Goal: Task Accomplishment & Management: Complete application form

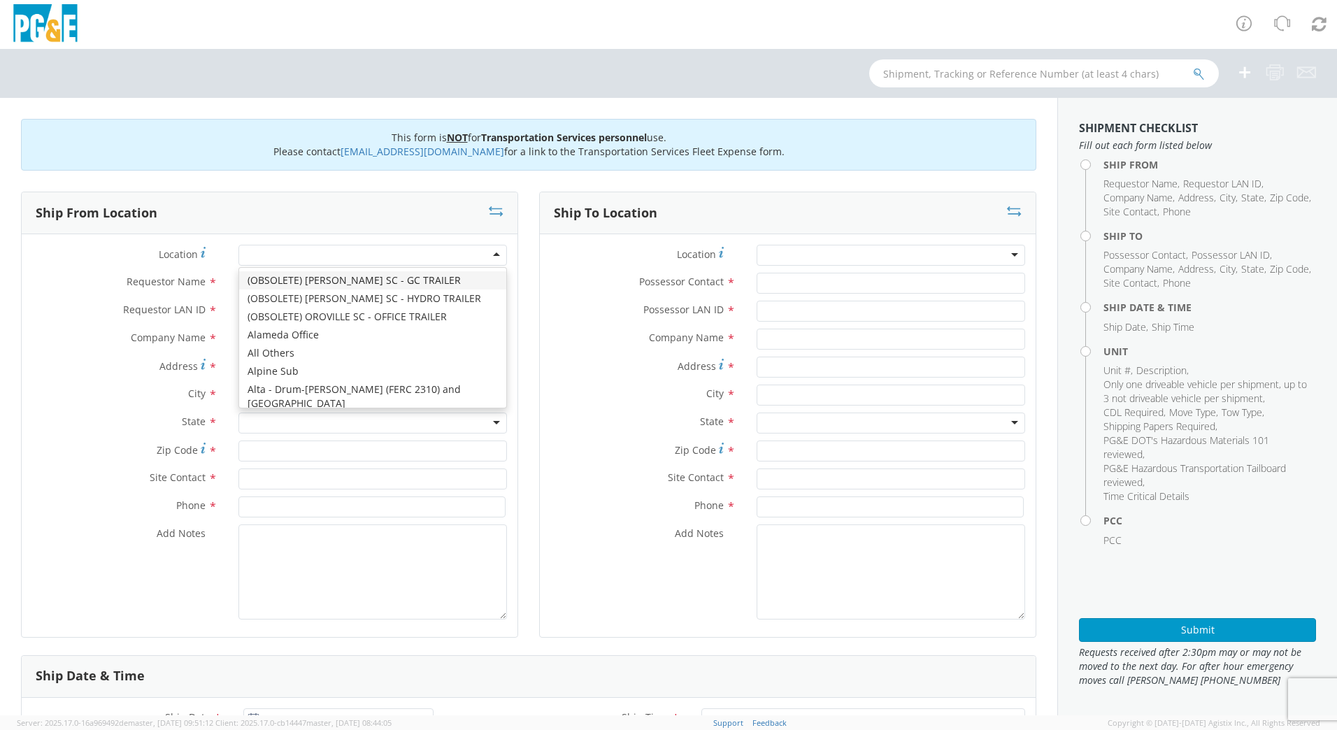
click at [262, 253] on div at bounding box center [372, 255] width 268 height 21
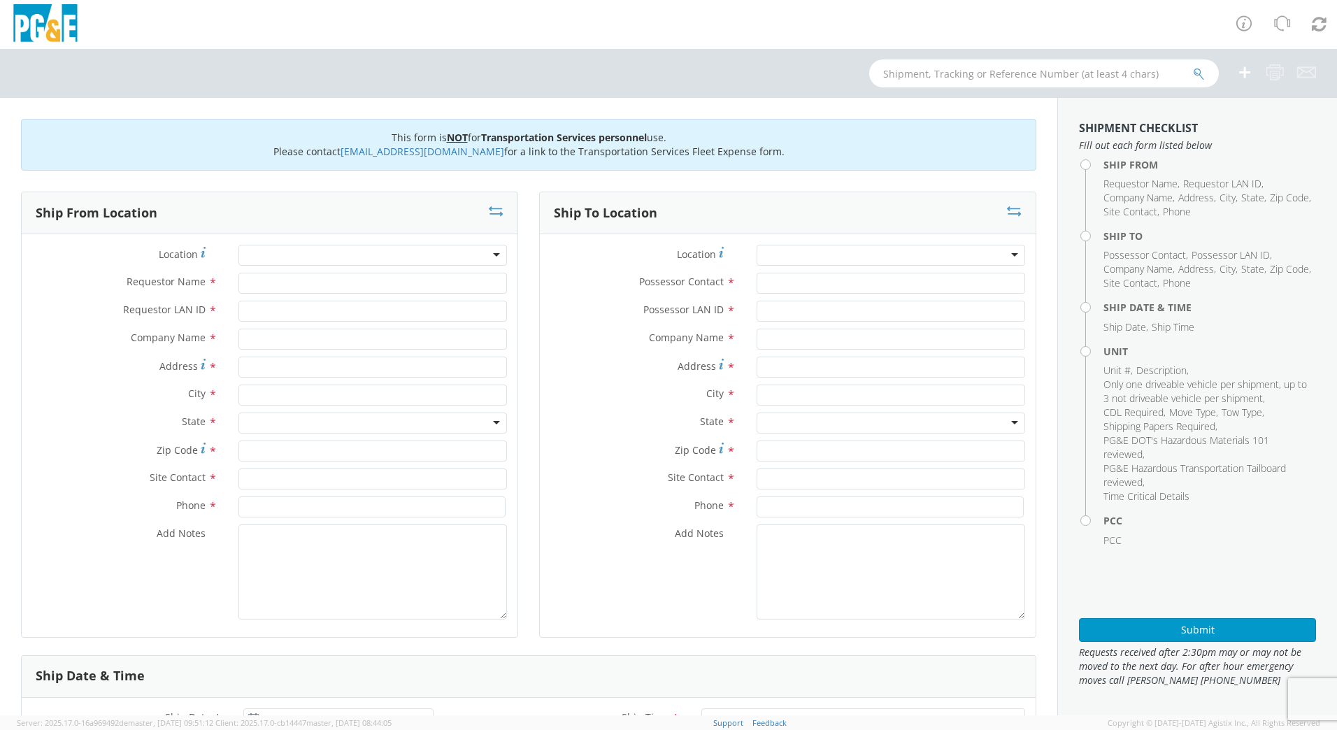
click at [254, 255] on div at bounding box center [372, 255] width 268 height 21
type input "buell"
type input "PG&E"
type input "[STREET_ADDRESS]"
type input "[PERSON_NAME]"
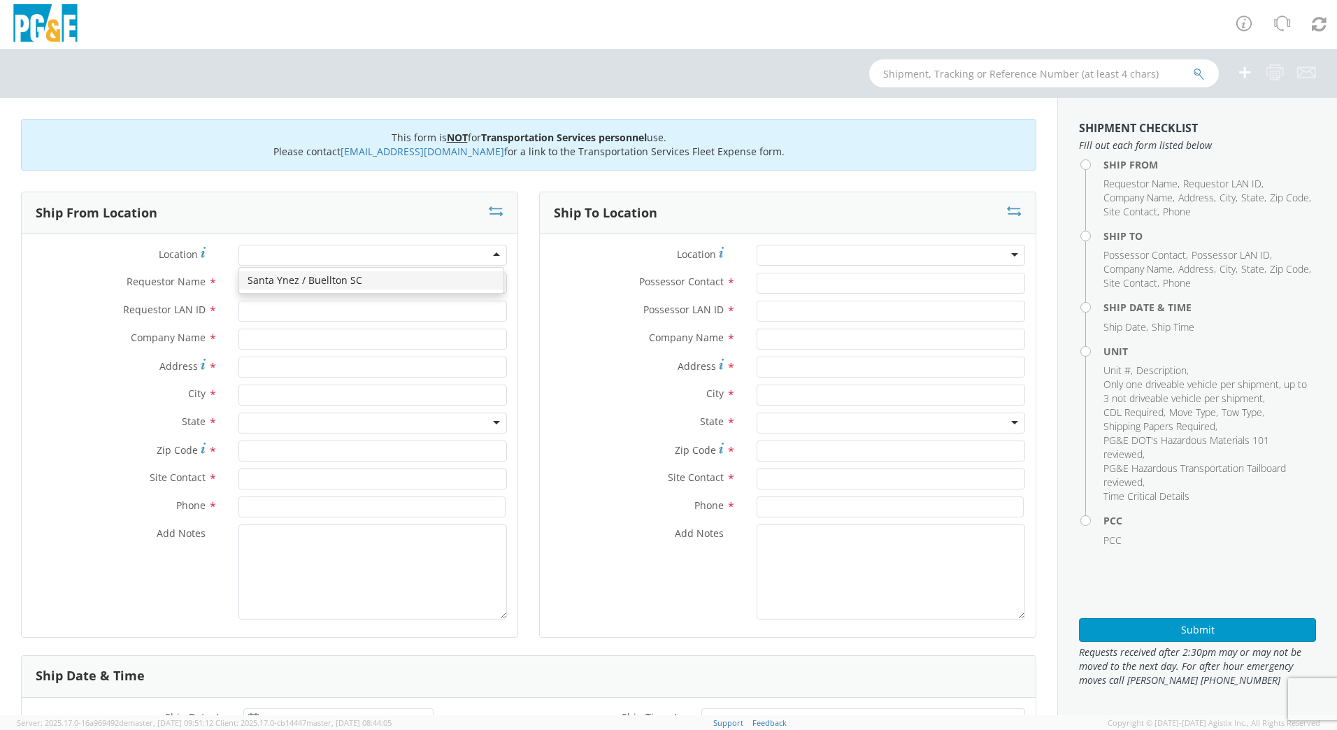
type input "96013"
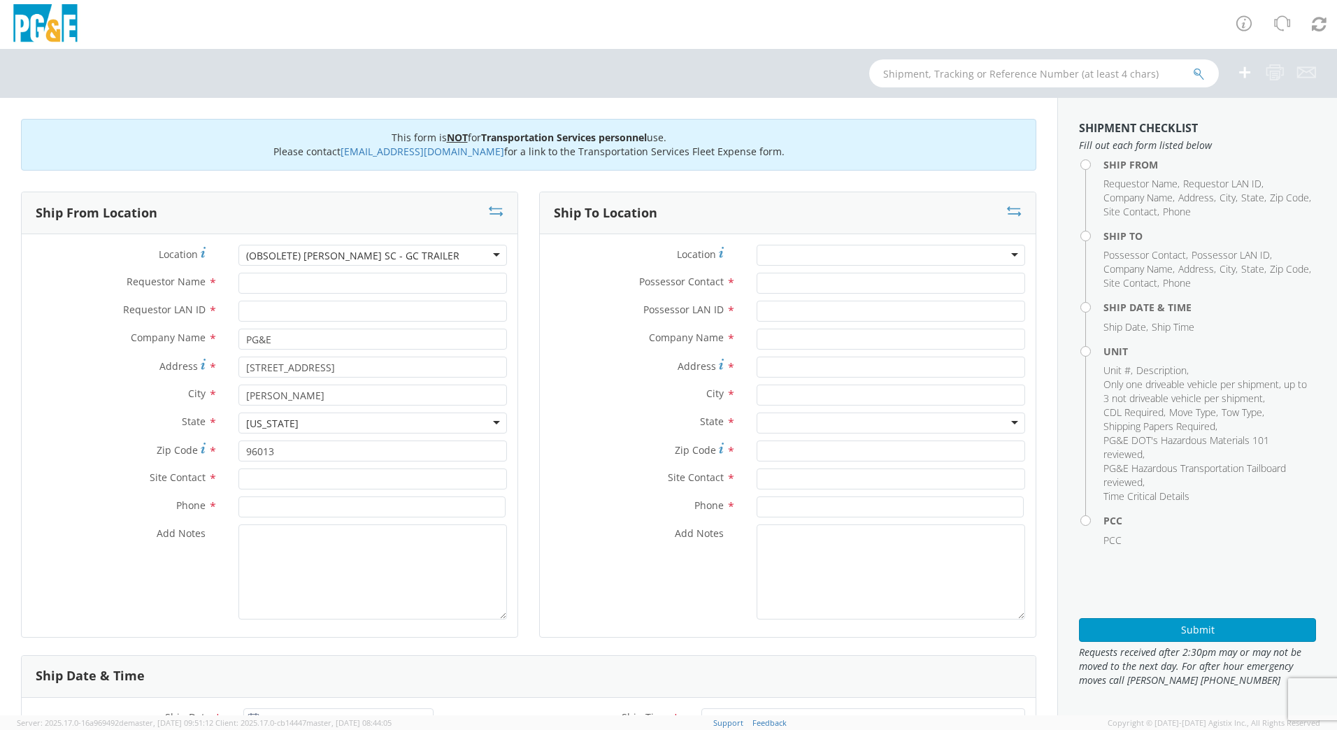
click at [383, 262] on div "(OBSOLETE) [PERSON_NAME] SC - GC TRAILER" at bounding box center [352, 256] width 213 height 14
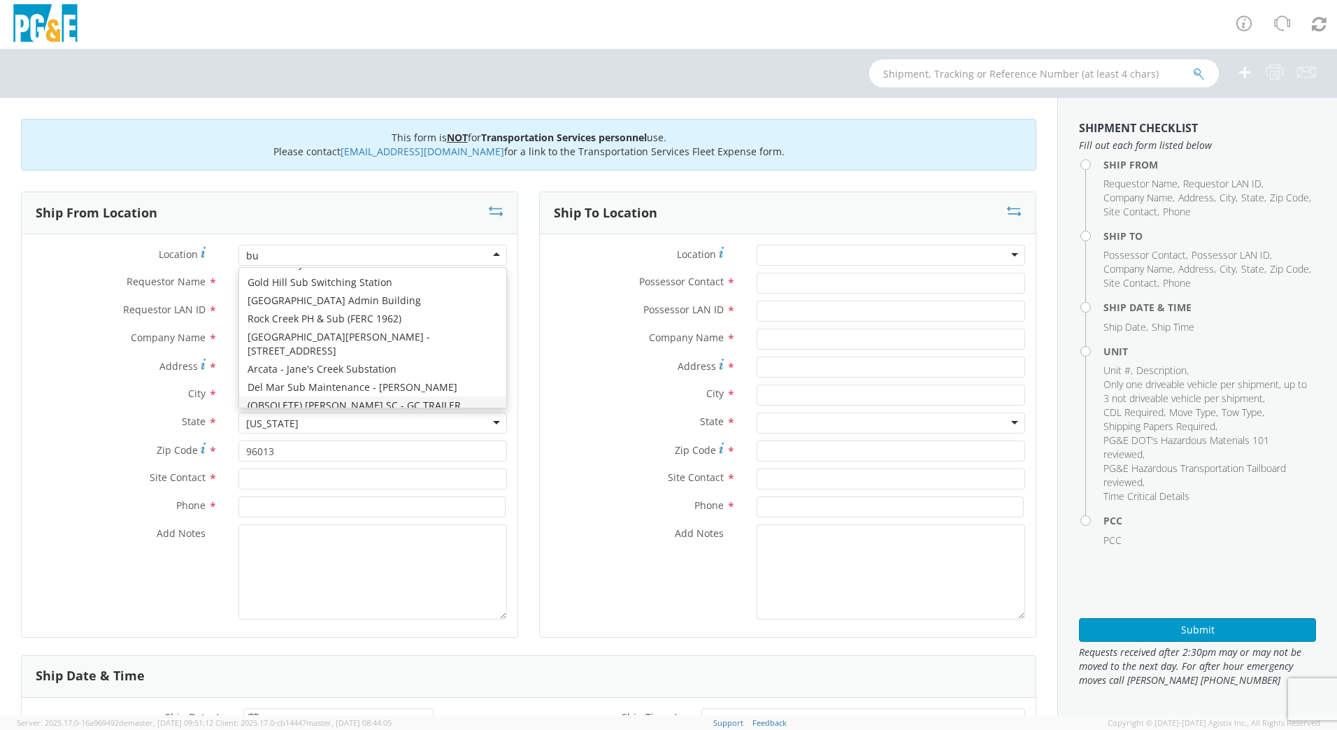
scroll to position [313, 0]
type input "bue"
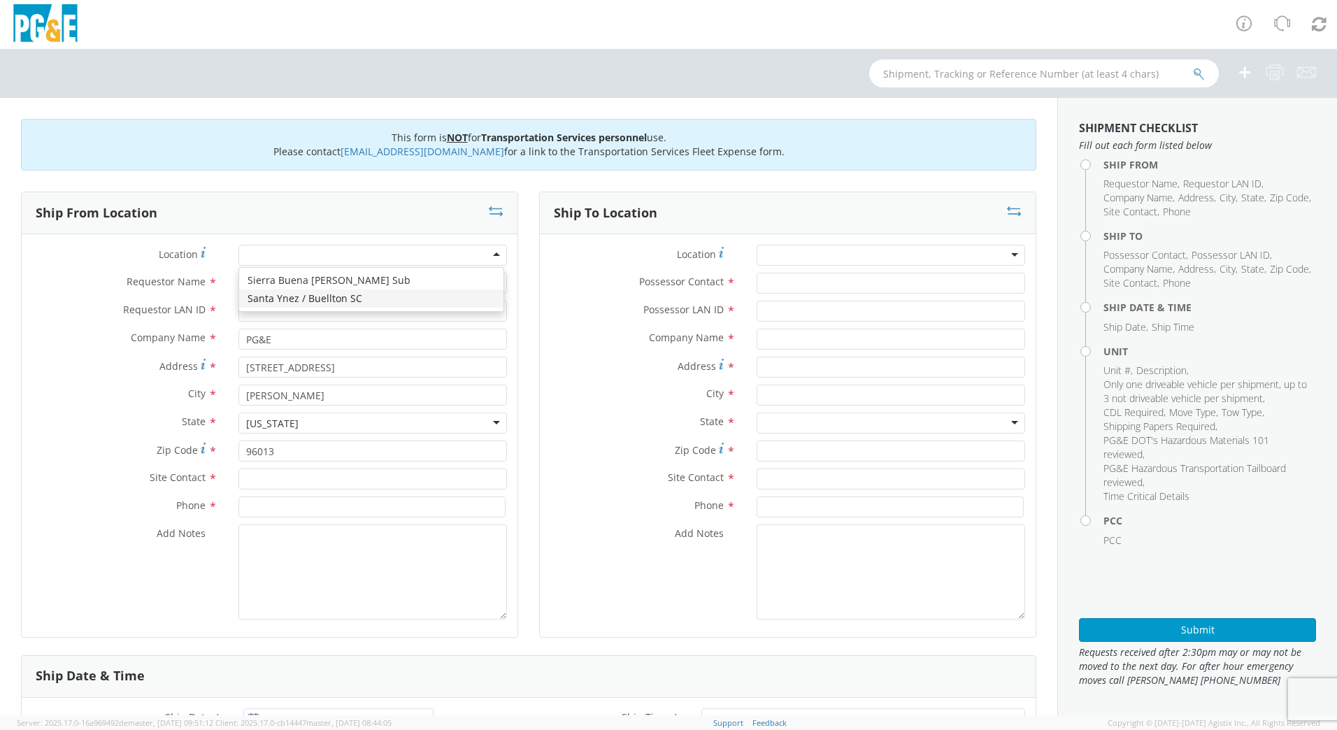
type input "55 Easy St"
type input "Buellton"
type input "93427"
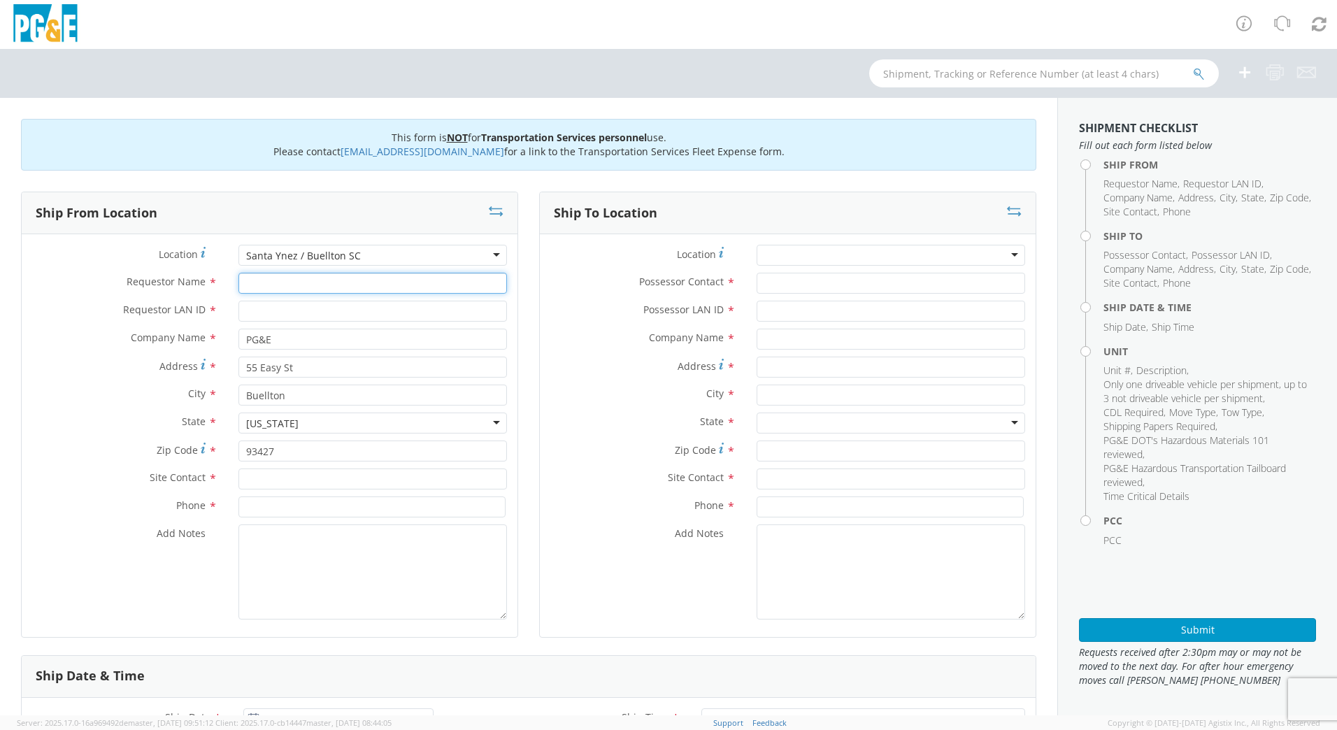
click at [310, 280] on input "Requestor Name *" at bounding box center [372, 283] width 268 height 21
type input "J"
type input "[PERSON_NAME]"
type input "J0LE"
click at [285, 476] on input "text" at bounding box center [372, 478] width 268 height 21
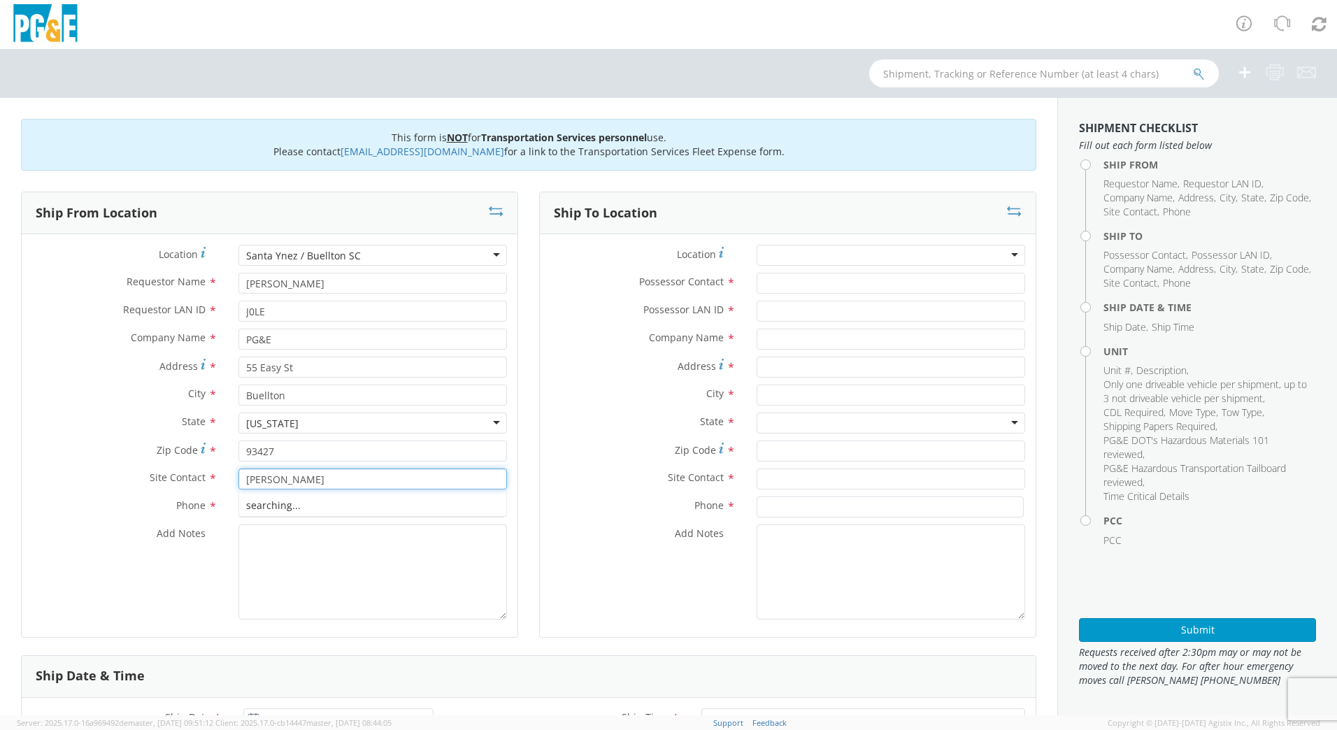
type input "[PERSON_NAME]"
type input "[PHONE_NUMBER]"
click at [315, 553] on textarea "Add Notes *" at bounding box center [372, 571] width 268 height 95
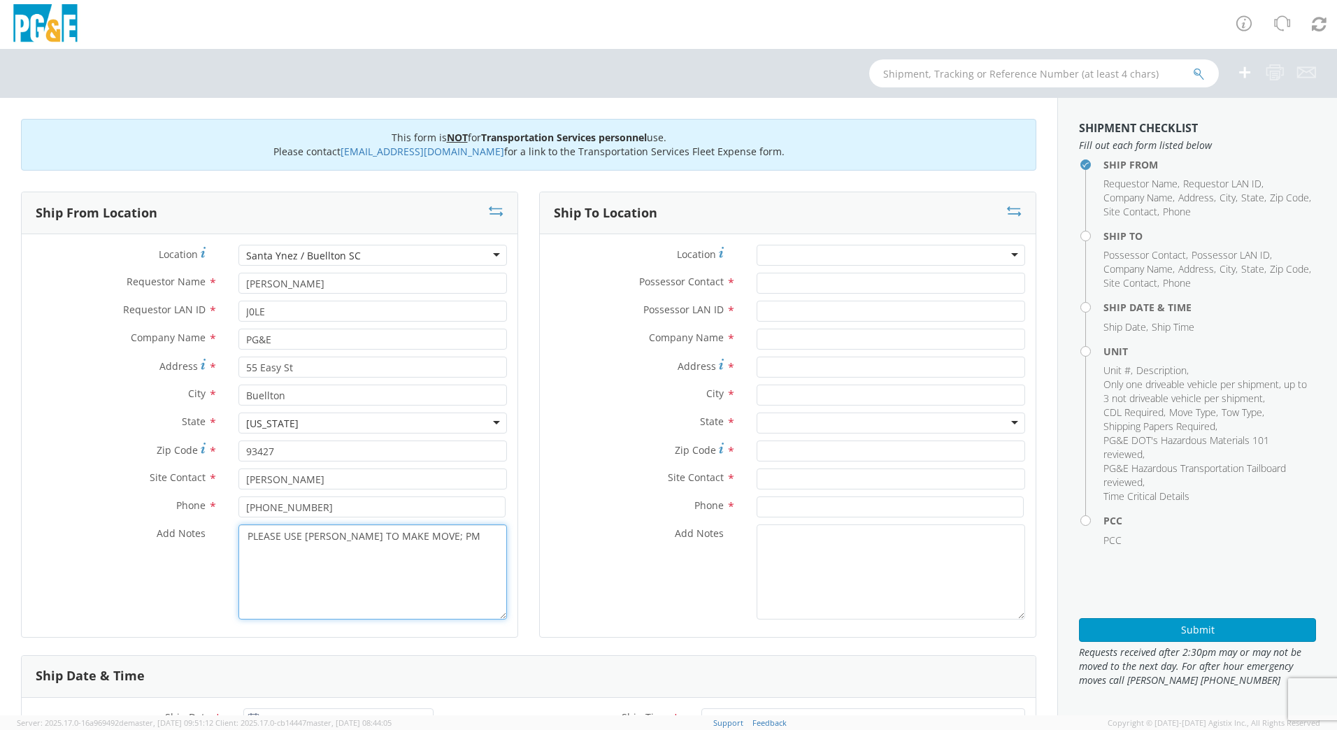
click at [463, 536] on textarea "PLEASE USE [PERSON_NAME] TO MAKE MOVE; PM" at bounding box center [372, 571] width 268 height 95
click at [449, 546] on textarea "PLEASE USE [PERSON_NAME] TO MAKE MOVE; PM 35646562" at bounding box center [372, 571] width 268 height 95
type textarea "PLEASE USE [PERSON_NAME] TO MAKE MOVE; PM 35646562"
click at [785, 284] on input "Possessor Contact *" at bounding box center [891, 283] width 268 height 21
type input "[PERSON_NAME]"
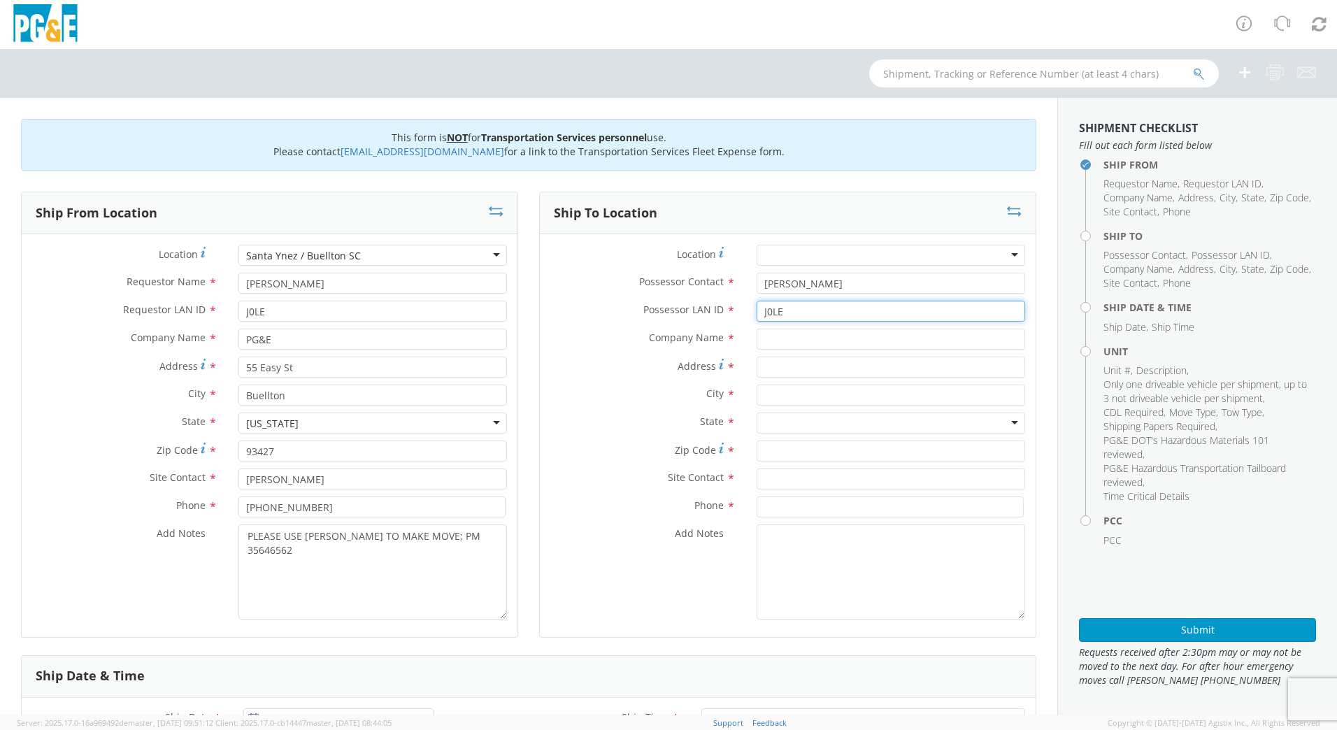
type input "J0LE"
type input "PG&E"
type input "[PERSON_NAME][GEOGRAPHIC_DATA]"
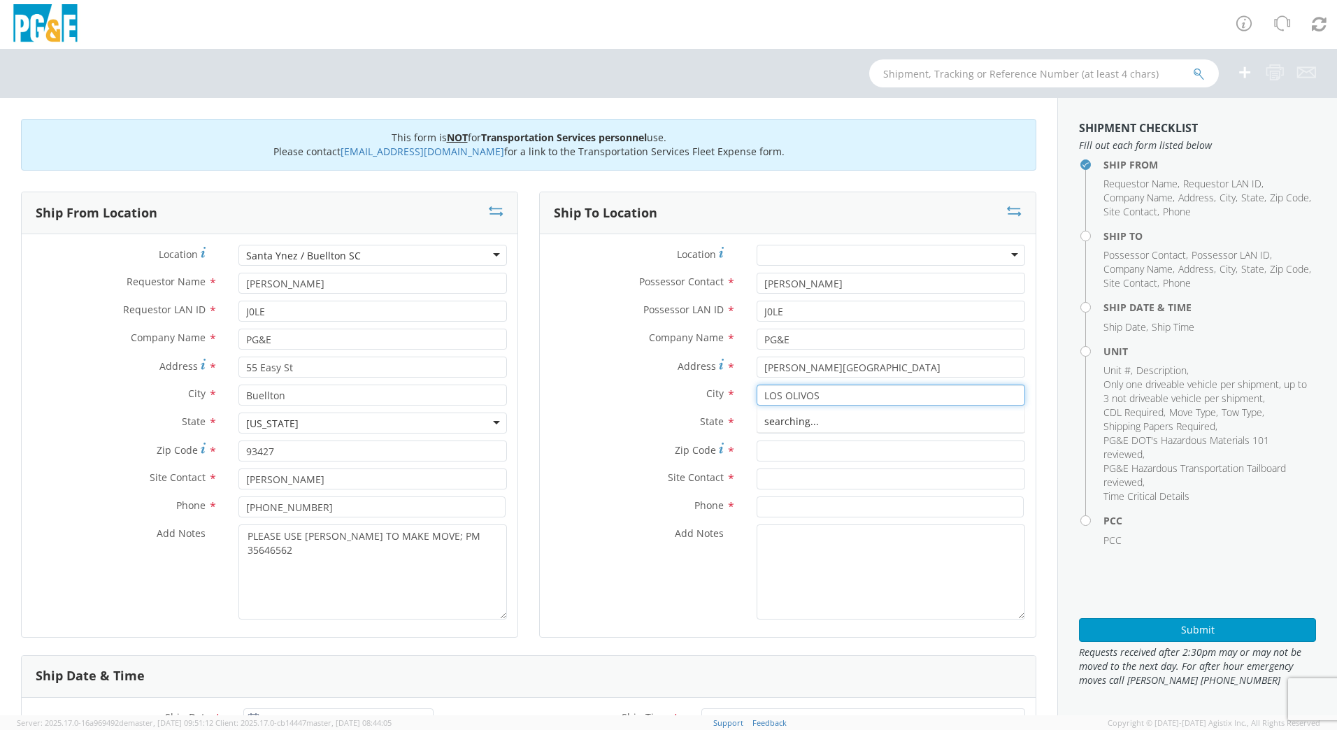
type input "LOS OLIVOS"
type input "93441"
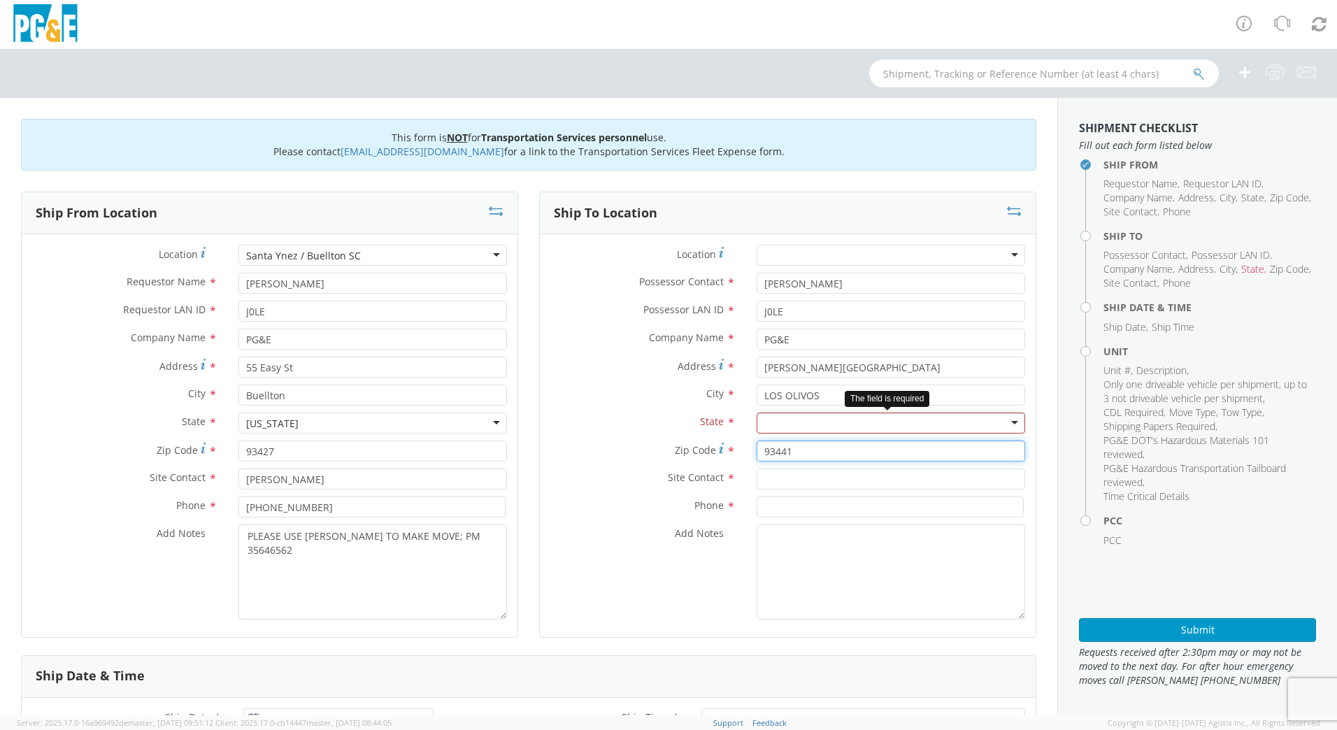
type input "93441"
click at [817, 416] on div at bounding box center [891, 423] width 268 height 21
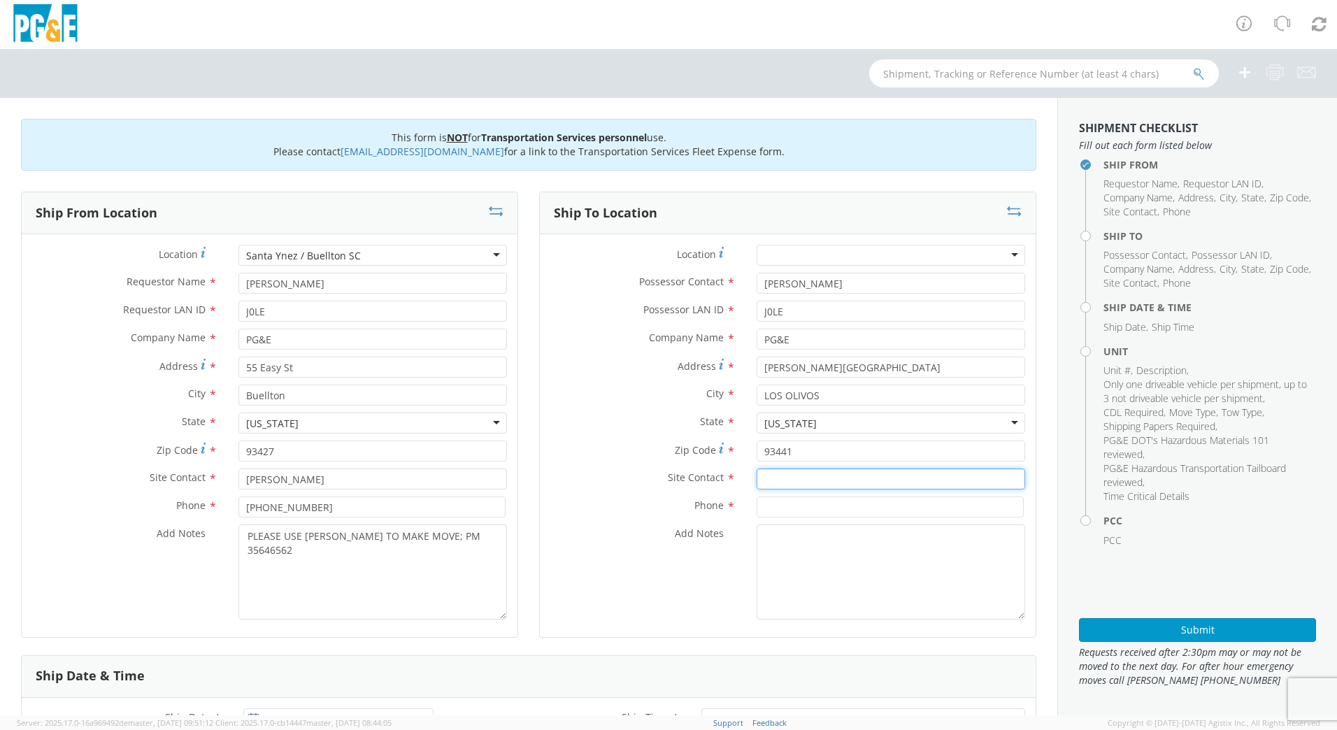
click at [777, 480] on input "text" at bounding box center [891, 478] width 268 height 21
type input "[PERSON_NAME]"
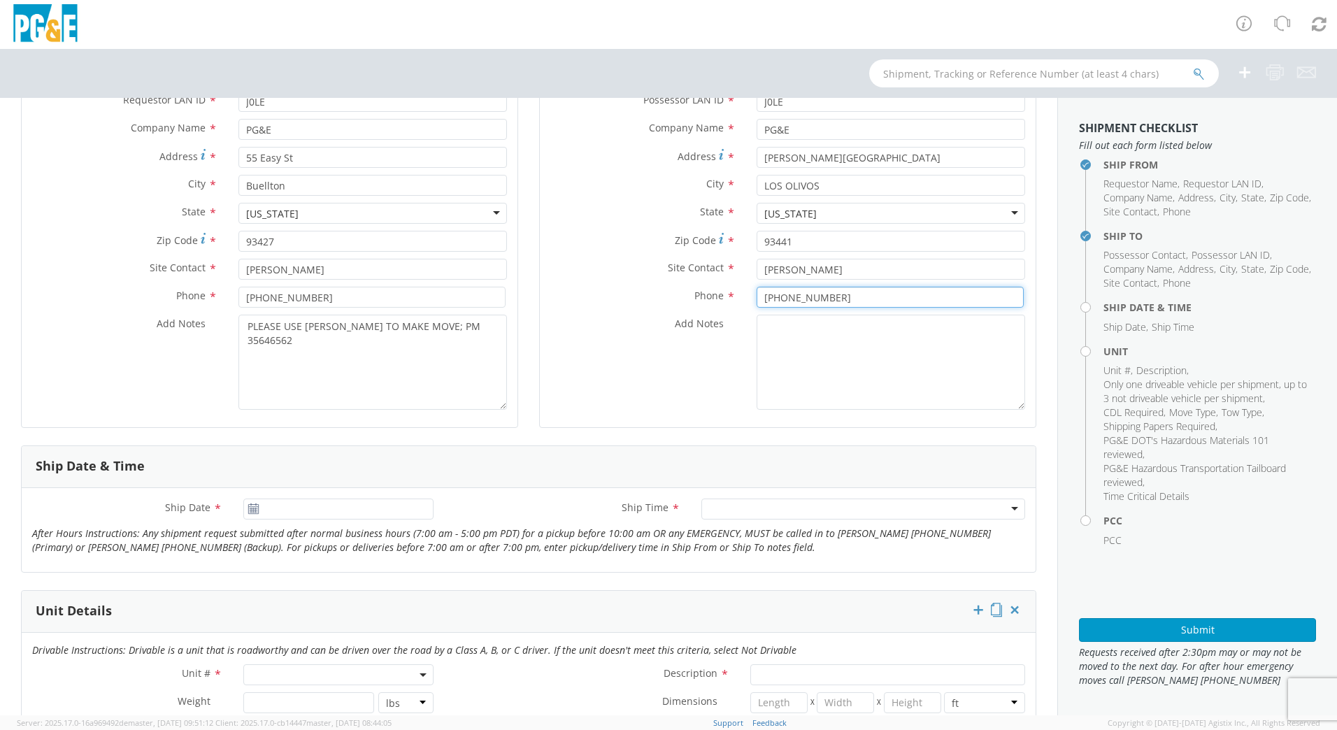
scroll to position [280, 0]
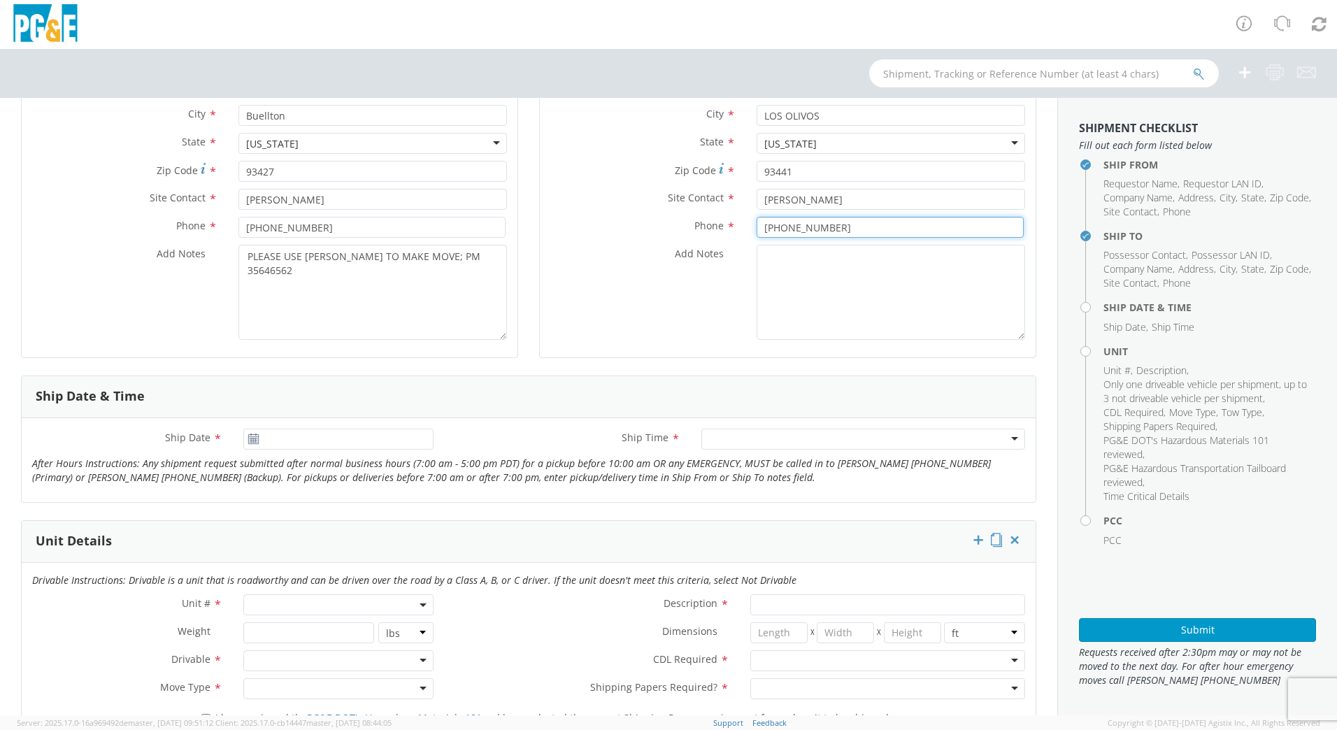
type input "[PHONE_NUMBER]"
click at [251, 439] on use at bounding box center [253, 439] width 10 height 10
click at [301, 439] on input "[DATE]" at bounding box center [338, 439] width 190 height 21
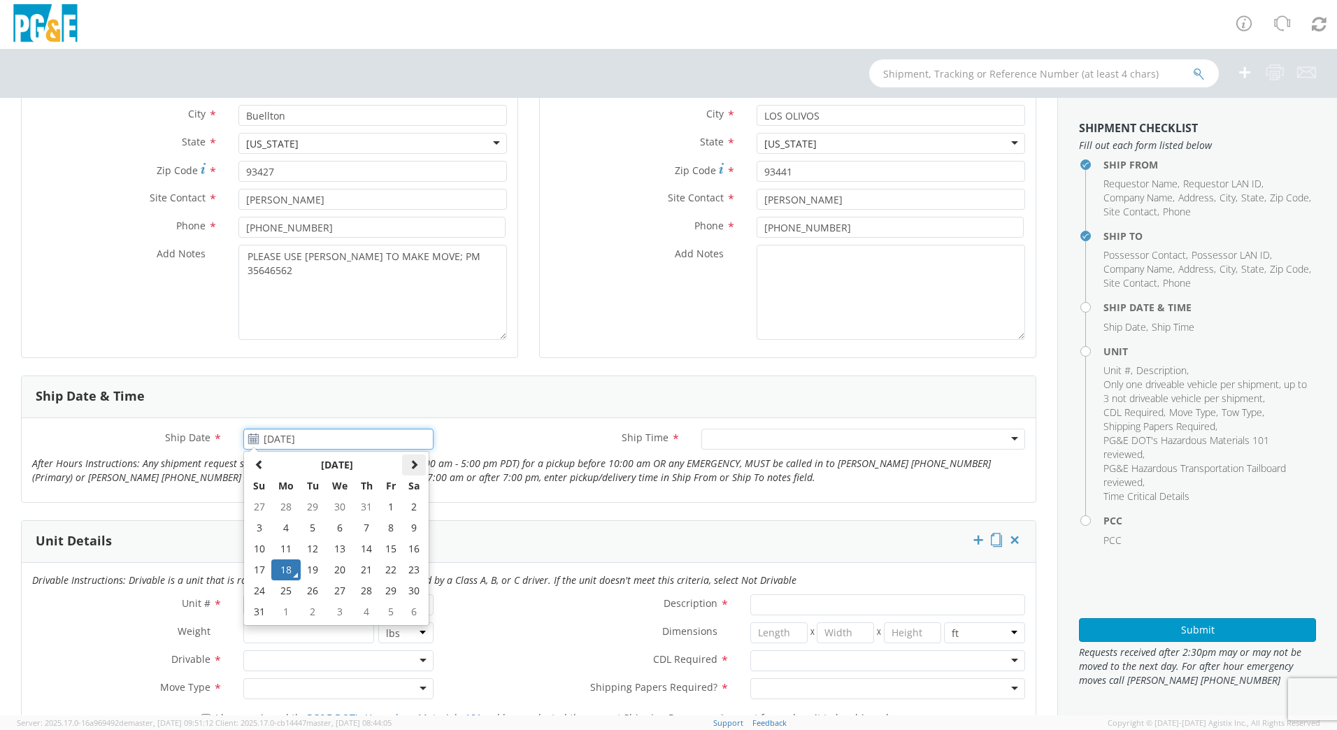
click at [410, 461] on span at bounding box center [414, 464] width 10 height 10
click at [305, 525] on td "9" at bounding box center [313, 527] width 24 height 21
type input "[DATE]"
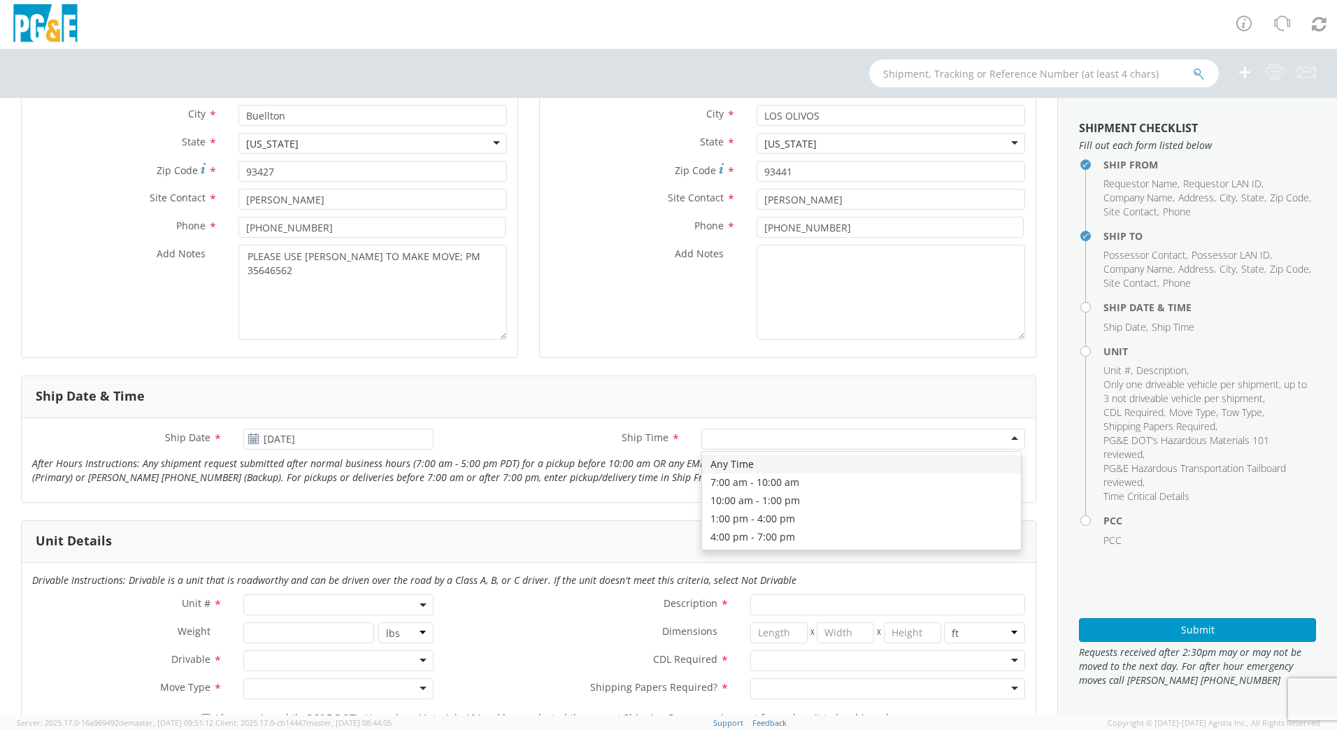
click at [734, 445] on div at bounding box center [863, 439] width 324 height 21
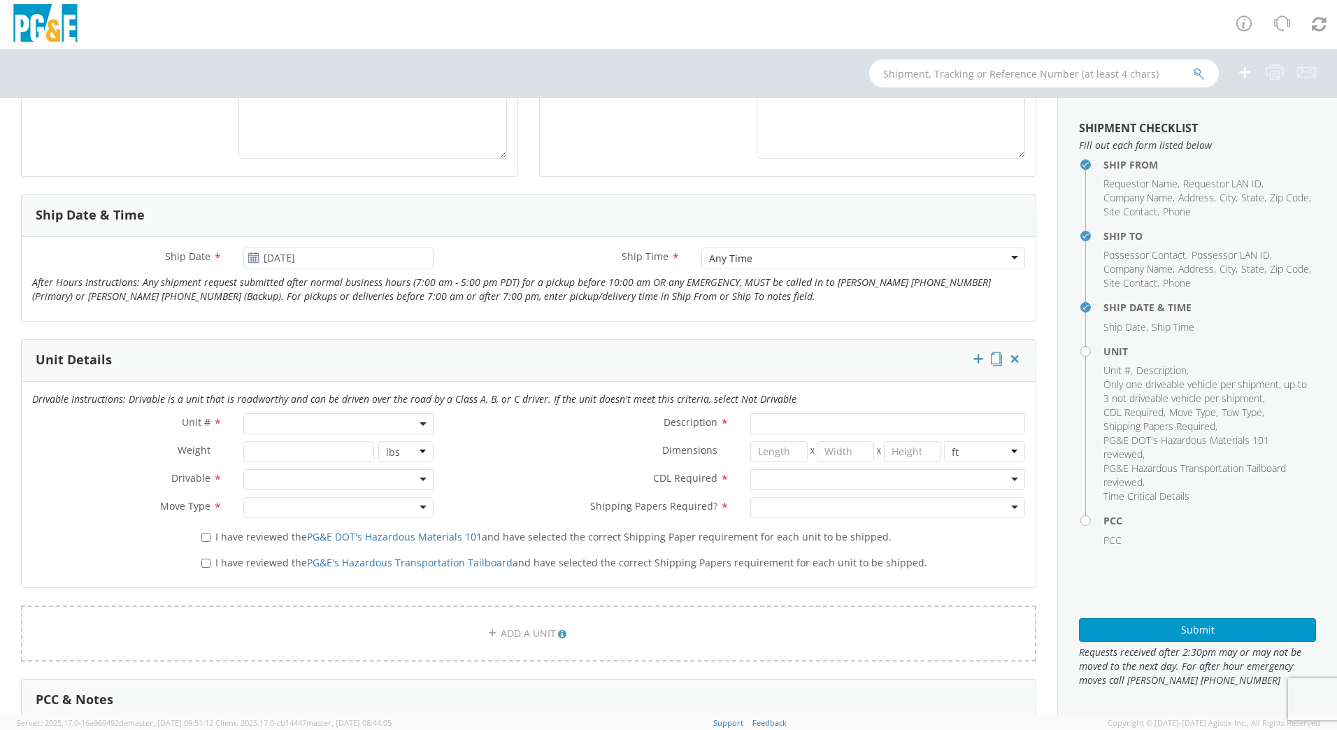
scroll to position [489, 0]
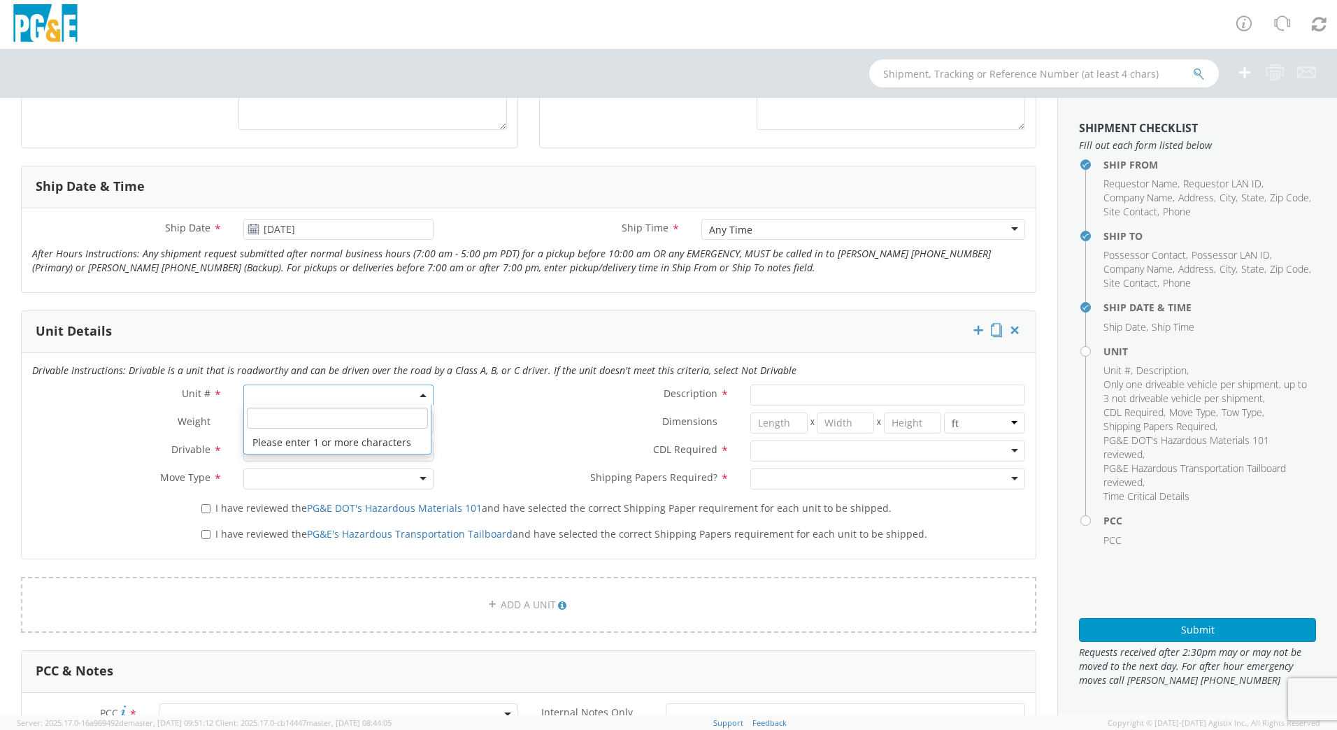
click at [395, 389] on span at bounding box center [338, 395] width 190 height 21
click at [347, 417] on input "search" at bounding box center [337, 418] width 181 height 21
type input "OTHER"
select select "Other"
select select "? undefined:undefined ?"
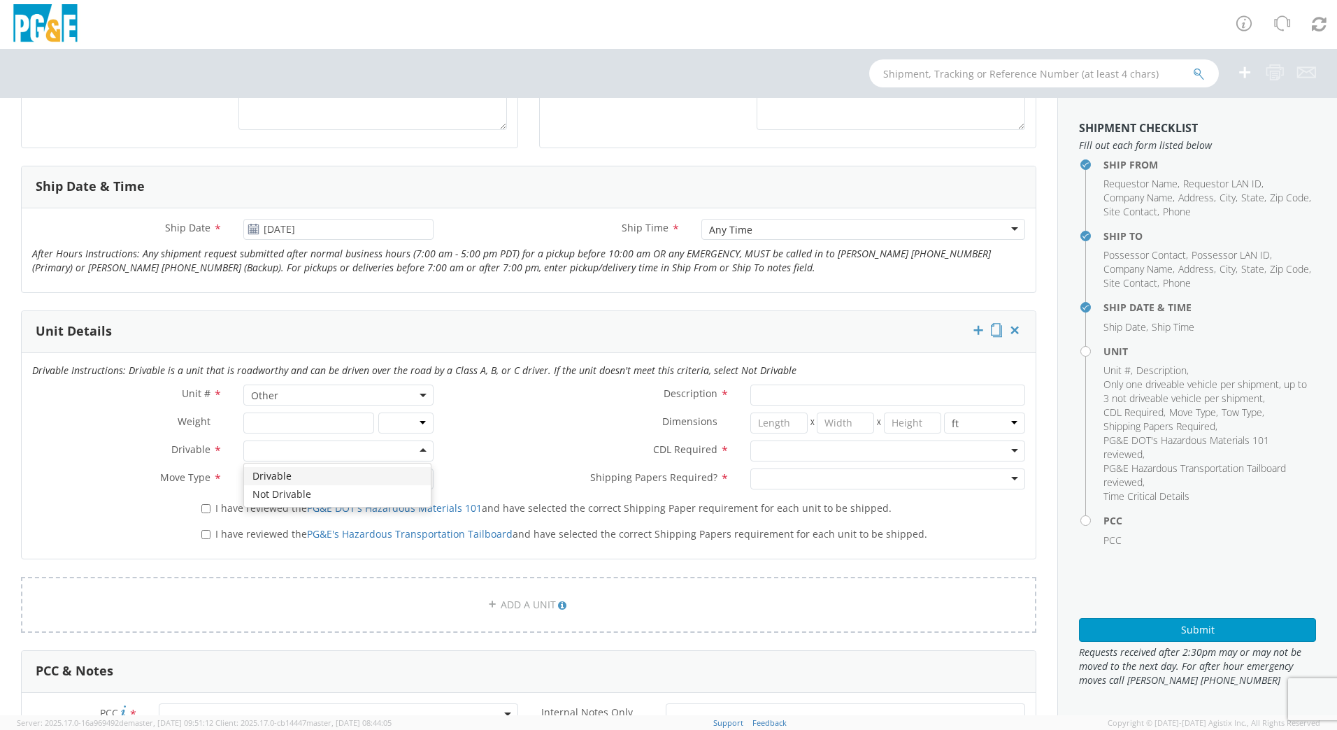
click at [415, 448] on div at bounding box center [338, 450] width 190 height 21
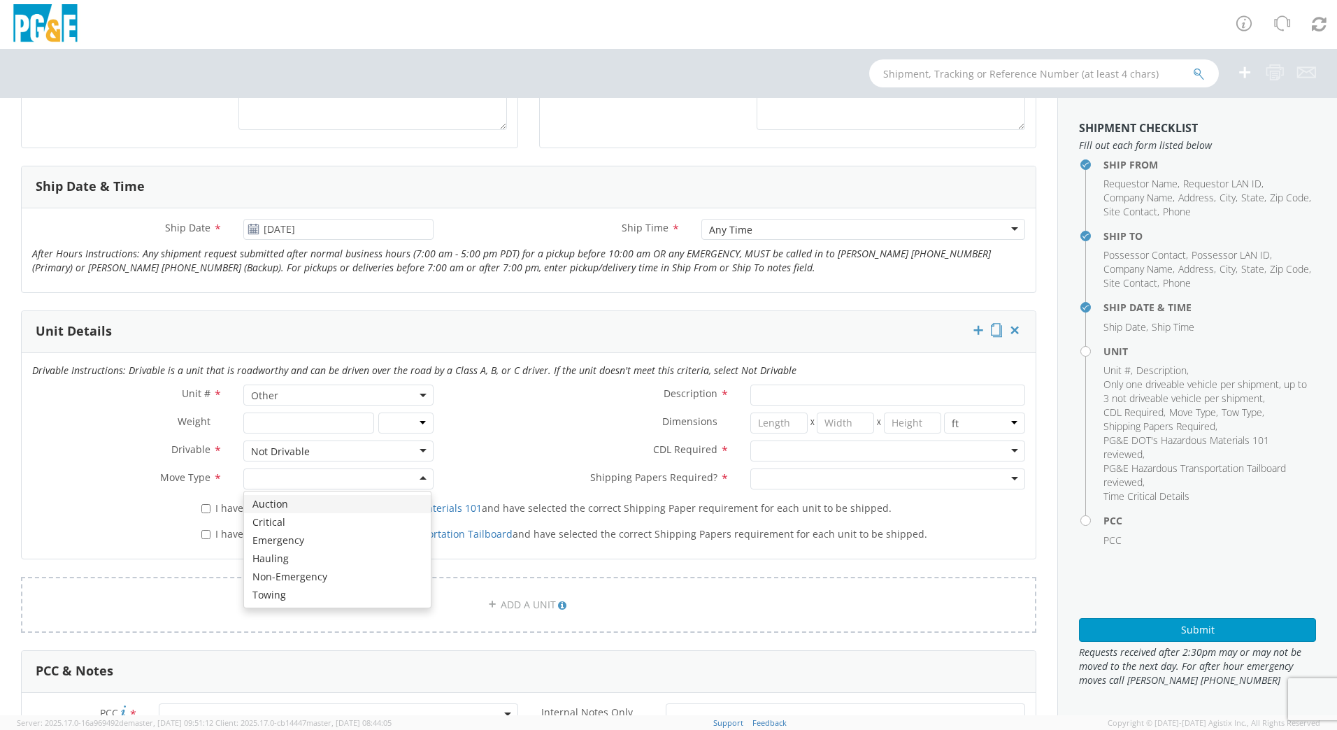
click at [417, 479] on div at bounding box center [338, 478] width 190 height 21
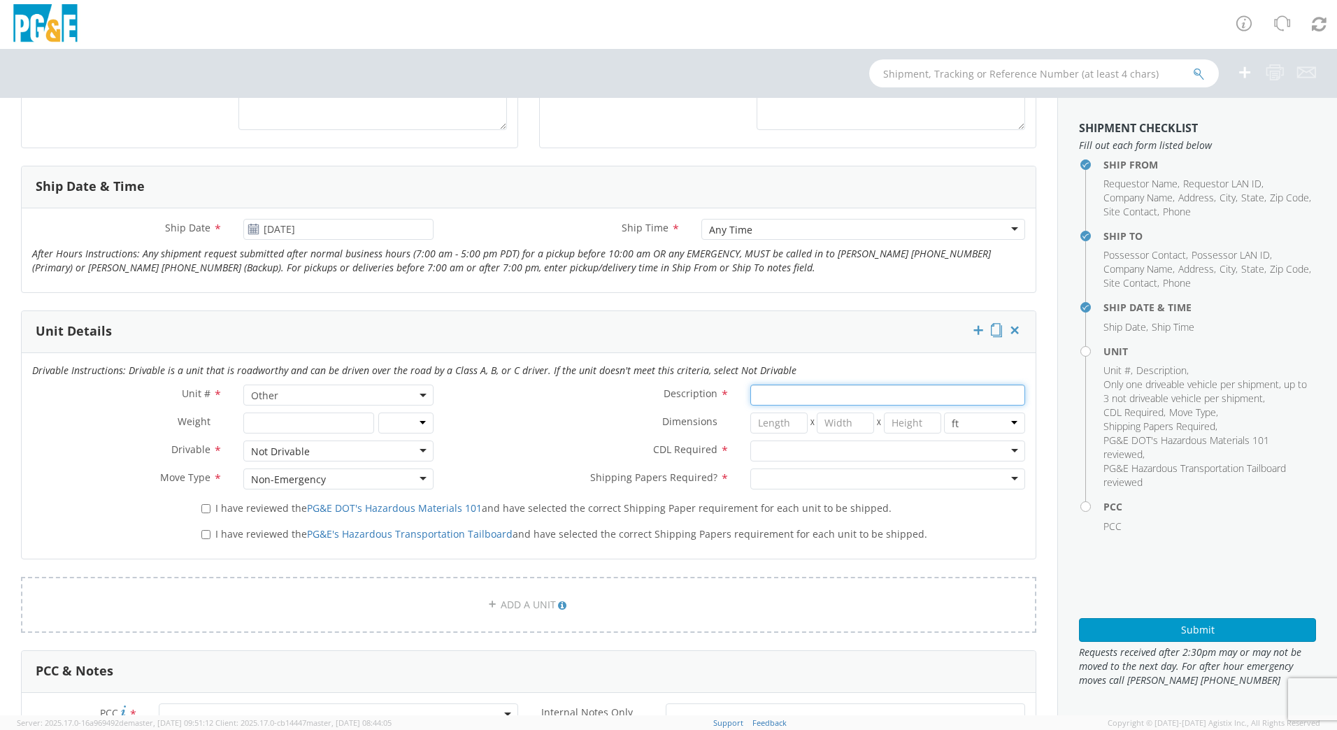
click at [768, 397] on input "Description *" at bounding box center [887, 395] width 275 height 21
type input "[PERSON_NAME] TRACK MACHINE"
click at [804, 442] on div at bounding box center [887, 450] width 275 height 21
click at [801, 471] on div at bounding box center [887, 478] width 275 height 21
click at [213, 508] on label "I have reviewed the PG&E DOT's Hazardous Materials 101 and have selected the co…" at bounding box center [547, 507] width 693 height 16
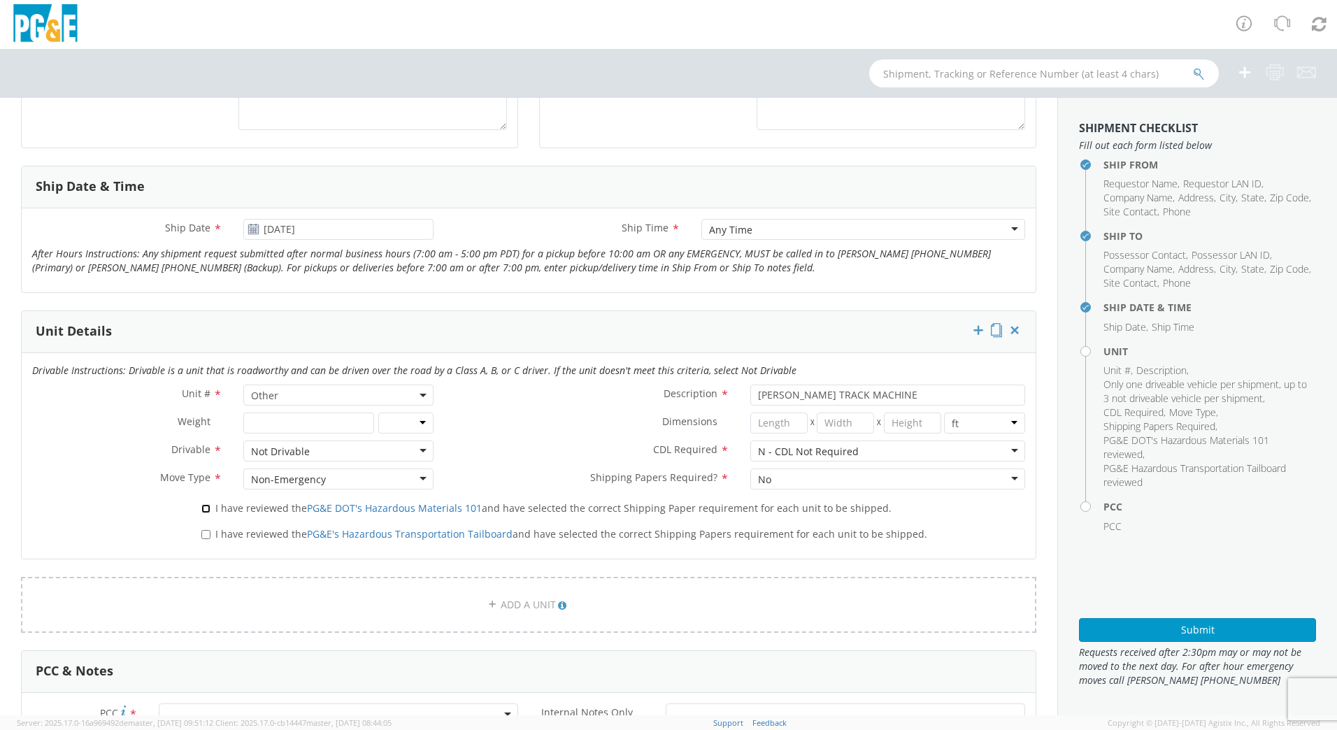
click at [210, 508] on input "I have reviewed the PG&E DOT's Hazardous Materials 101 and have selected the co…" at bounding box center [205, 508] width 9 height 9
checkbox input "true"
click at [206, 534] on input "I have reviewed the PG&E's Hazardous Transportation Tailboard and have selected…" at bounding box center [205, 534] width 9 height 9
checkbox input "true"
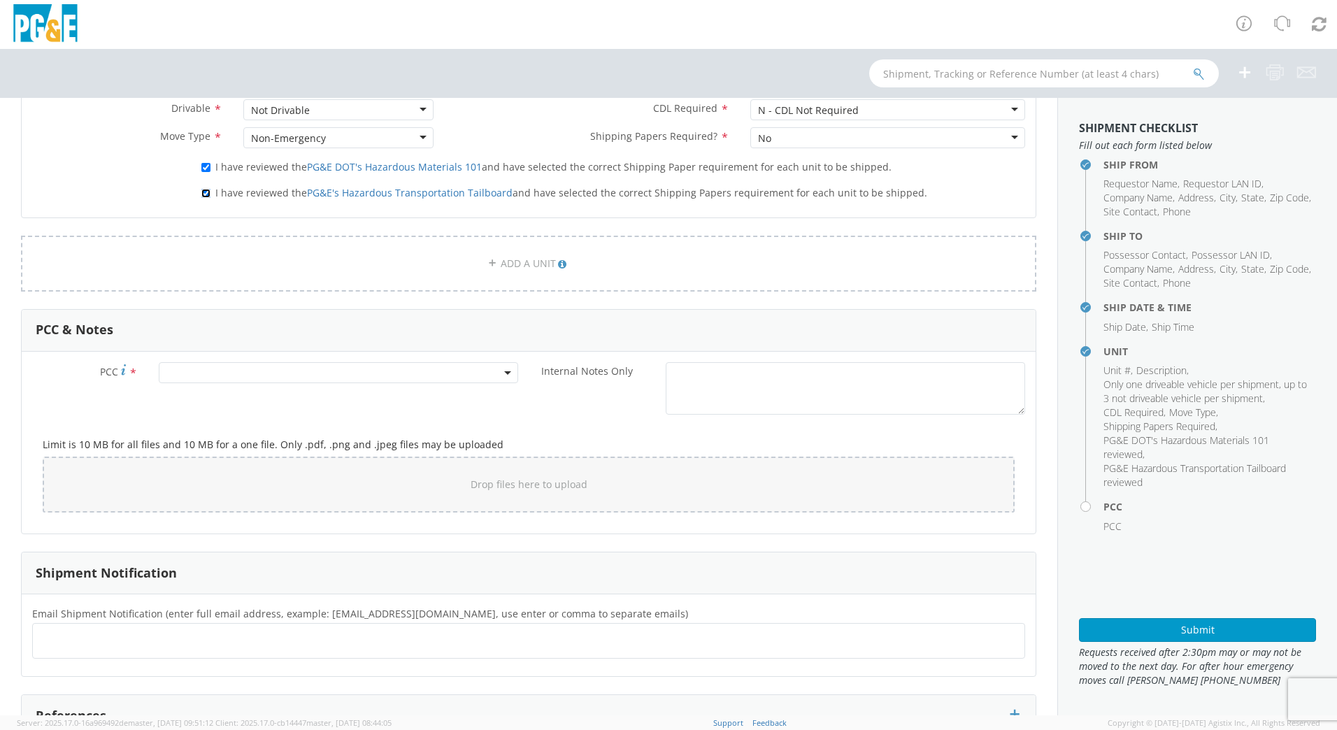
scroll to position [839, 0]
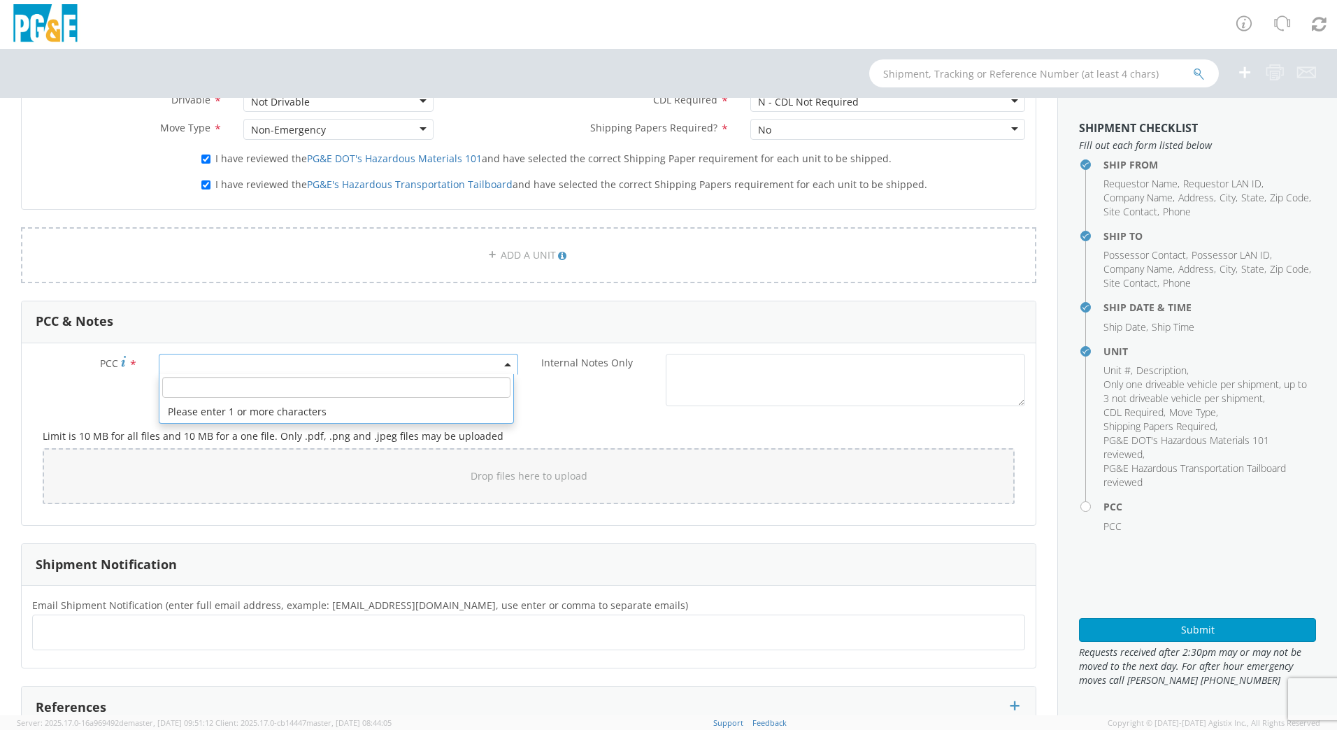
click at [250, 364] on span at bounding box center [338, 364] width 359 height 21
click at [247, 389] on input "number" at bounding box center [336, 387] width 348 height 21
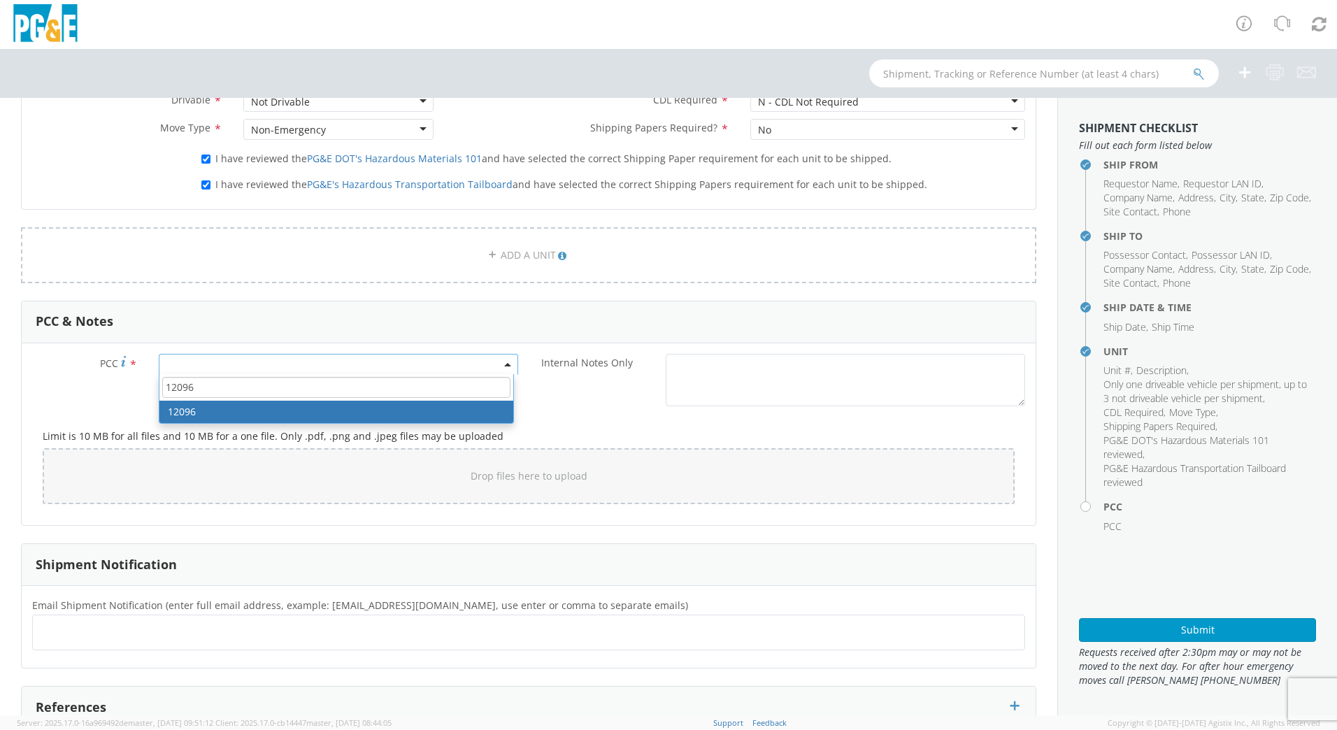
type input "12096"
select select "12096"
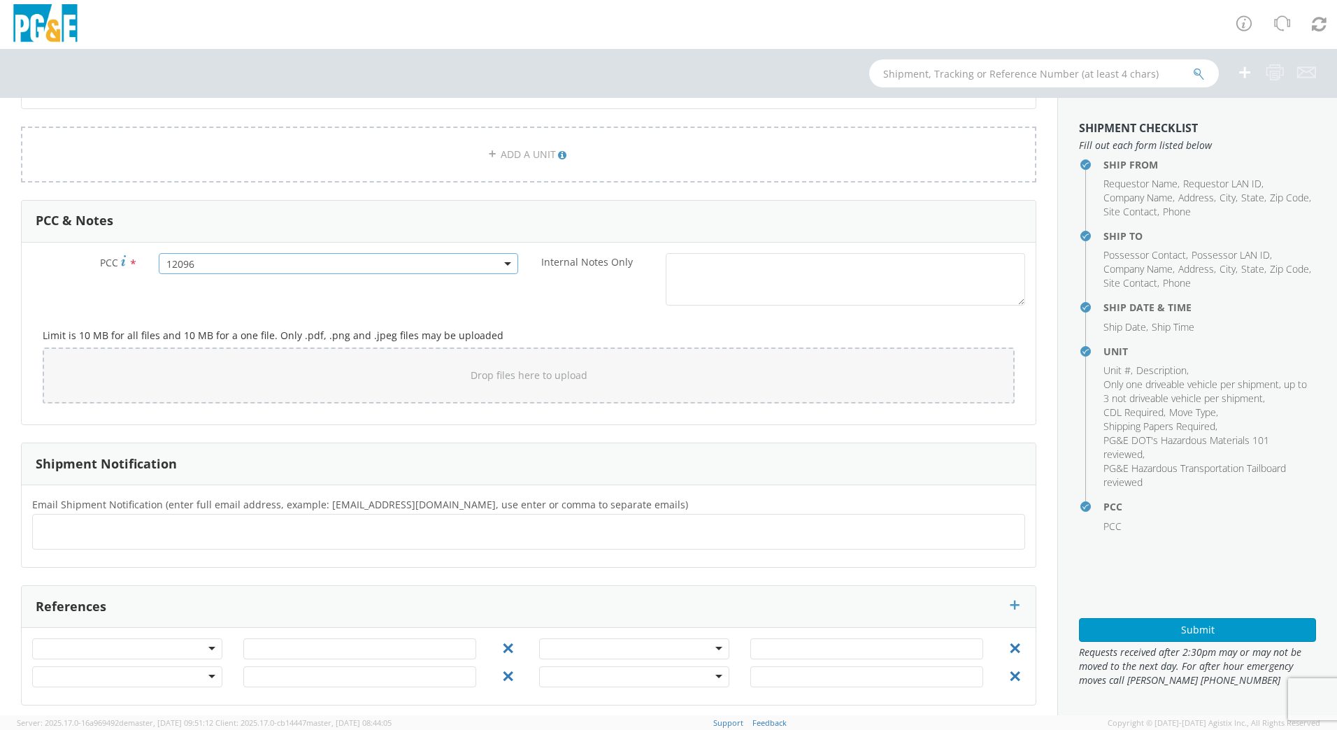
scroll to position [947, 0]
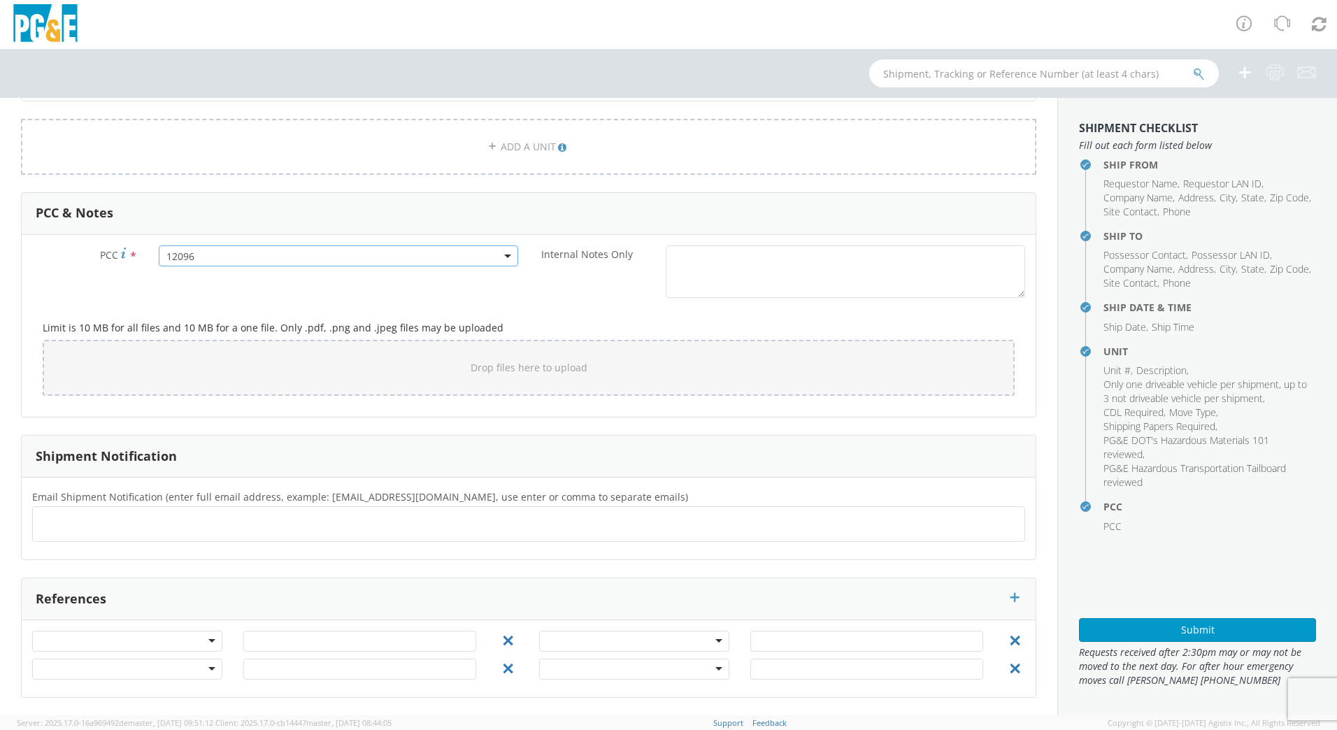
click at [205, 524] on ul at bounding box center [528, 524] width 980 height 23
type input "[EMAIL_ADDRESS][DOMAIN_NAME]"
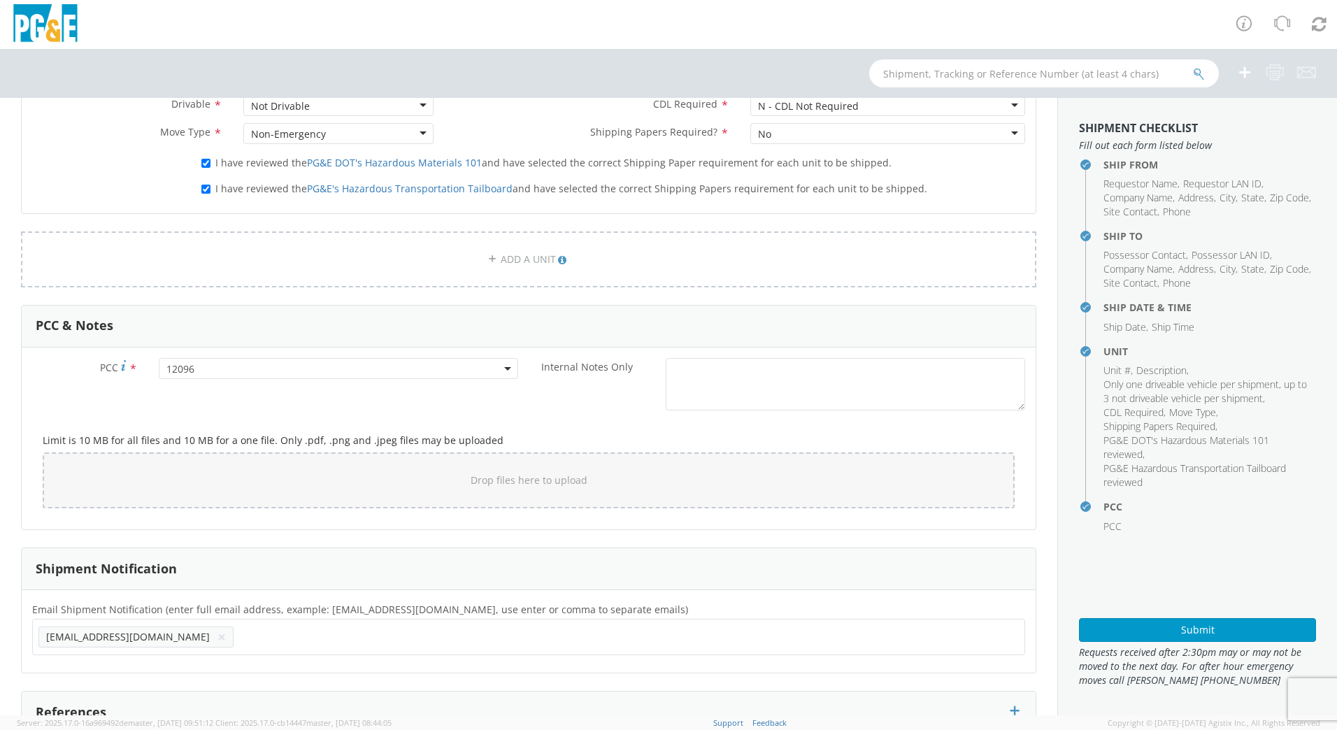
scroll to position [877, 0]
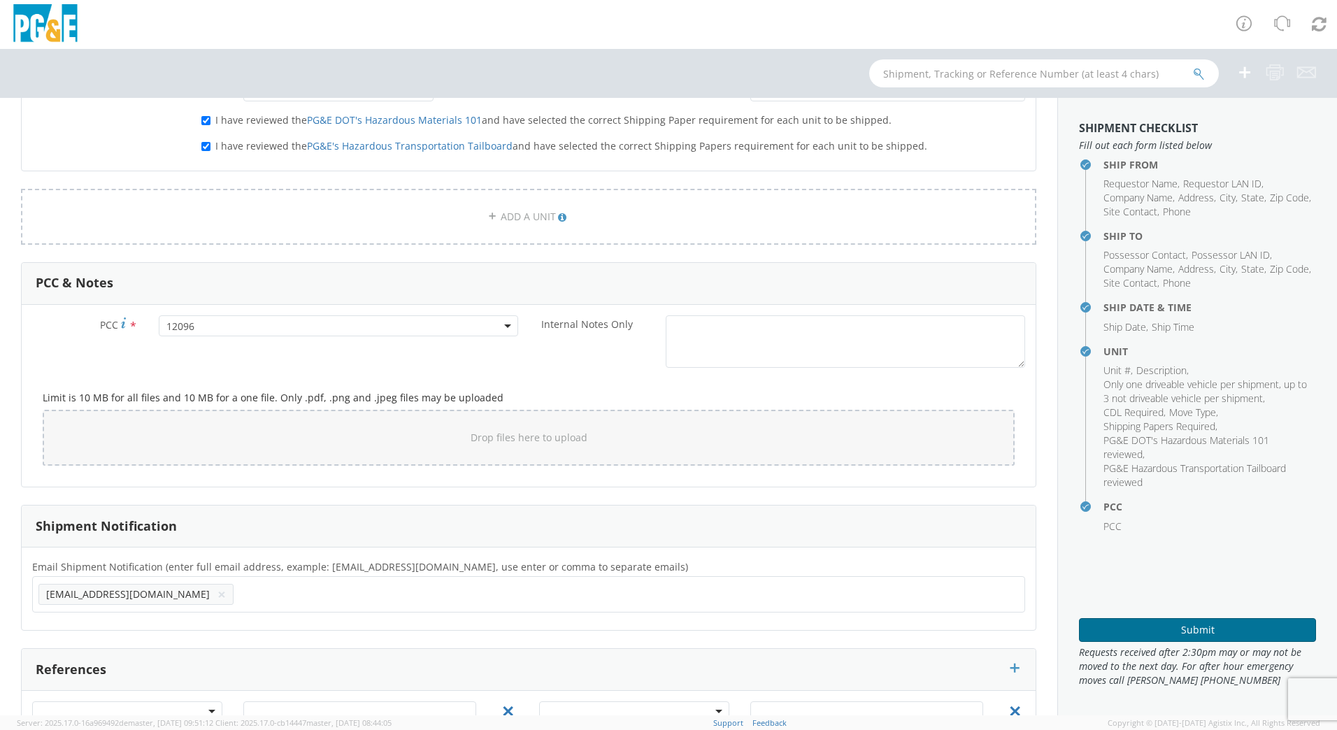
click at [1149, 627] on button "Submit" at bounding box center [1197, 630] width 237 height 24
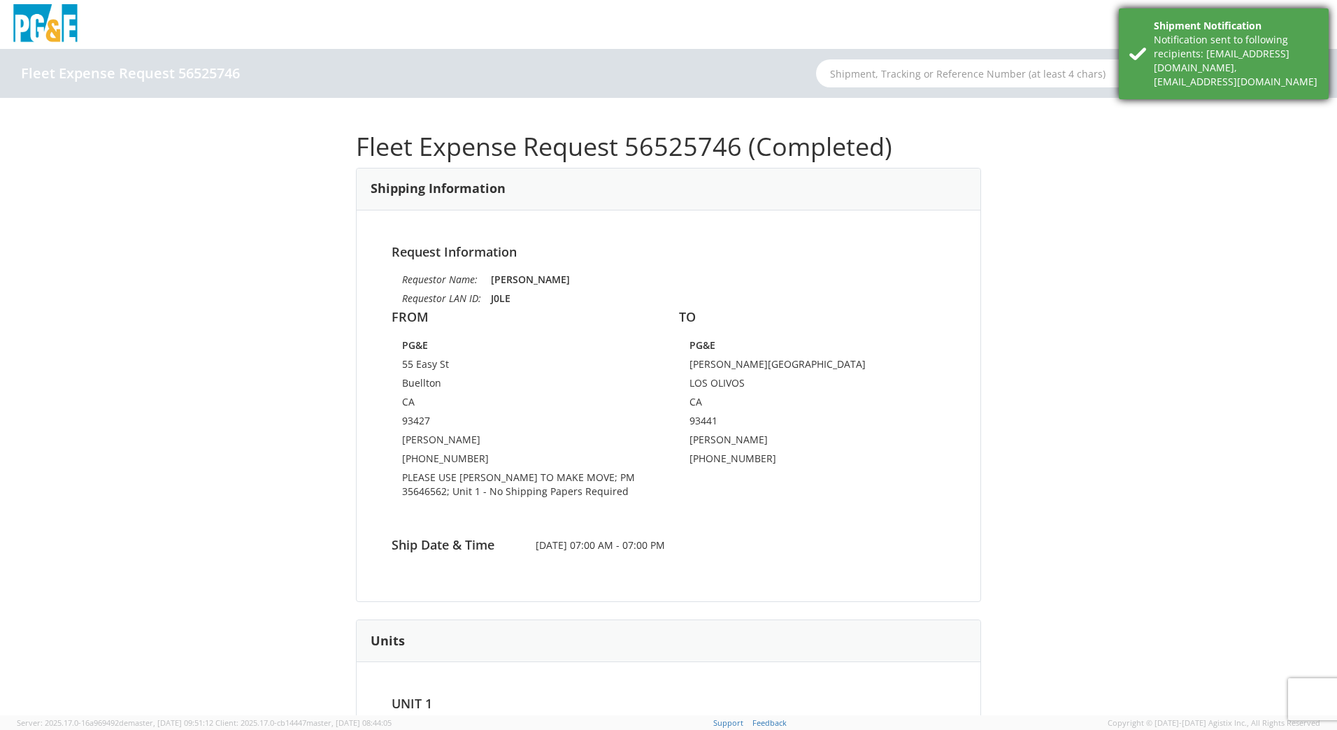
click at [1277, 28] on div "Shipment Notification" at bounding box center [1236, 26] width 164 height 14
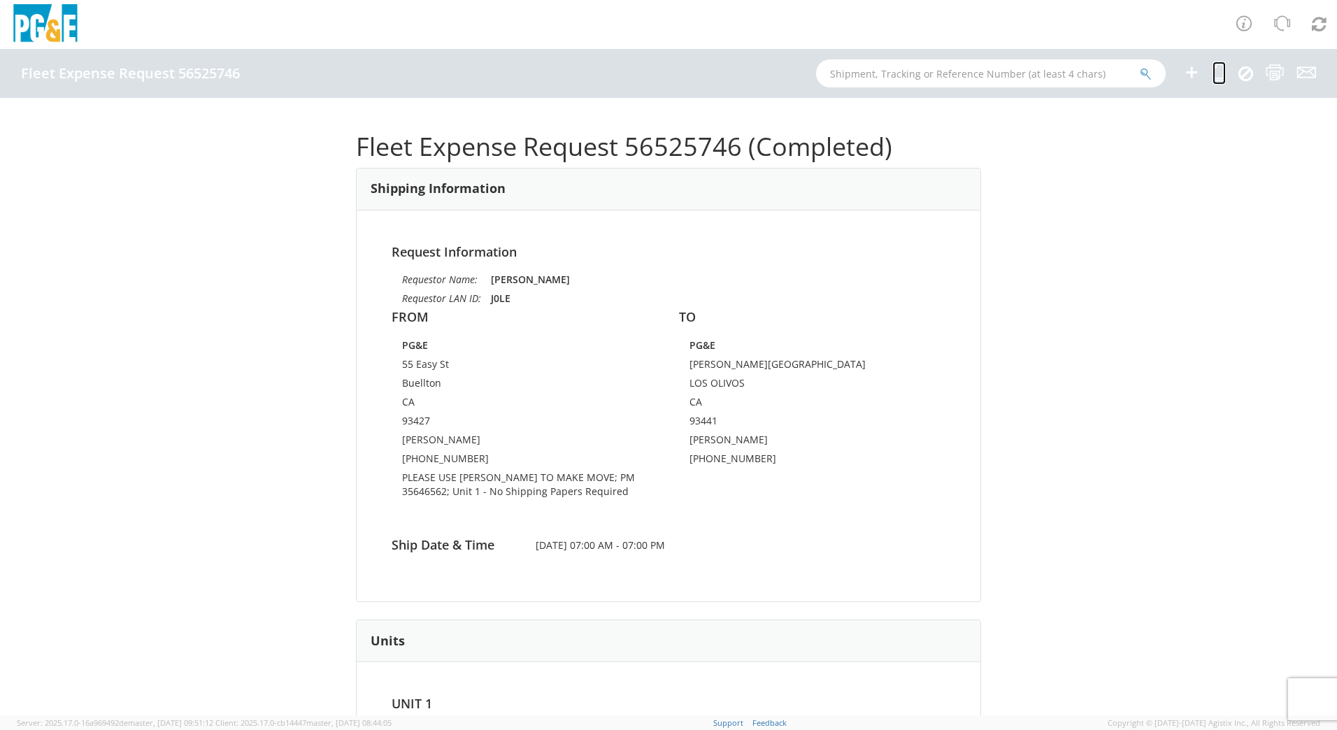
click at [1219, 71] on icon at bounding box center [1218, 72] width 13 height 17
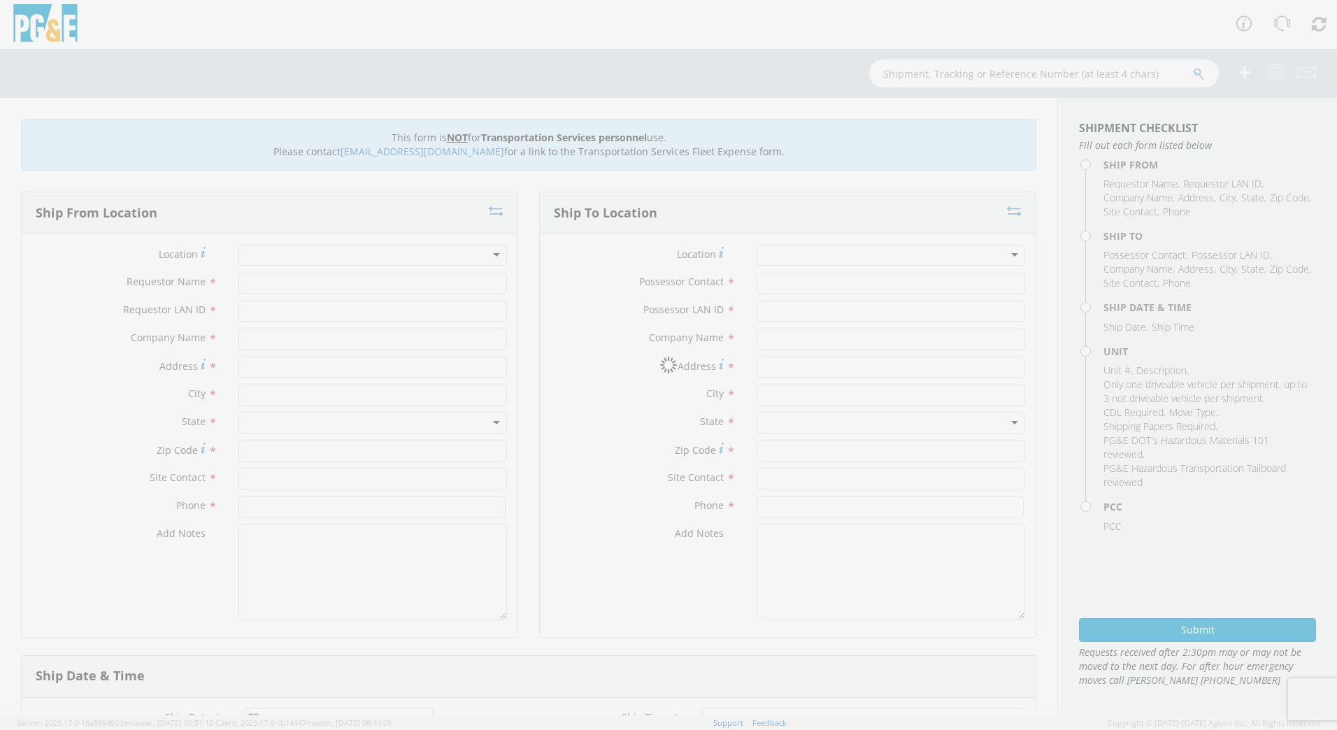
type input "[PERSON_NAME]"
type input "J0LE"
type input "PG&E"
type input "55 Easy St"
type input "Buellton"
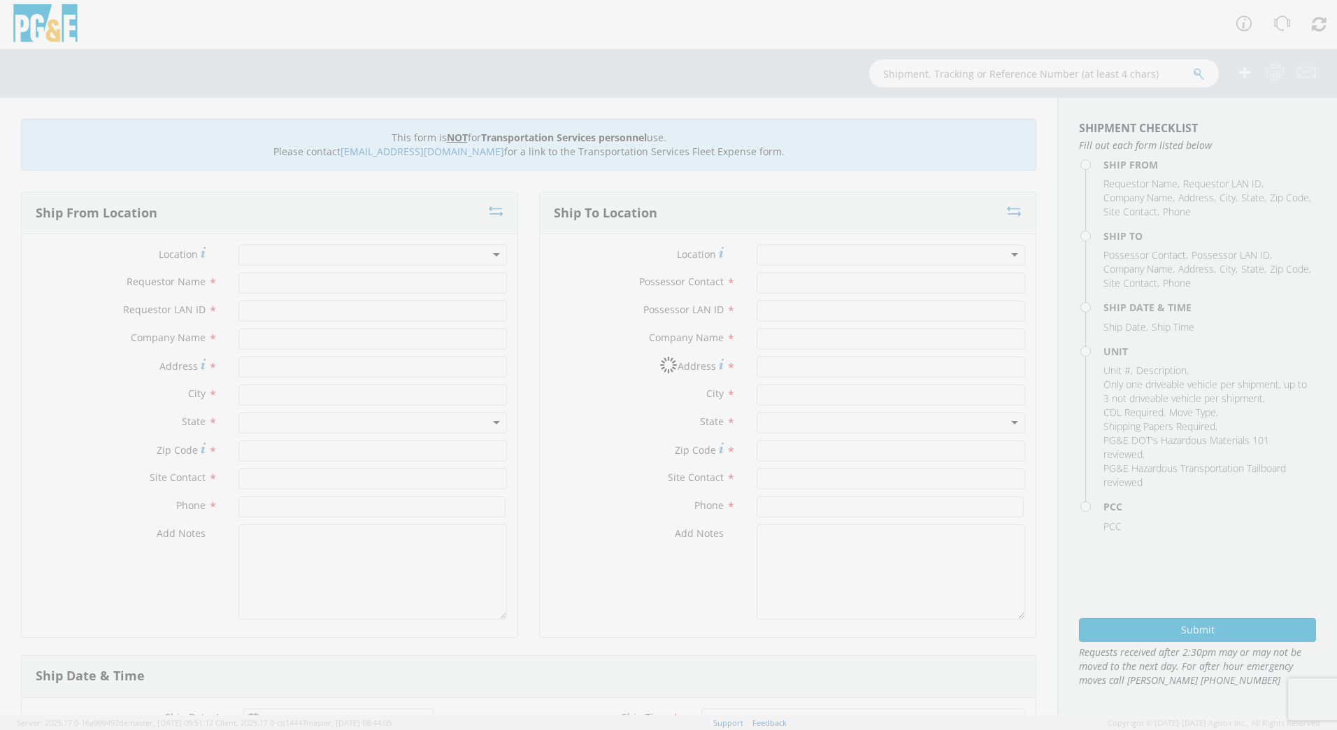
type input "93427"
type input "[PERSON_NAME]"
type input "[PHONE_NUMBER]"
type input "[PERSON_NAME]"
type input "J0LE"
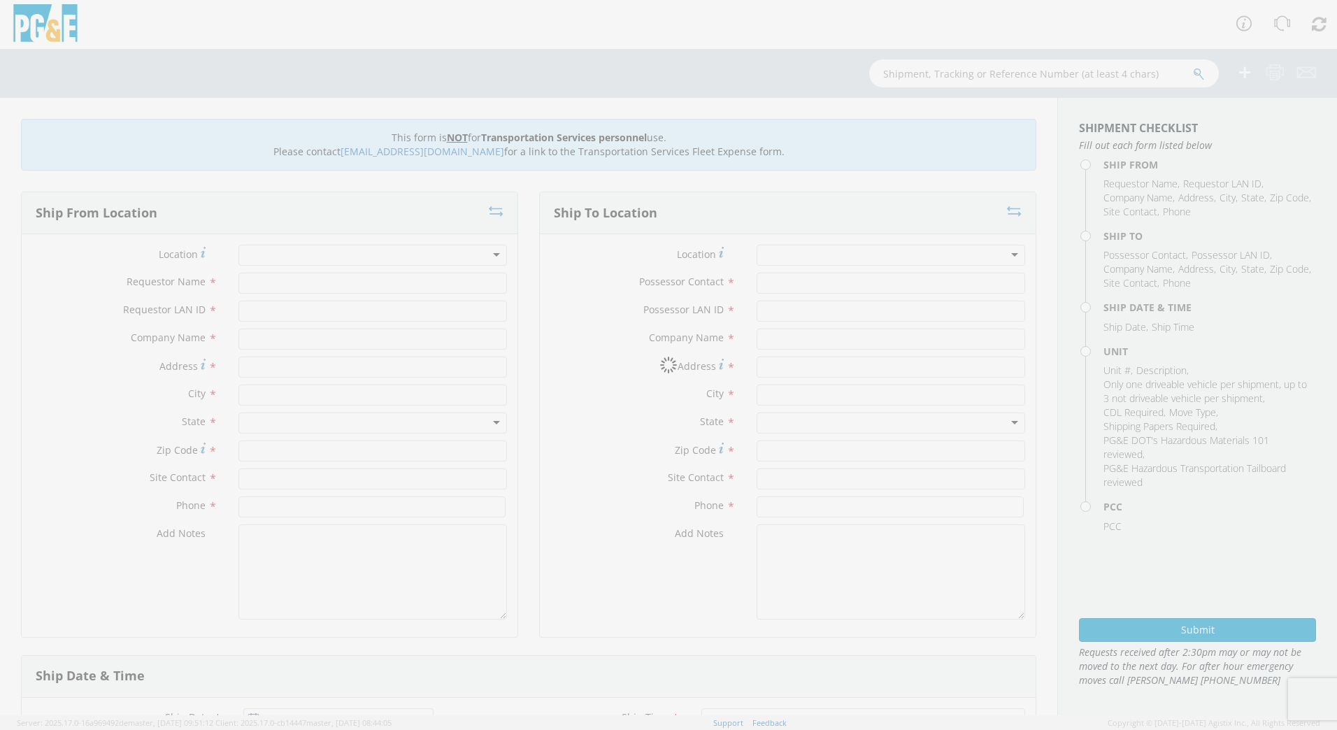
type input "PG&E"
type input "[PERSON_NAME][GEOGRAPHIC_DATA]"
type input "LOS OLIVOS"
type input "93441"
type input "[PERSON_NAME]"
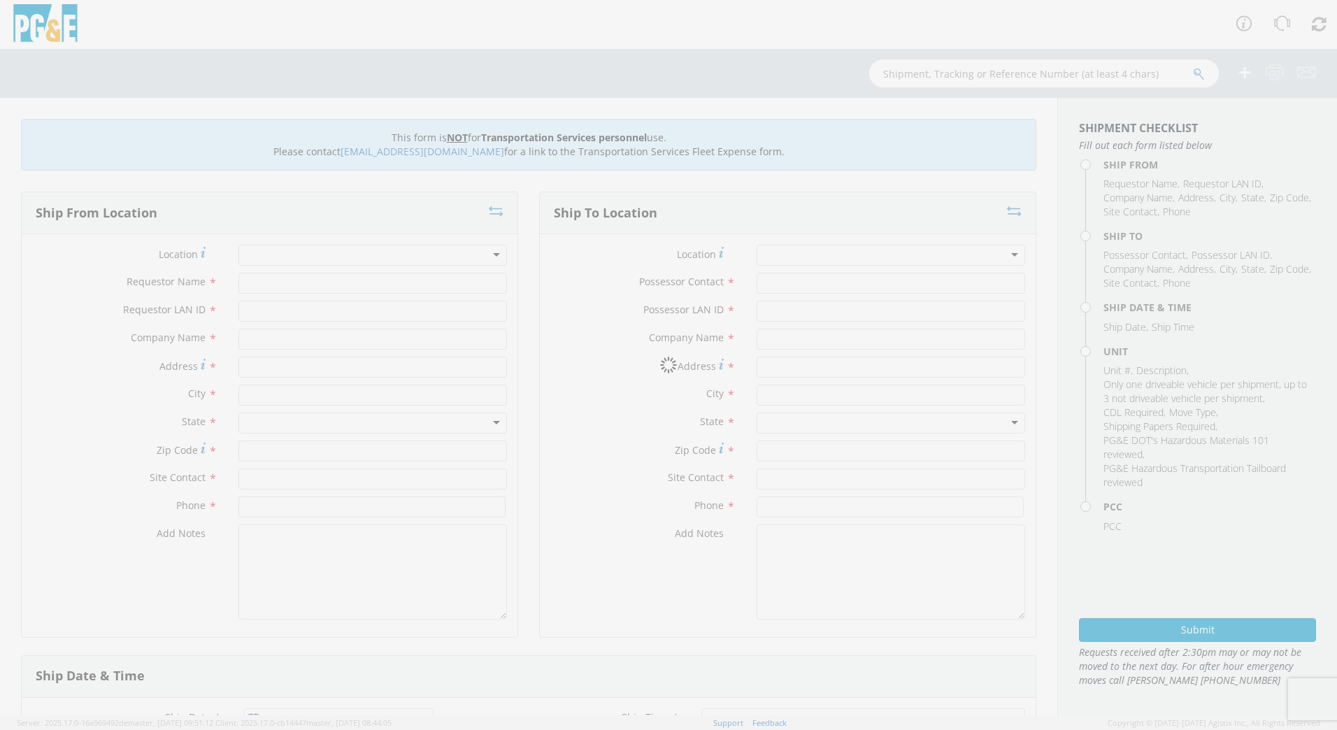
type input "[PHONE_NUMBER]"
type input "[DATE]"
type input "[PERSON_NAME] TRACK MACHINE"
type input "0"
select select "12096"
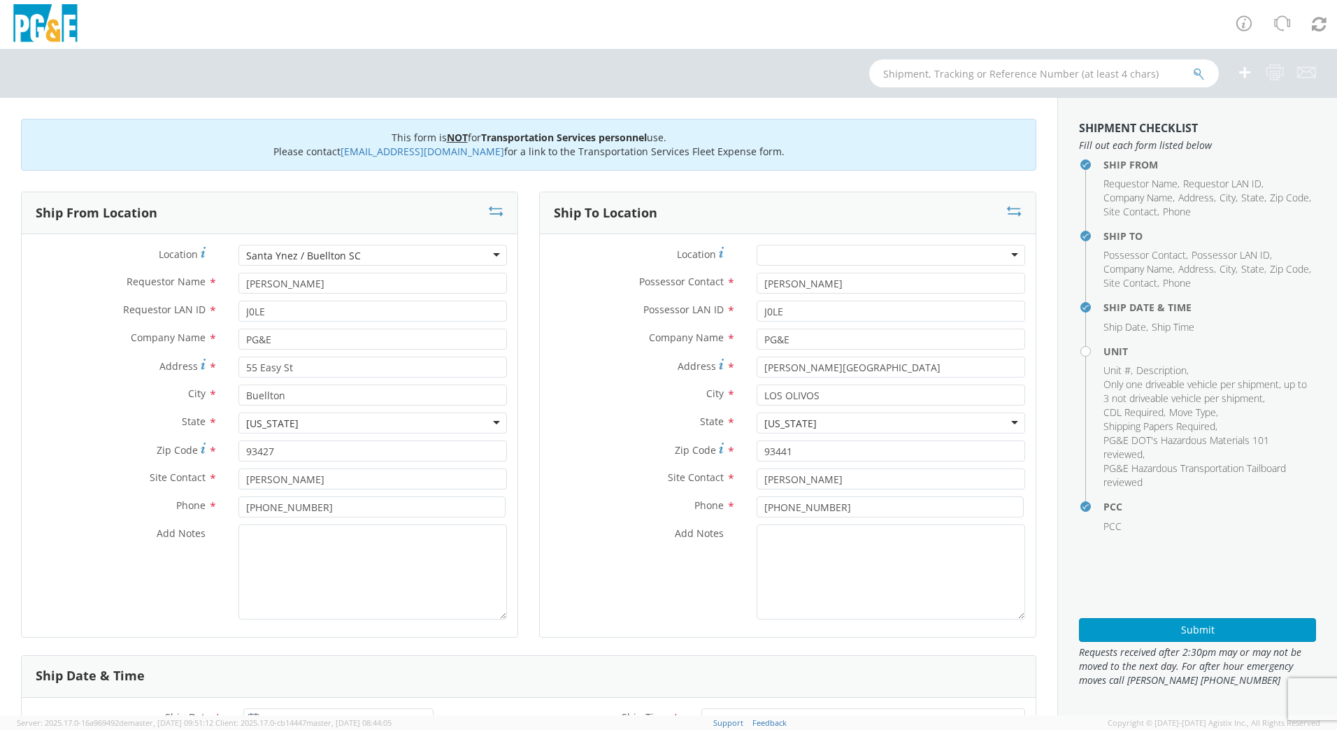
select select "Other"
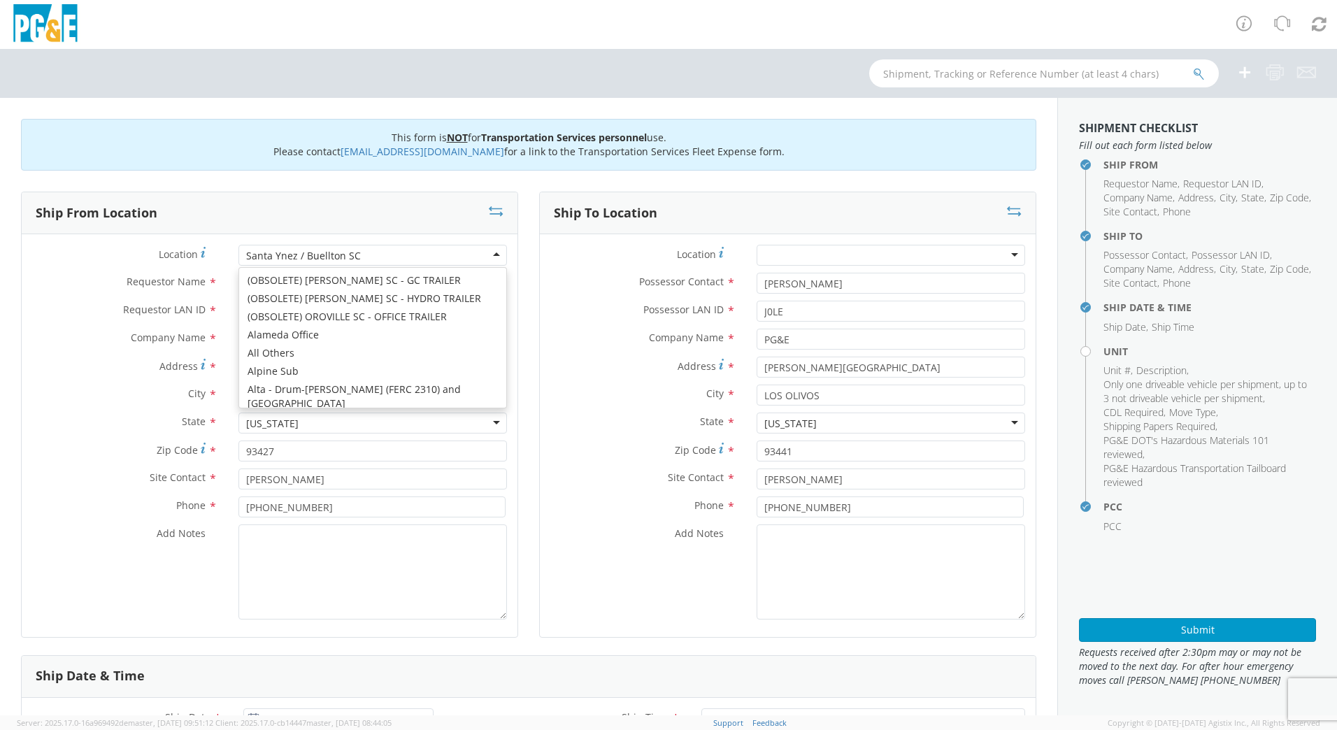
scroll to position [7444, 0]
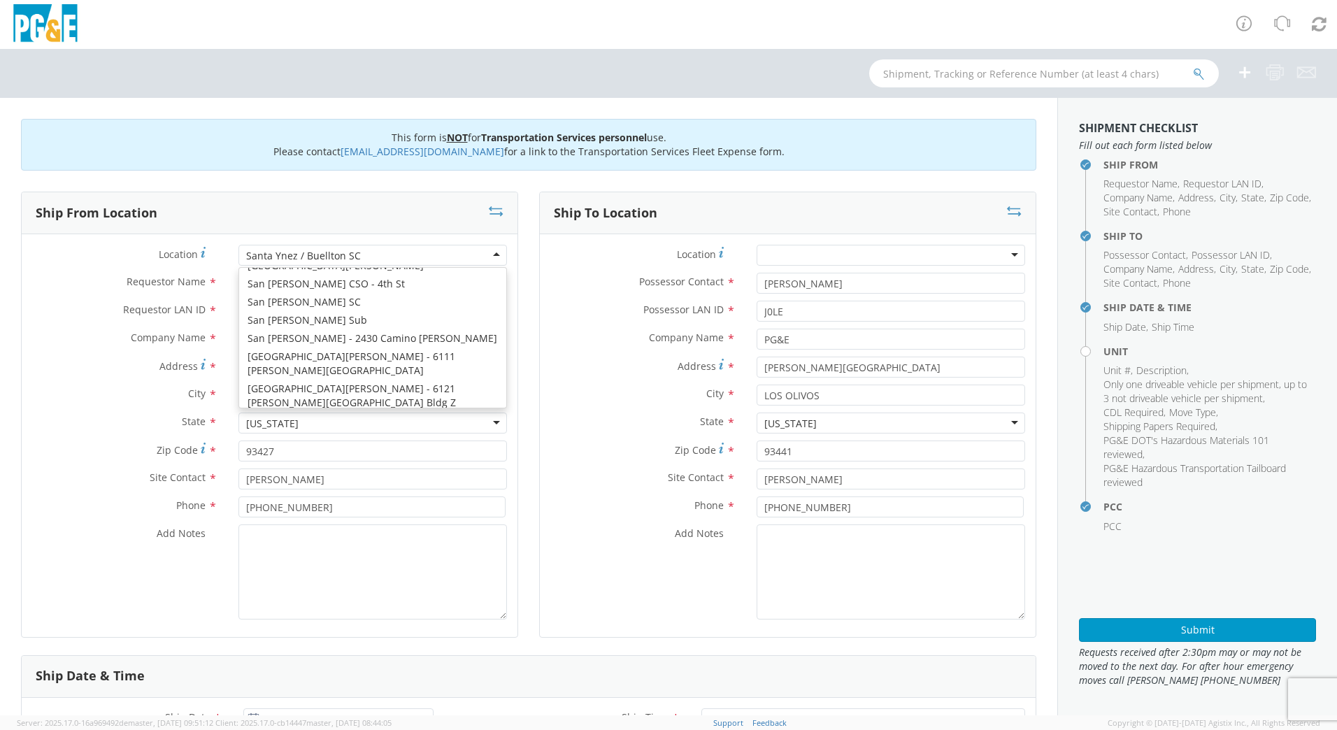
click at [382, 258] on div "Santa Ynez / Buellton SC" at bounding box center [372, 255] width 268 height 21
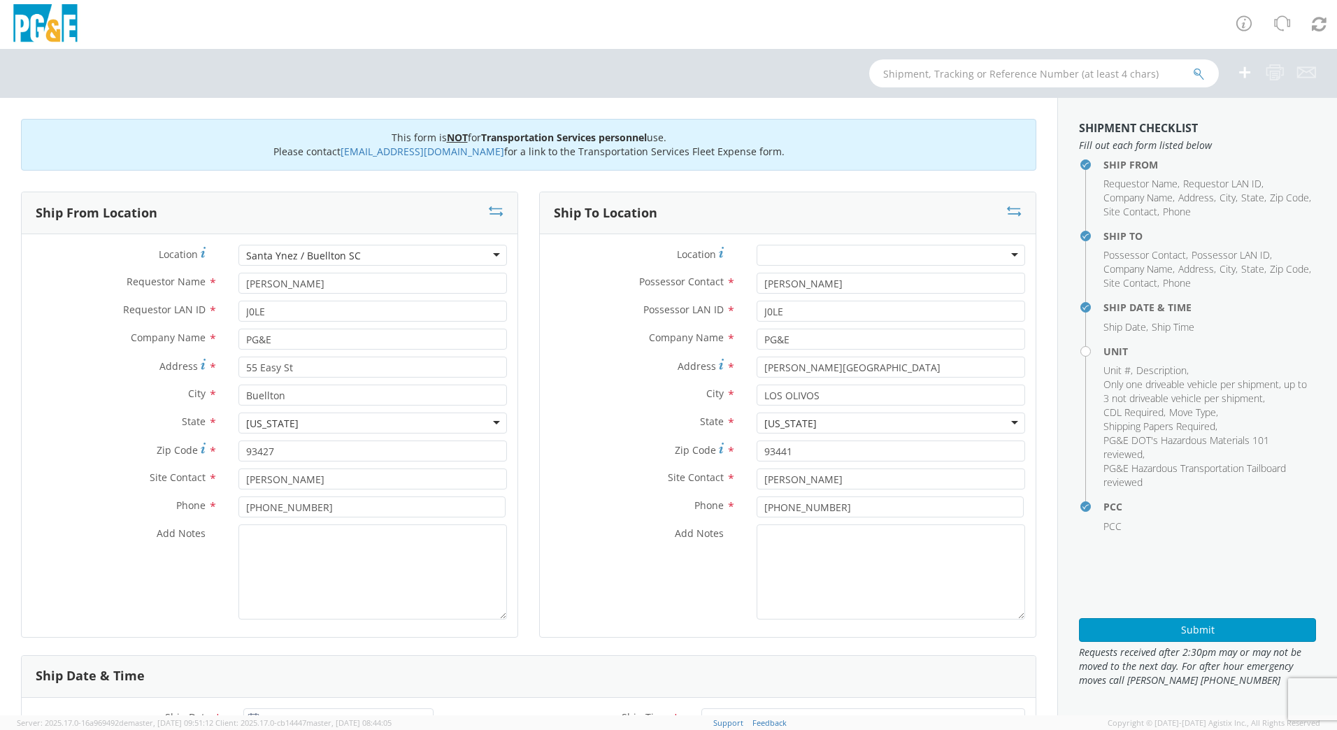
drag, startPoint x: 396, startPoint y: 256, endPoint x: 215, endPoint y: 255, distance: 181.1
click at [215, 255] on div "Location * [GEOGRAPHIC_DATA] / Buellton SC [GEOGRAPHIC_DATA] / [GEOGRAPHIC_DATA…" at bounding box center [270, 255] width 496 height 21
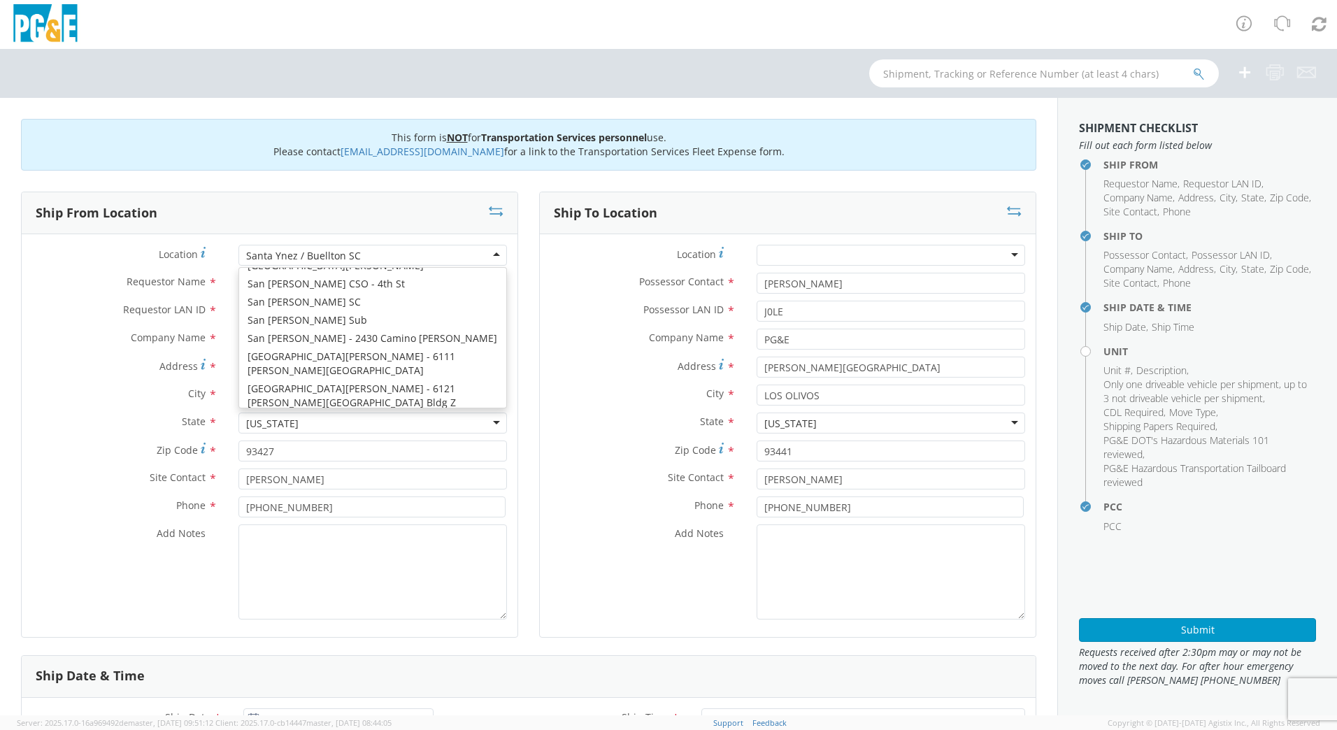
drag, startPoint x: 470, startPoint y: 250, endPoint x: 234, endPoint y: 245, distance: 235.7
click at [234, 245] on div "[GEOGRAPHIC_DATA] / Buellton SC [GEOGRAPHIC_DATA] / [GEOGRAPHIC_DATA] [GEOGRAPH…" at bounding box center [372, 255] width 289 height 21
drag, startPoint x: 354, startPoint y: 252, endPoint x: 236, endPoint y: 252, distance: 118.2
click at [236, 252] on div "[GEOGRAPHIC_DATA] / Buellton SC [GEOGRAPHIC_DATA] / [GEOGRAPHIC_DATA] [GEOGRAPH…" at bounding box center [372, 255] width 289 height 21
click at [370, 255] on div "Santa Ynez / Buellton SC" at bounding box center [372, 255] width 268 height 21
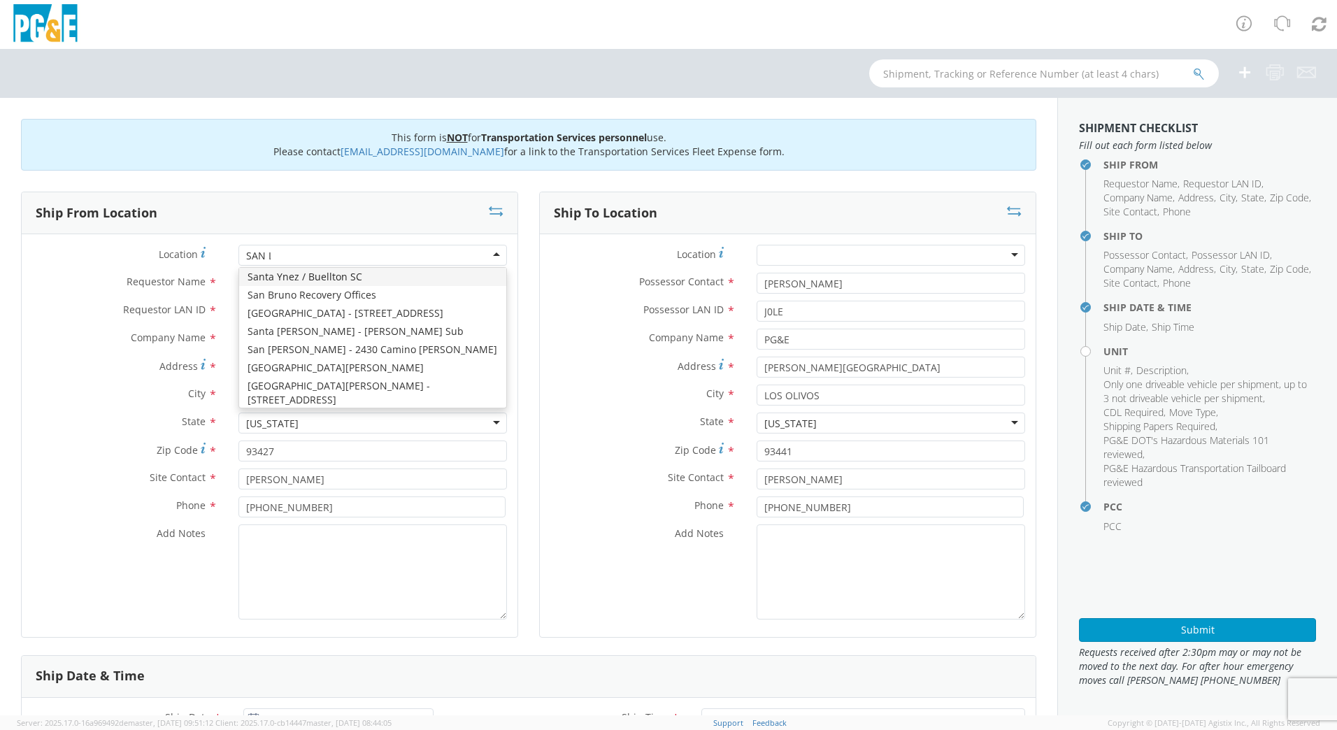
scroll to position [149, 0]
type input "SAN [PERSON_NAME]"
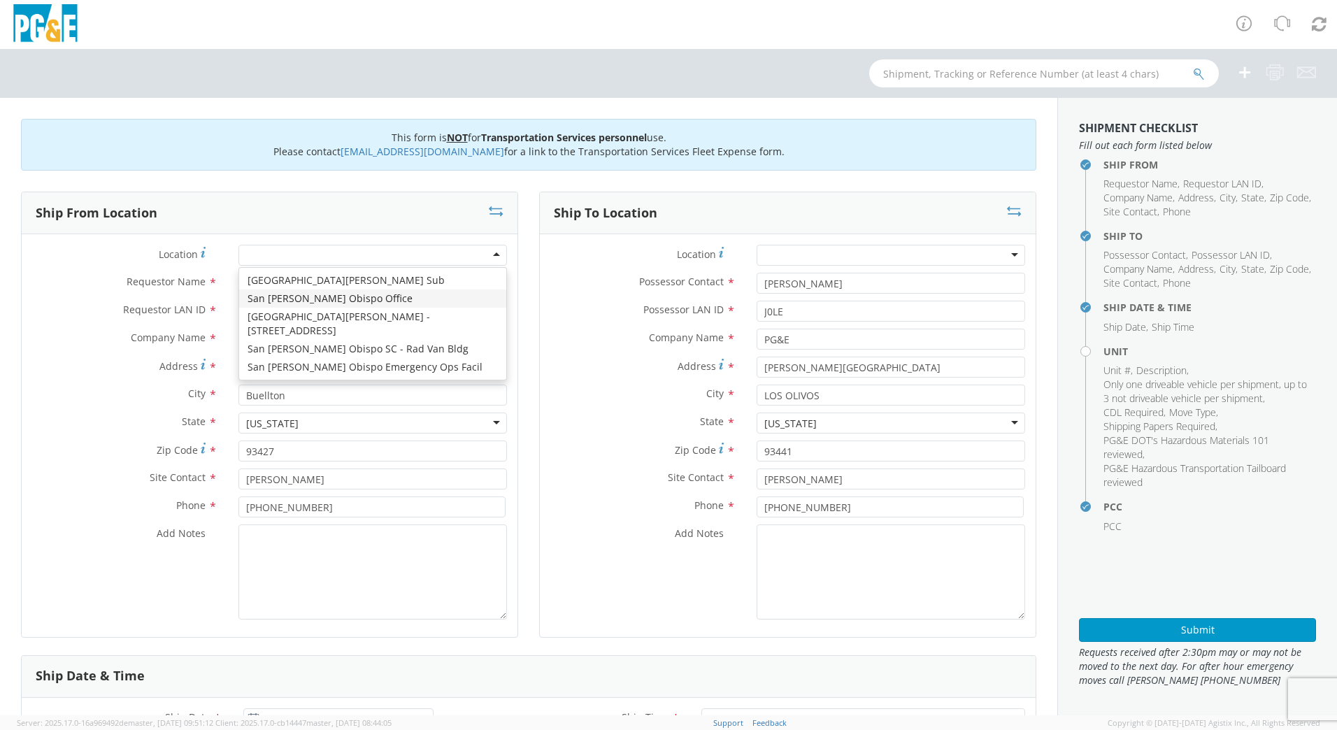
type input "[STREET_ADDRESS][PERSON_NAME]"
type input "SAN [PERSON_NAME] OBISPO"
type input "93401"
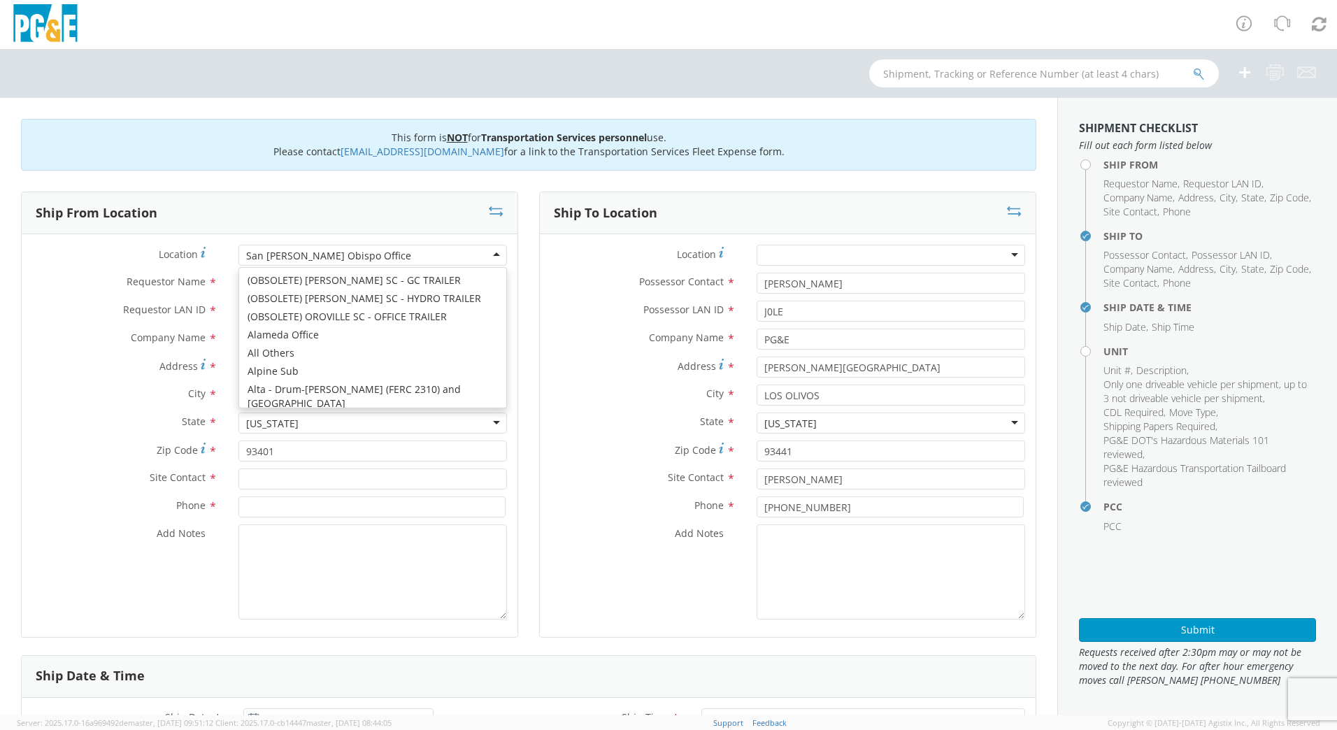
click at [361, 256] on div "San [PERSON_NAME] Obispo Office" at bounding box center [372, 255] width 268 height 21
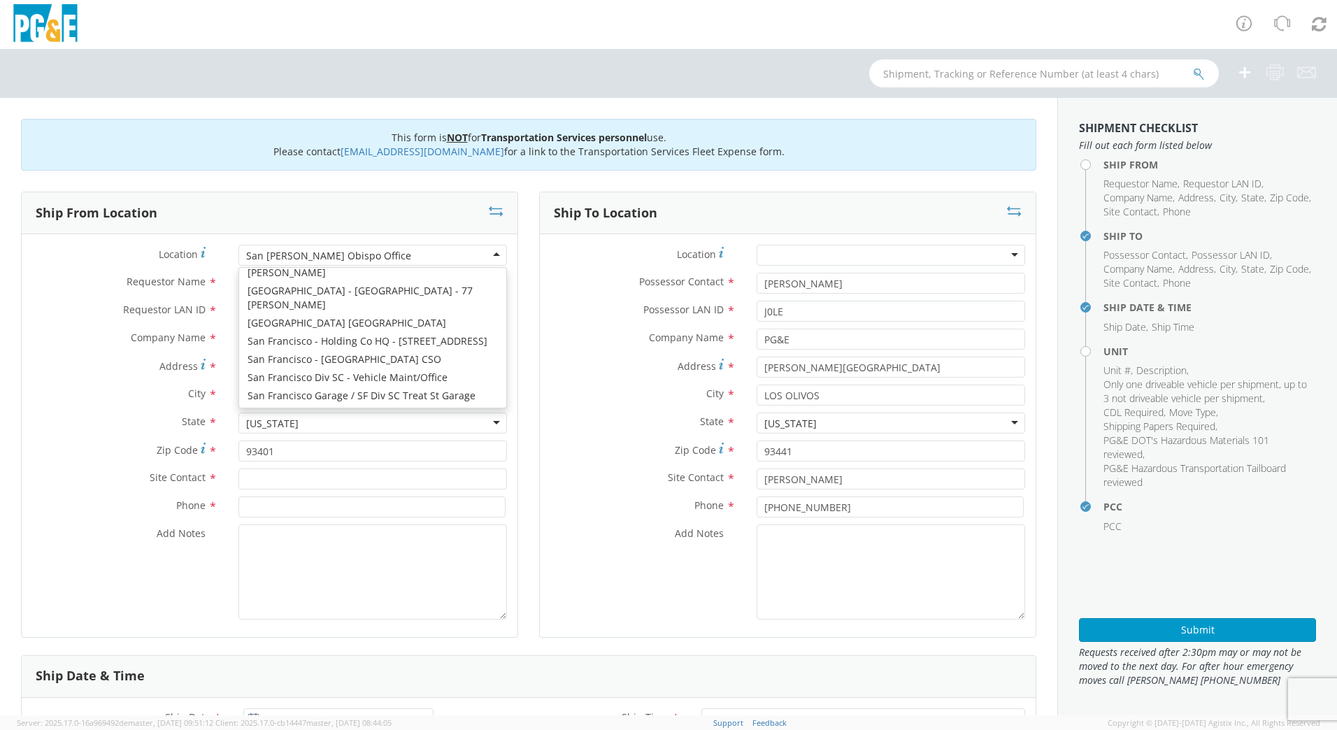
scroll to position [7078, 0]
type input "[STREET_ADDRESS][PERSON_NAME]"
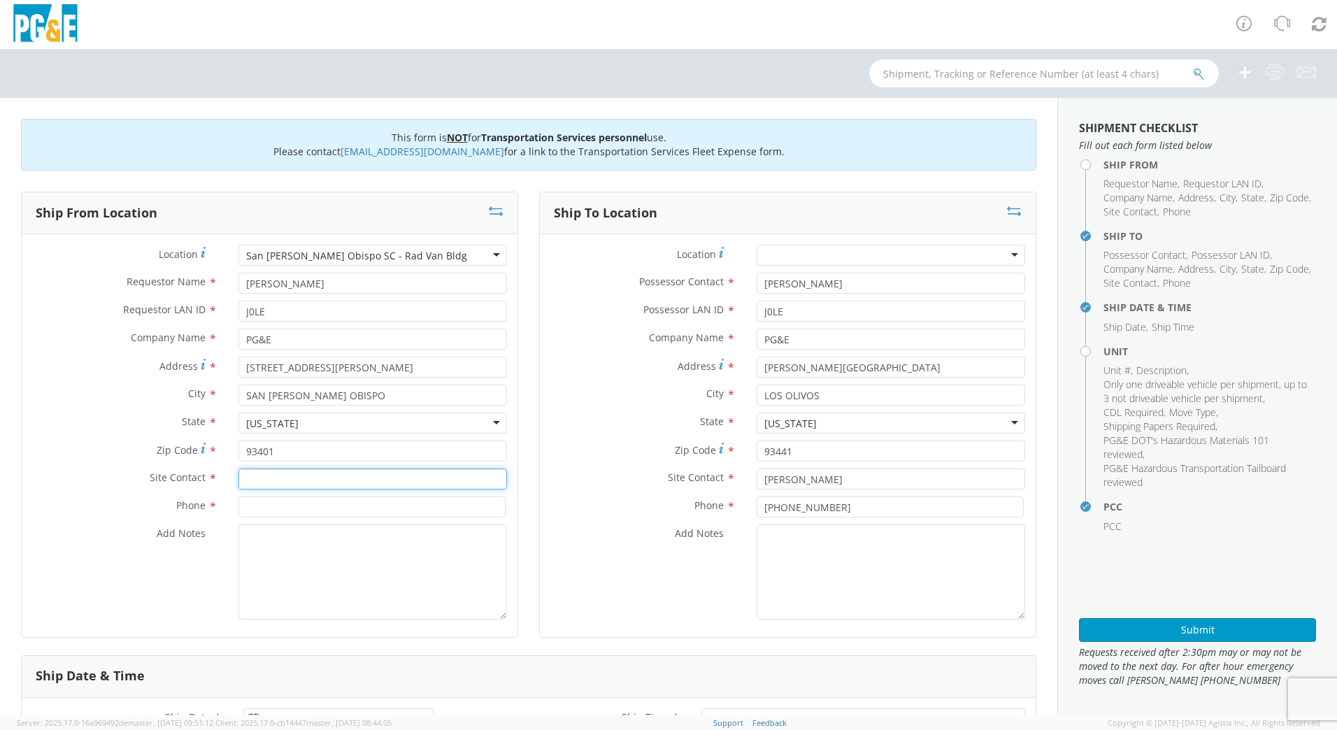
click at [282, 478] on input "text" at bounding box center [372, 478] width 268 height 21
type input "J"
type input "[PERSON_NAME]"
type input "[PHONE_NUMBER]"
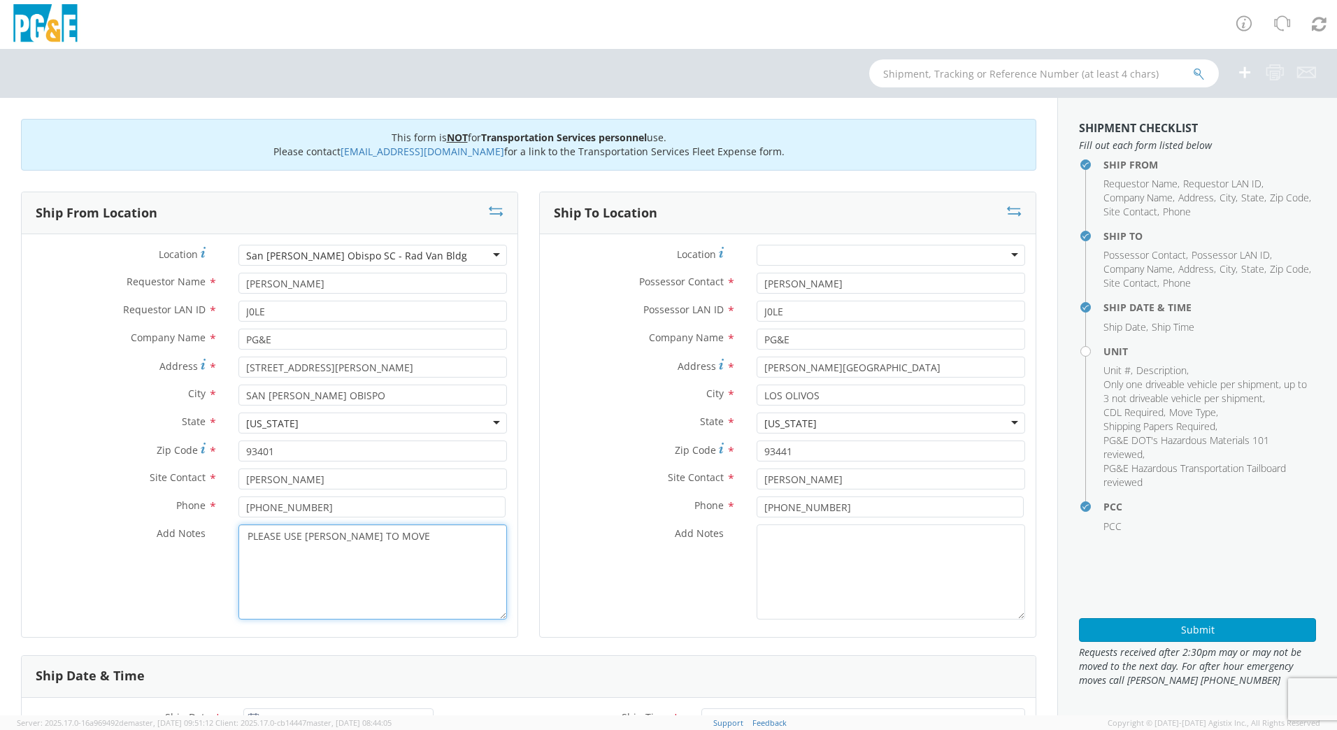
click at [356, 538] on textarea "PLEASE USE [PERSON_NAME] TO MOVE" at bounding box center [372, 571] width 268 height 95
click at [436, 531] on textarea "PLEASE USE [PERSON_NAME] TO MAKE MOVE" at bounding box center [372, 571] width 268 height 95
click at [451, 538] on textarea "PLEASE USE [PERSON_NAME] TO MAKE MOVE: PM" at bounding box center [372, 571] width 268 height 95
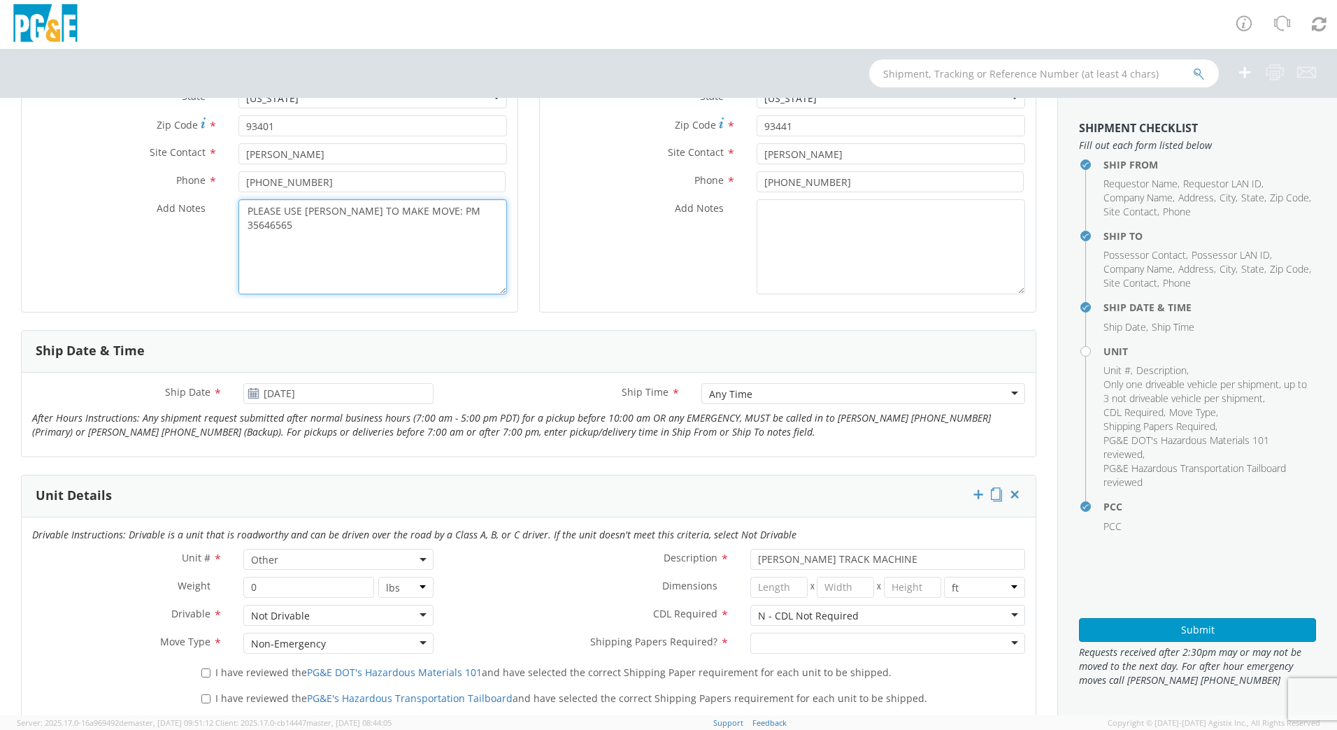
scroll to position [350, 0]
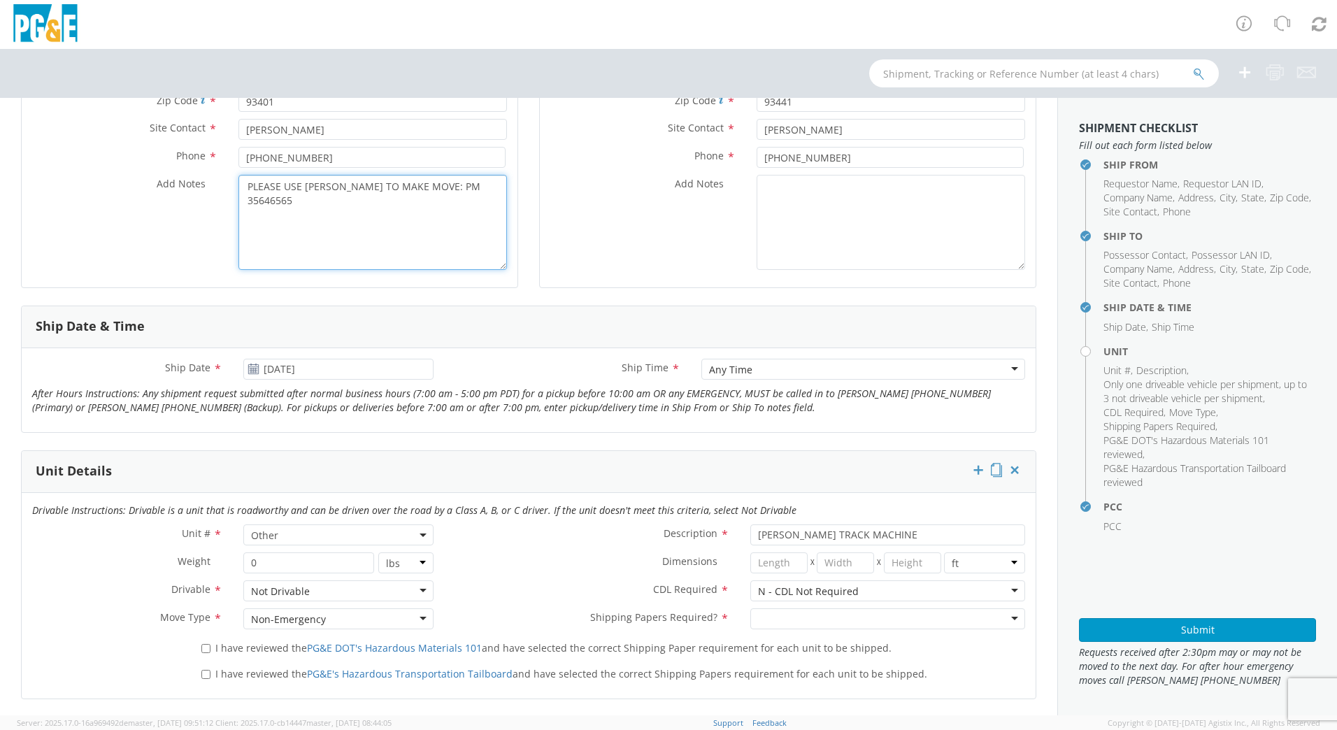
type textarea "PLEASE USE [PERSON_NAME] TO MAKE MOVE: PM 35646565"
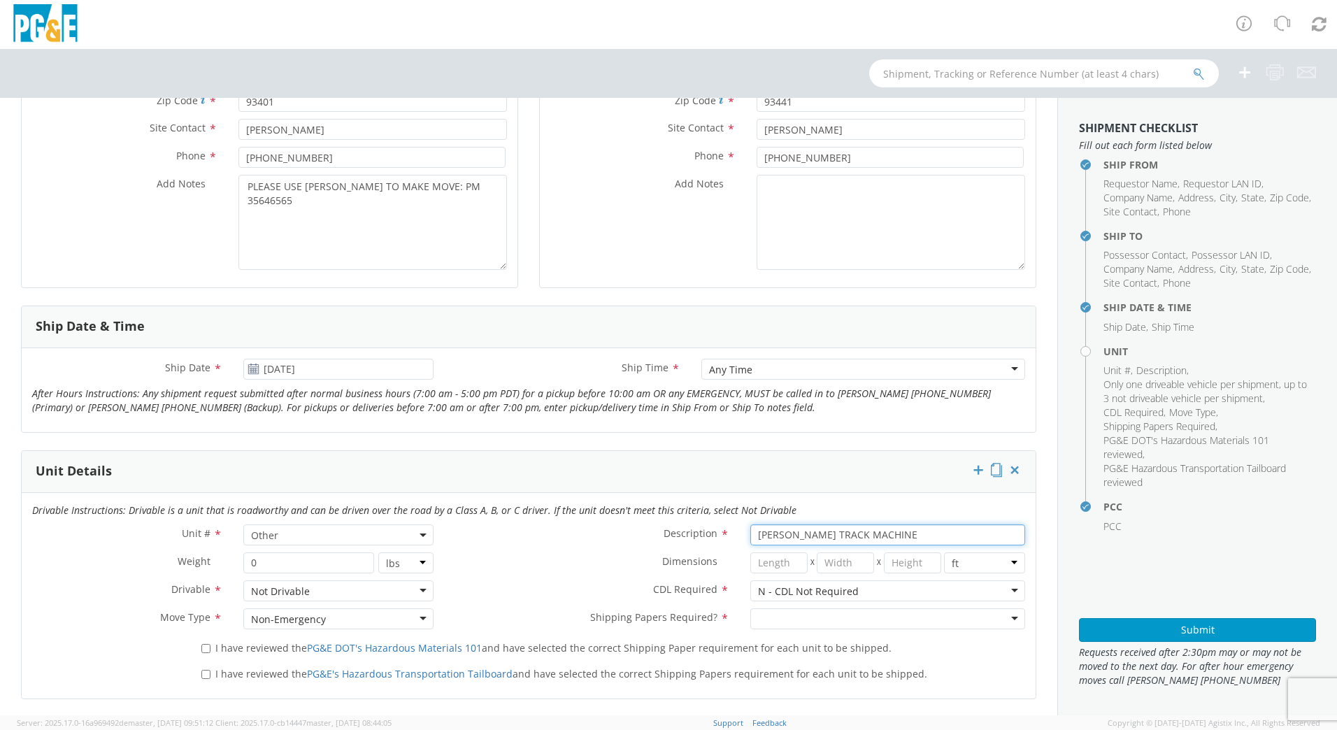
drag, startPoint x: 869, startPoint y: 530, endPoint x: 723, endPoint y: 526, distance: 146.2
click at [723, 526] on div "Description * [PERSON_NAME] TRACK MACHINE" at bounding box center [740, 534] width 592 height 21
type input "RENTAL ALTER CRAWLER BORER"
click at [819, 617] on div at bounding box center [887, 618] width 275 height 21
click at [201, 644] on input "I have reviewed the PG&E DOT's Hazardous Materials 101 and have selected the co…" at bounding box center [205, 648] width 9 height 9
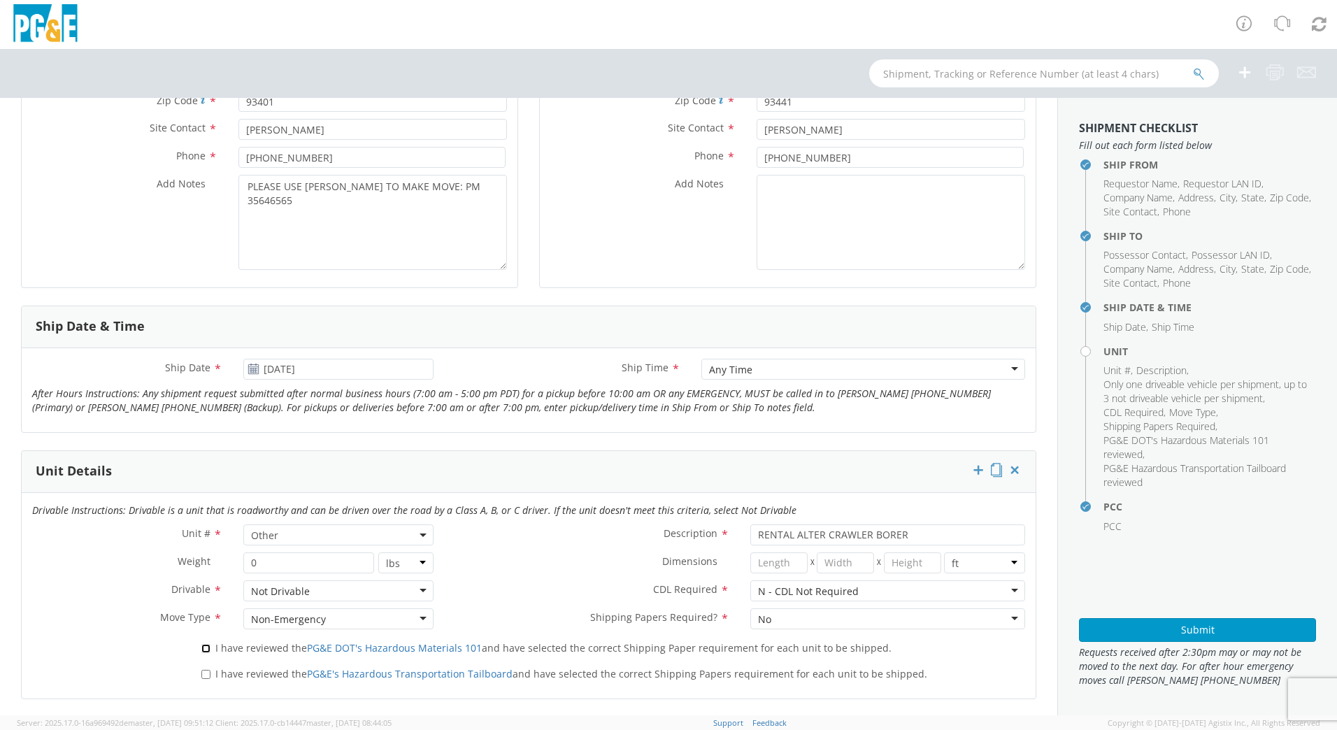
checkbox input "true"
click at [203, 675] on input "I have reviewed the PG&E's Hazardous Transportation Tailboard and have selected…" at bounding box center [205, 674] width 9 height 9
checkbox input "true"
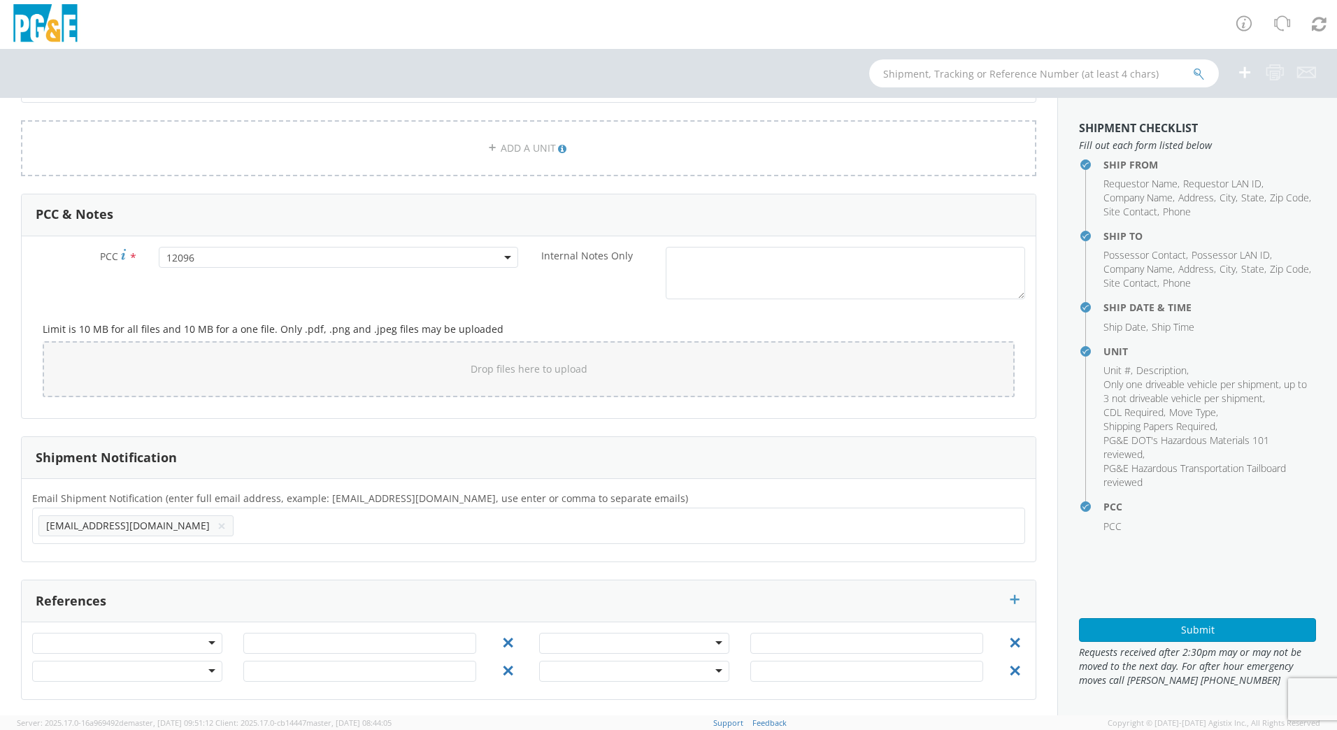
scroll to position [948, 0]
click at [1153, 631] on button "Submit" at bounding box center [1197, 630] width 237 height 24
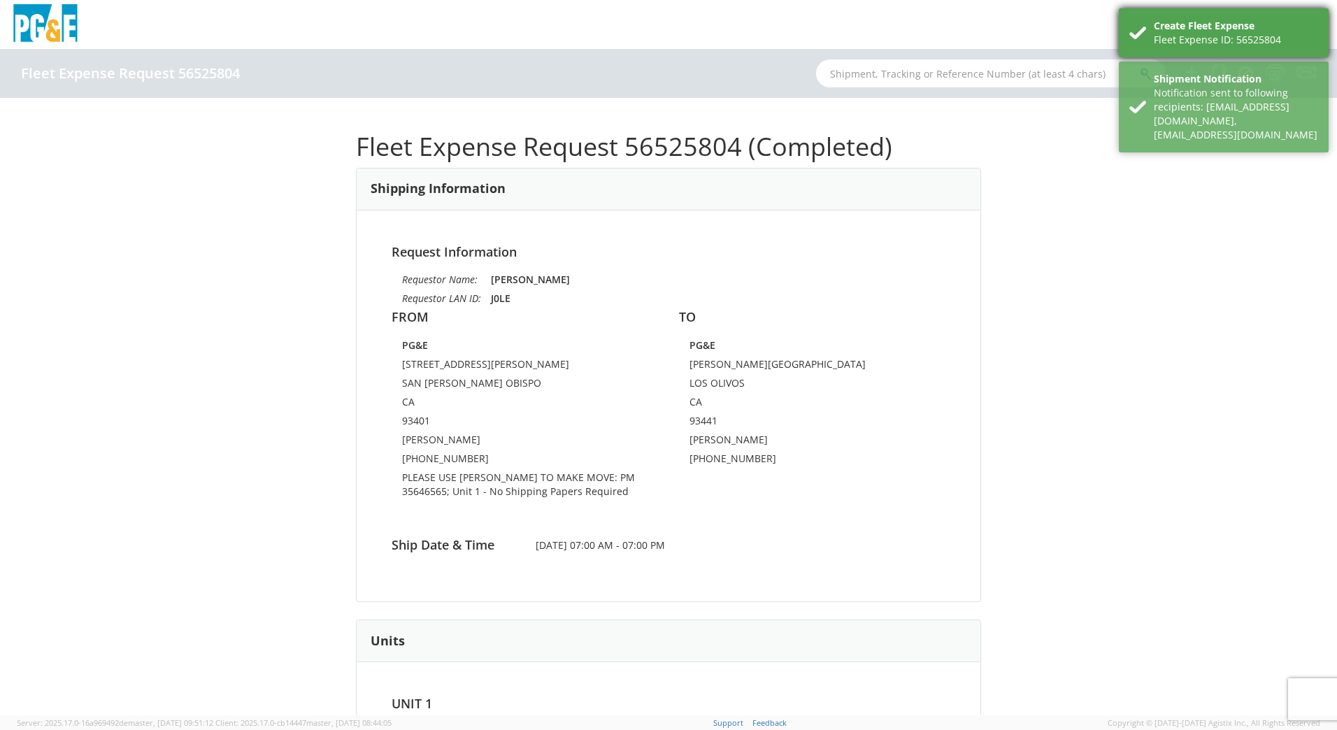
click at [1274, 29] on div "Create Fleet Expense" at bounding box center [1236, 26] width 164 height 14
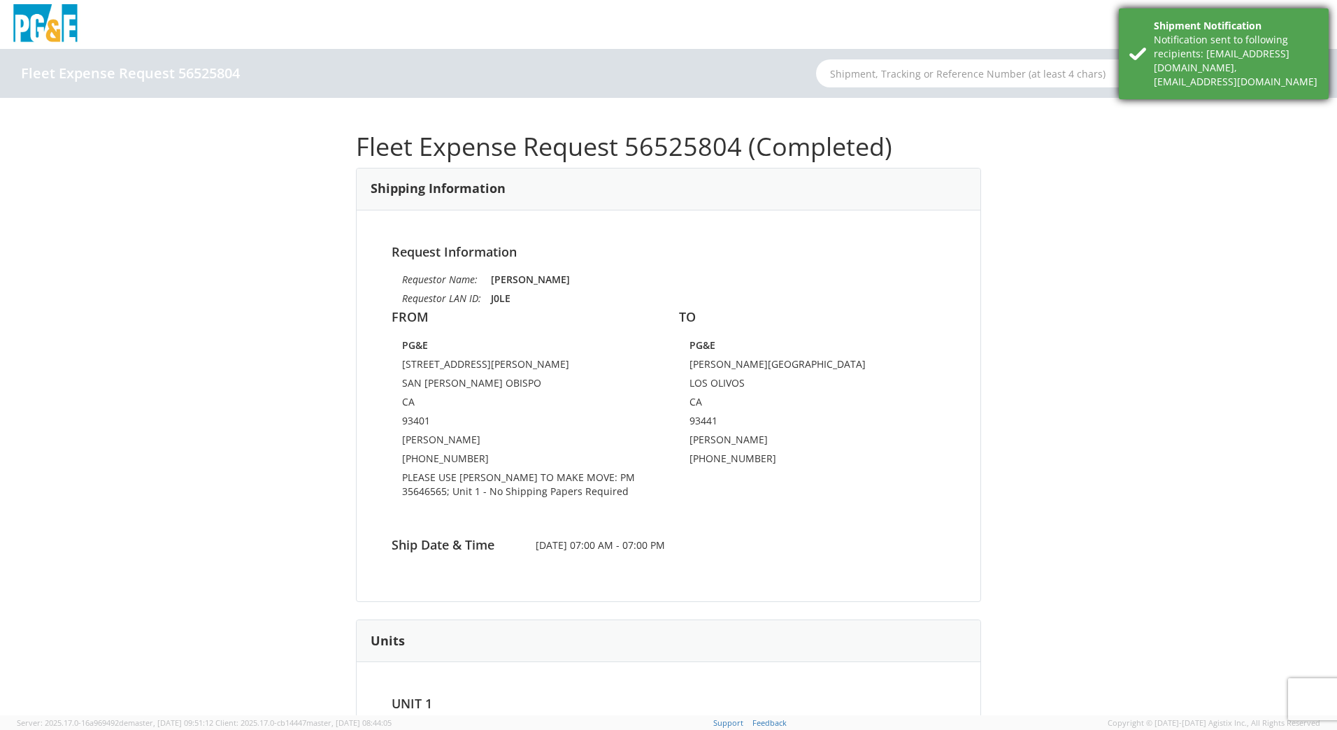
click at [1259, 55] on div "Notification sent to following recipients: [EMAIL_ADDRESS][DOMAIN_NAME],[EMAIL_…" at bounding box center [1236, 61] width 164 height 56
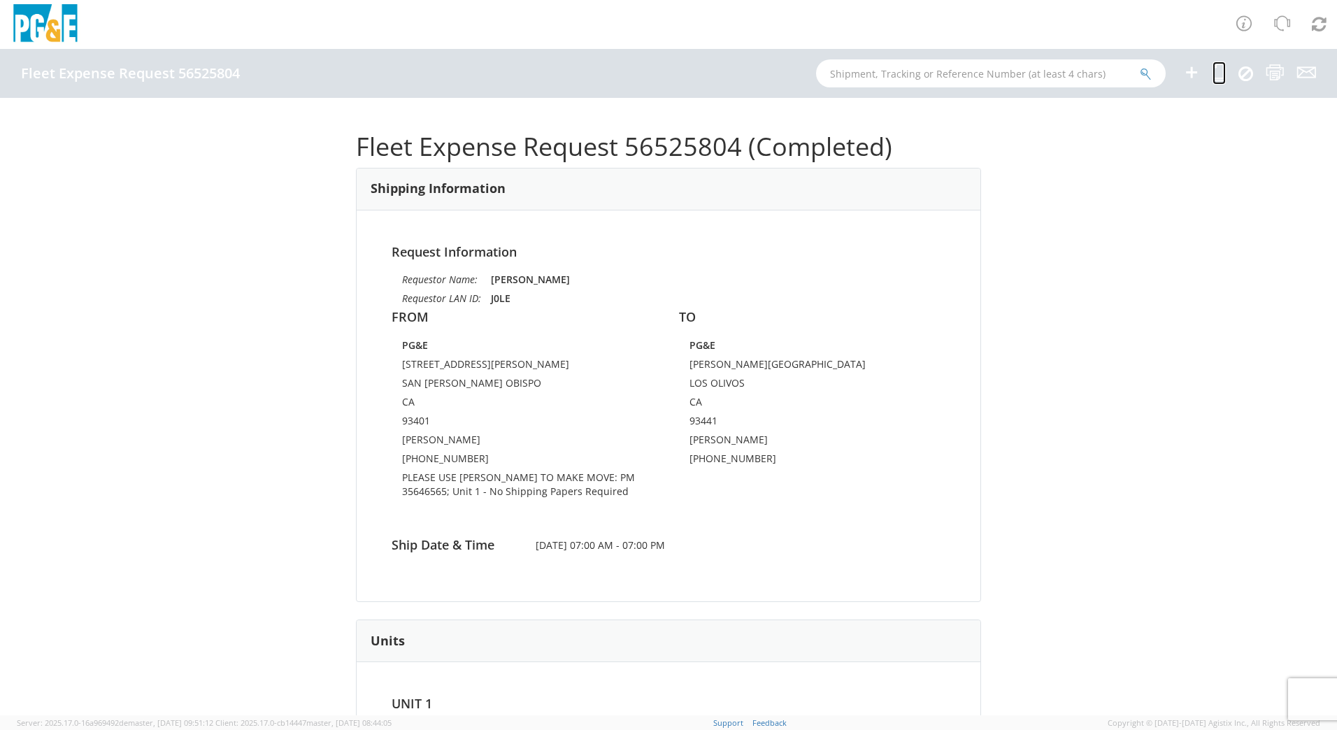
click at [1219, 76] on icon at bounding box center [1218, 72] width 13 height 17
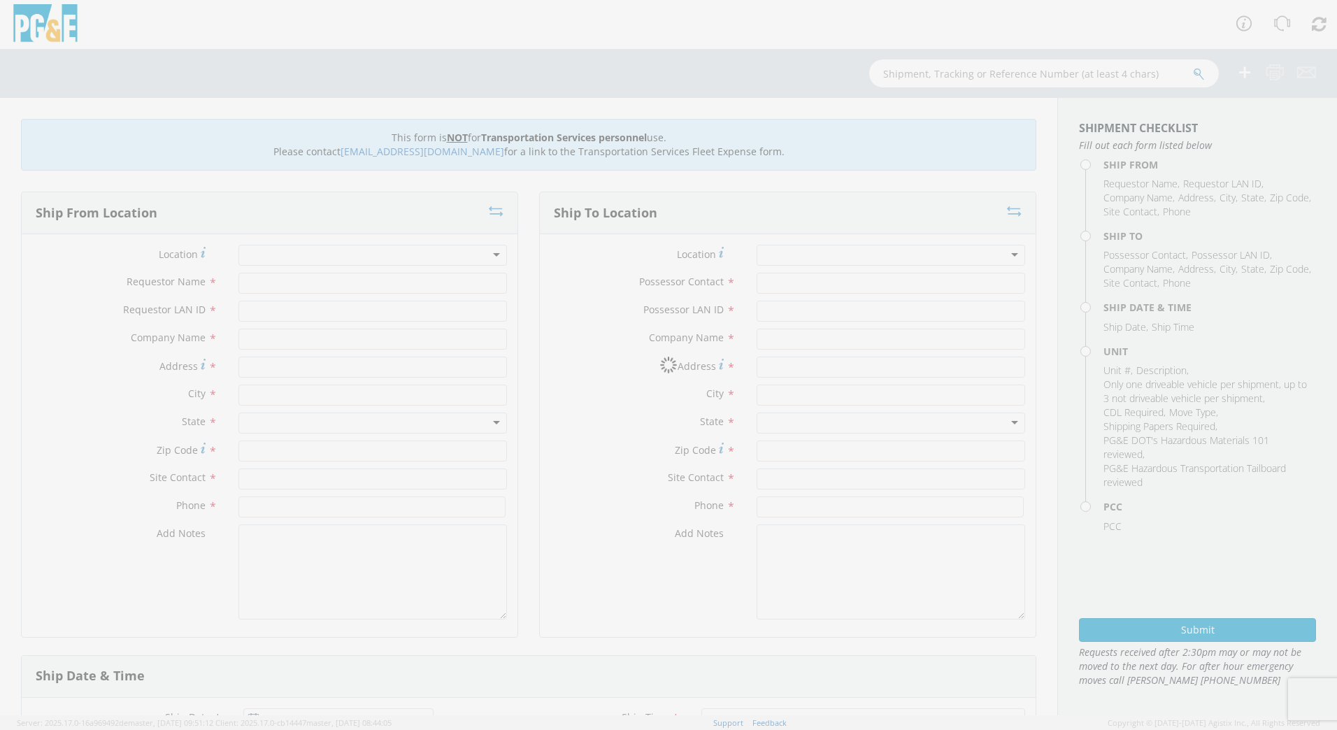
type input "[PERSON_NAME]"
type input "J0LE"
type input "PG&E"
type input "[STREET_ADDRESS][PERSON_NAME]"
type input "SAN [PERSON_NAME] OBISPO"
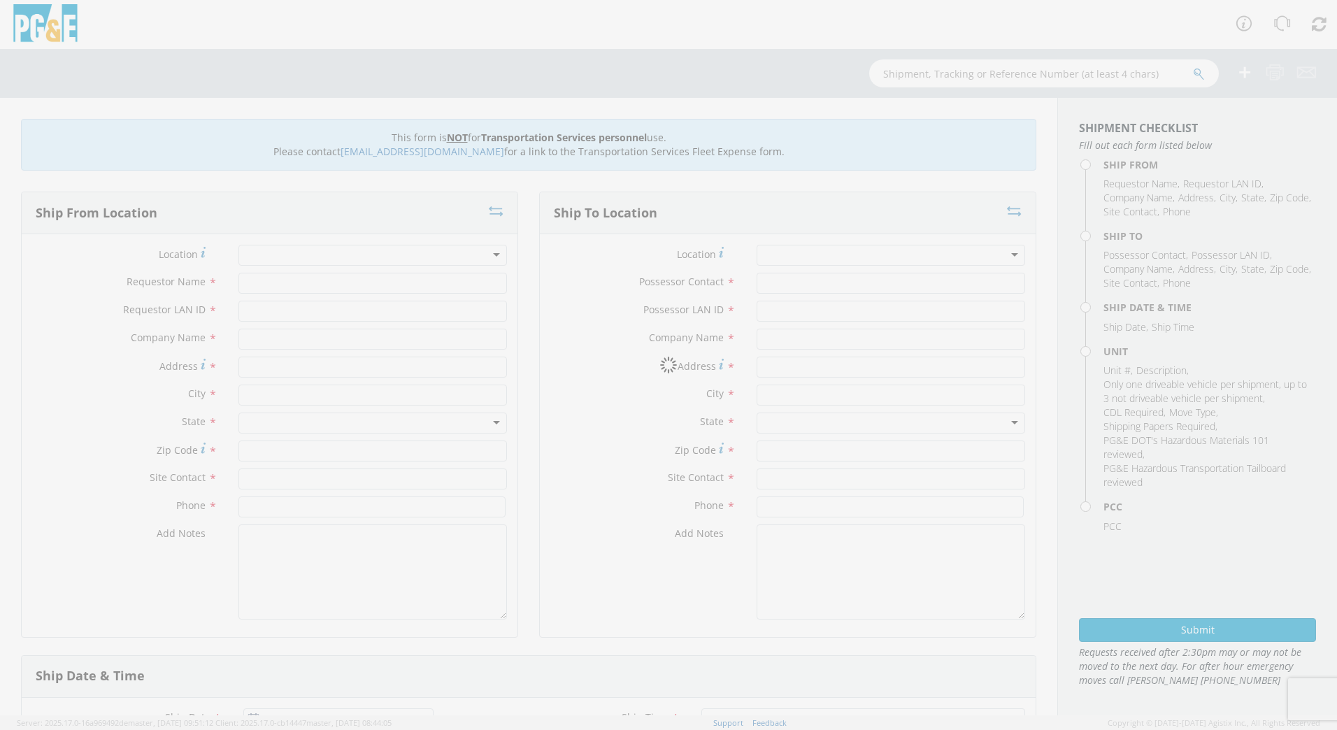
type input "93401"
type input "[PERSON_NAME]"
type input "[PHONE_NUMBER]"
type input "[PERSON_NAME]"
type input "J0LE"
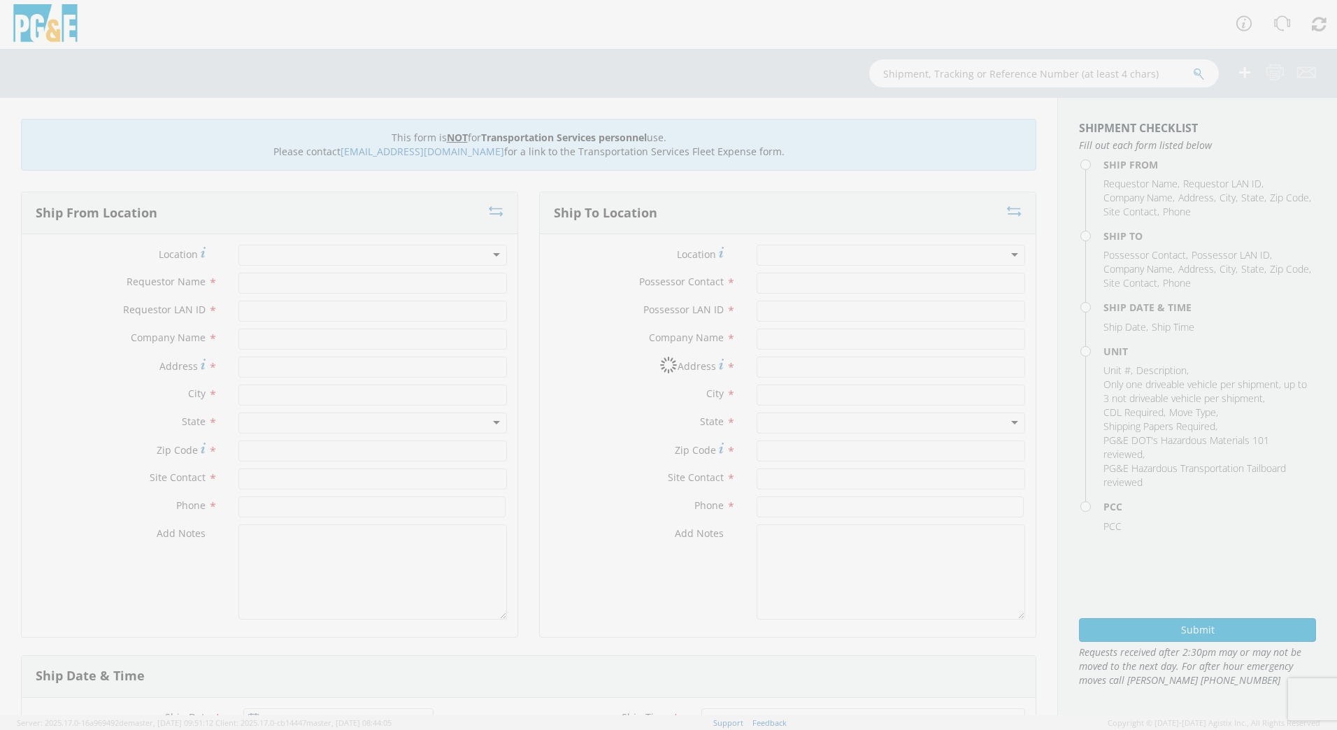
type input "PG&E"
type input "[PERSON_NAME][GEOGRAPHIC_DATA]"
type input "LOS OLIVOS"
type input "93441"
type input "[PERSON_NAME]"
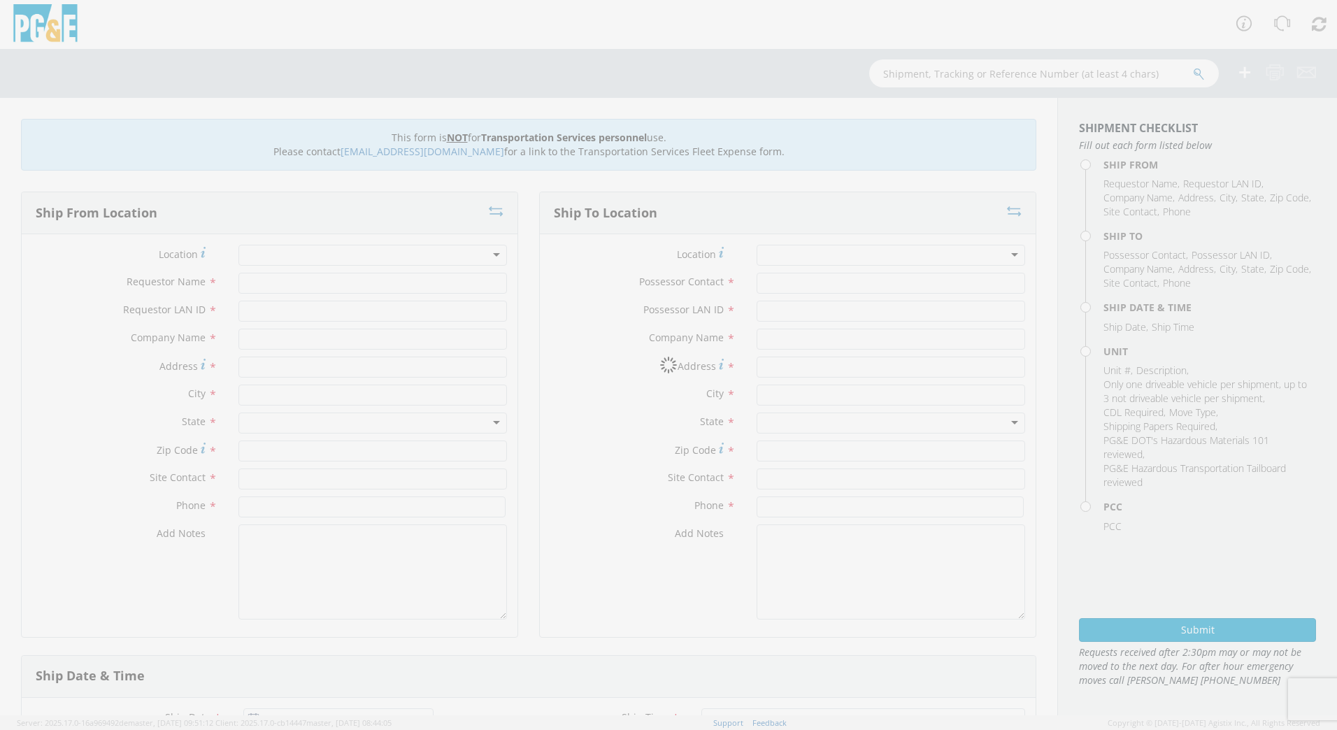
type input "[PHONE_NUMBER]"
type input "[DATE]"
type input "RENTAL ALTER CRAWLER BORER"
type input "0"
select select "Other"
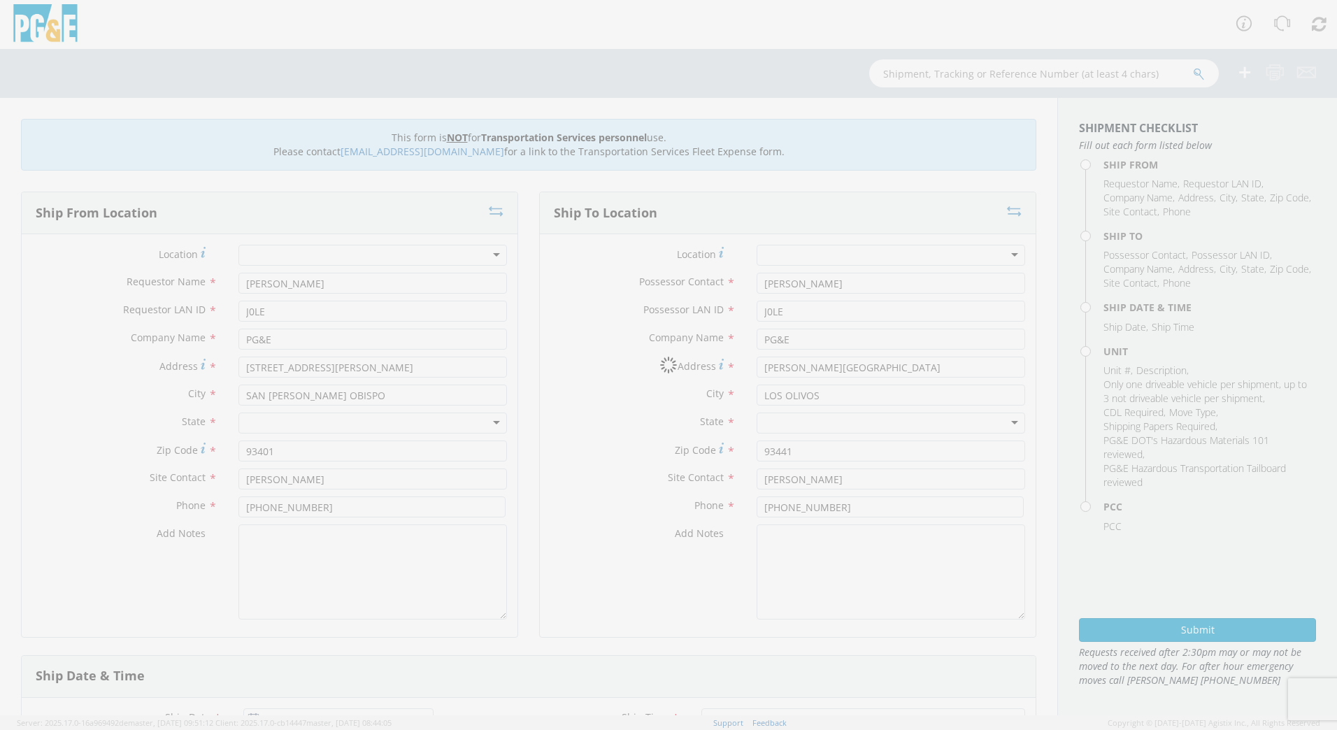
select select "12096"
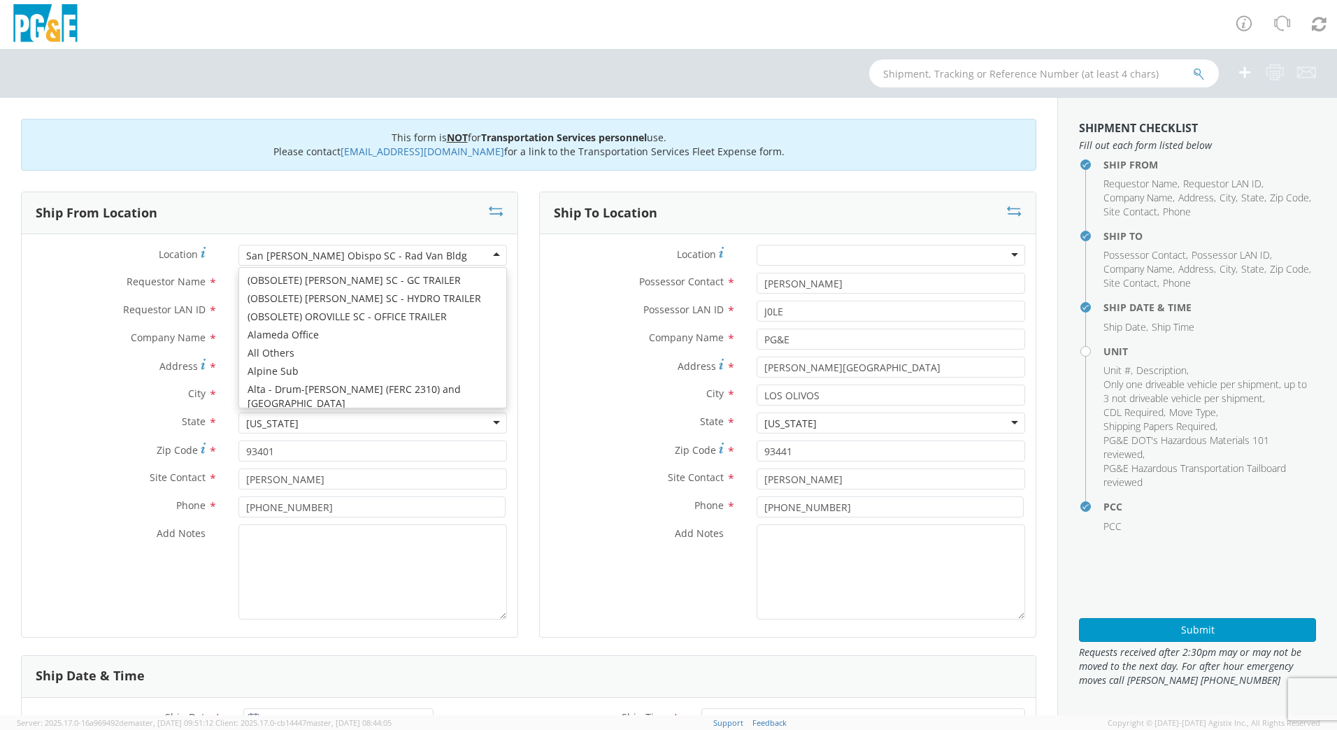
click at [320, 251] on div "San [PERSON_NAME] Obispo SC - Rad Van Bldg" at bounding box center [356, 256] width 221 height 14
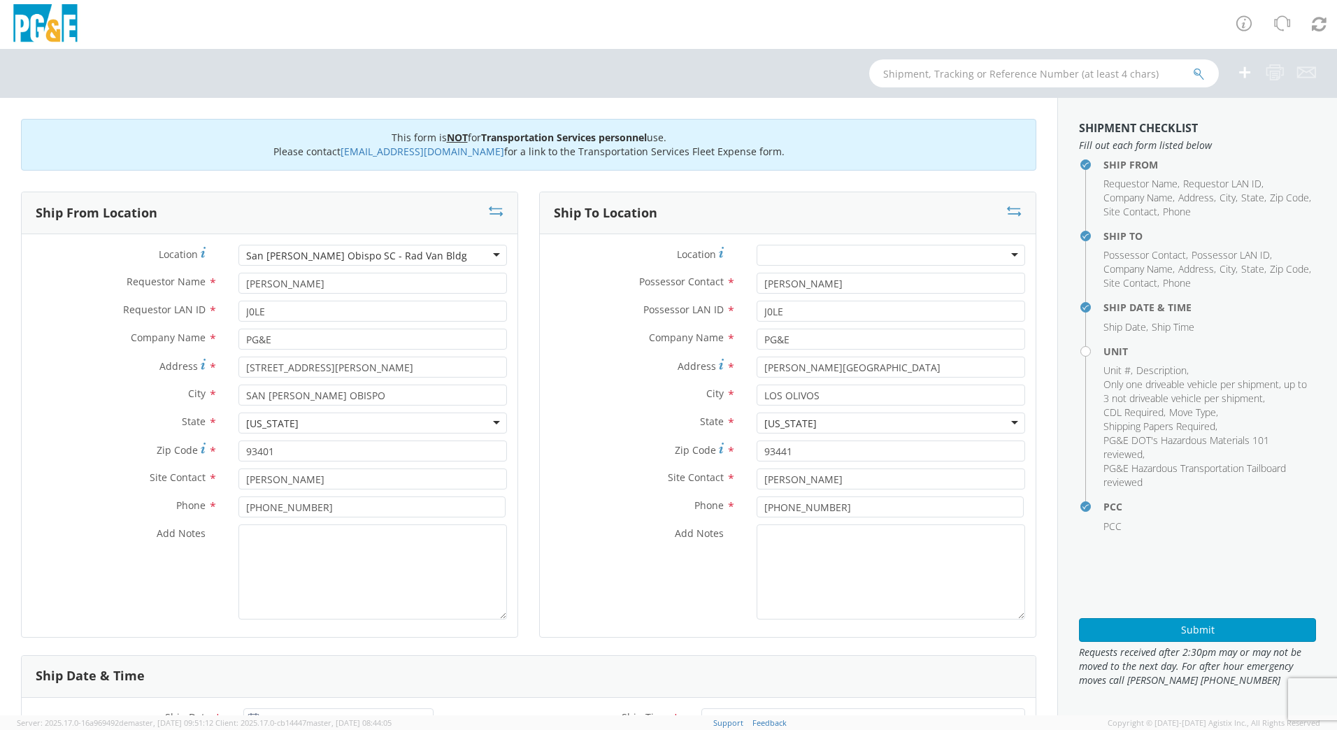
drag, startPoint x: 413, startPoint y: 259, endPoint x: 167, endPoint y: 236, distance: 247.3
click at [167, 235] on div "Location * [GEOGRAPHIC_DATA][PERSON_NAME] SC - Rad [GEOGRAPHIC_DATA] [GEOGRAPHI…" at bounding box center [270, 435] width 496 height 403
click at [439, 252] on div "San [PERSON_NAME] Obispo SC - Rad Van Bldg" at bounding box center [372, 255] width 268 height 21
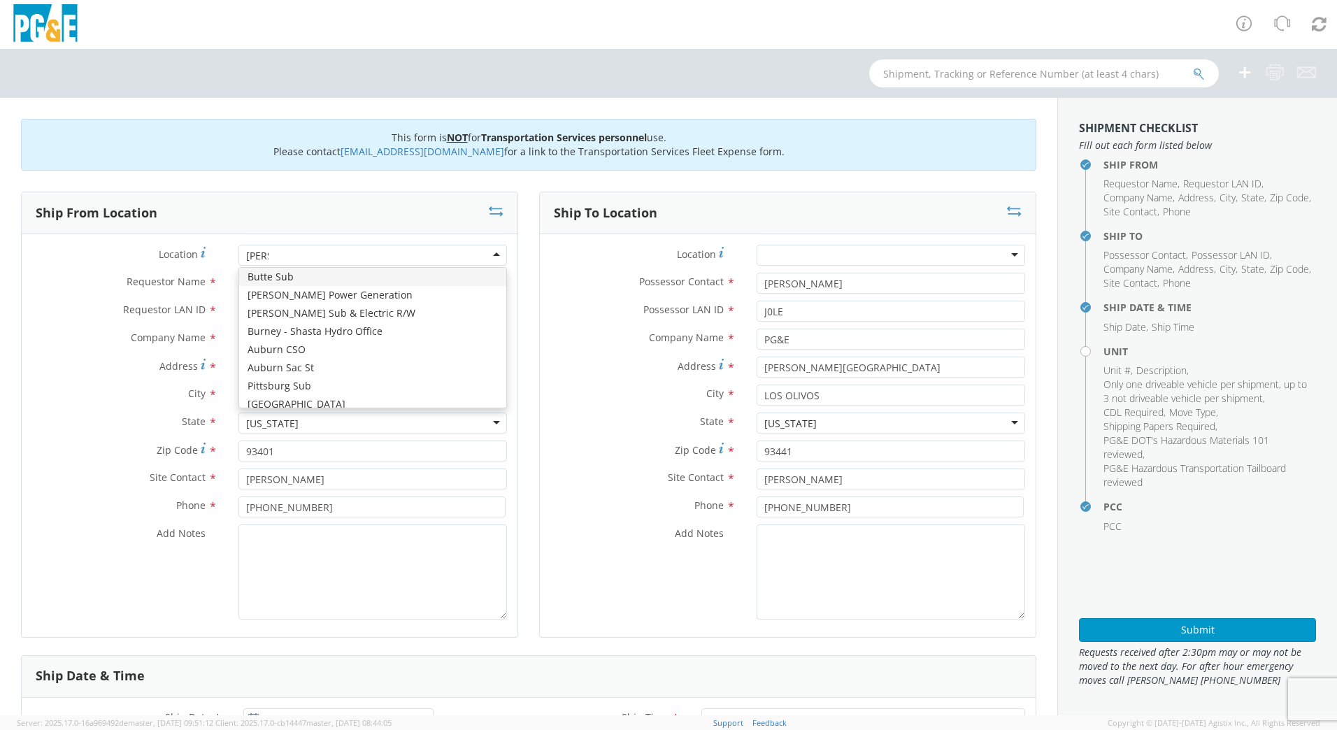
scroll to position [0, 0]
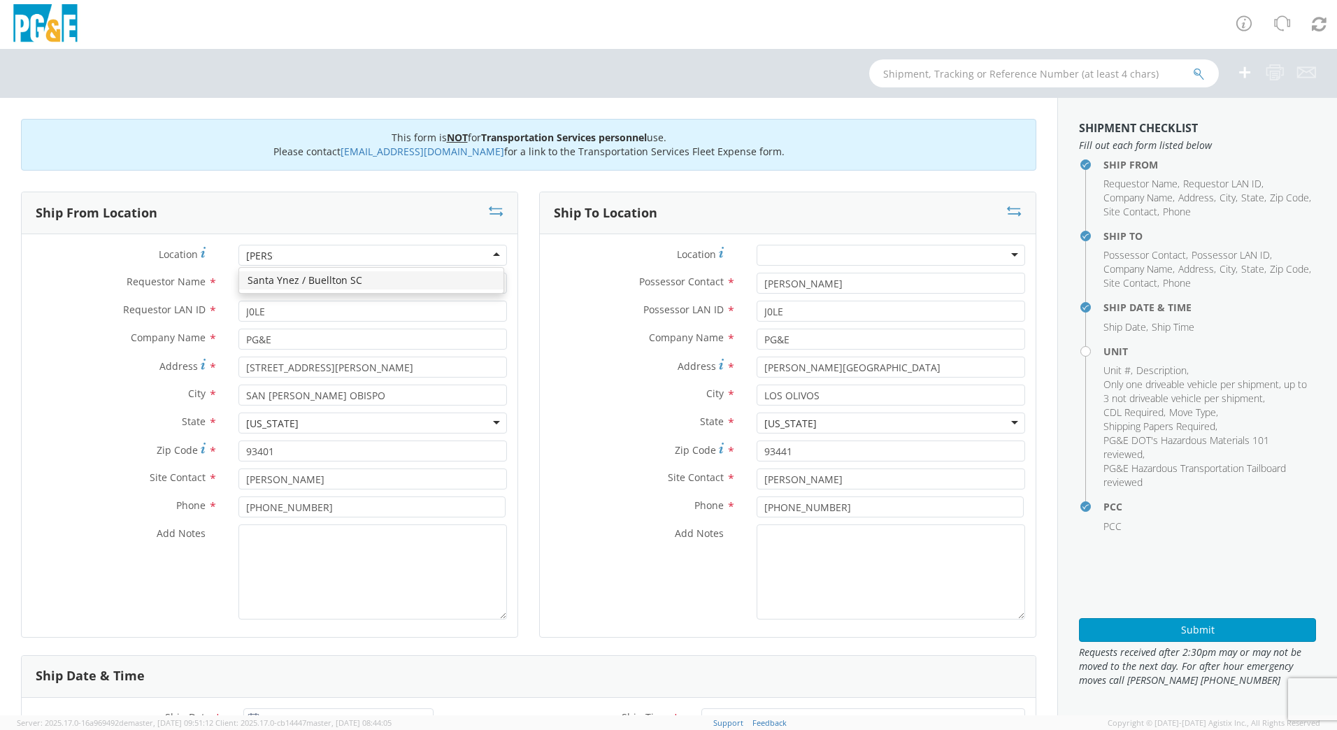
type input "[PERSON_NAME]"
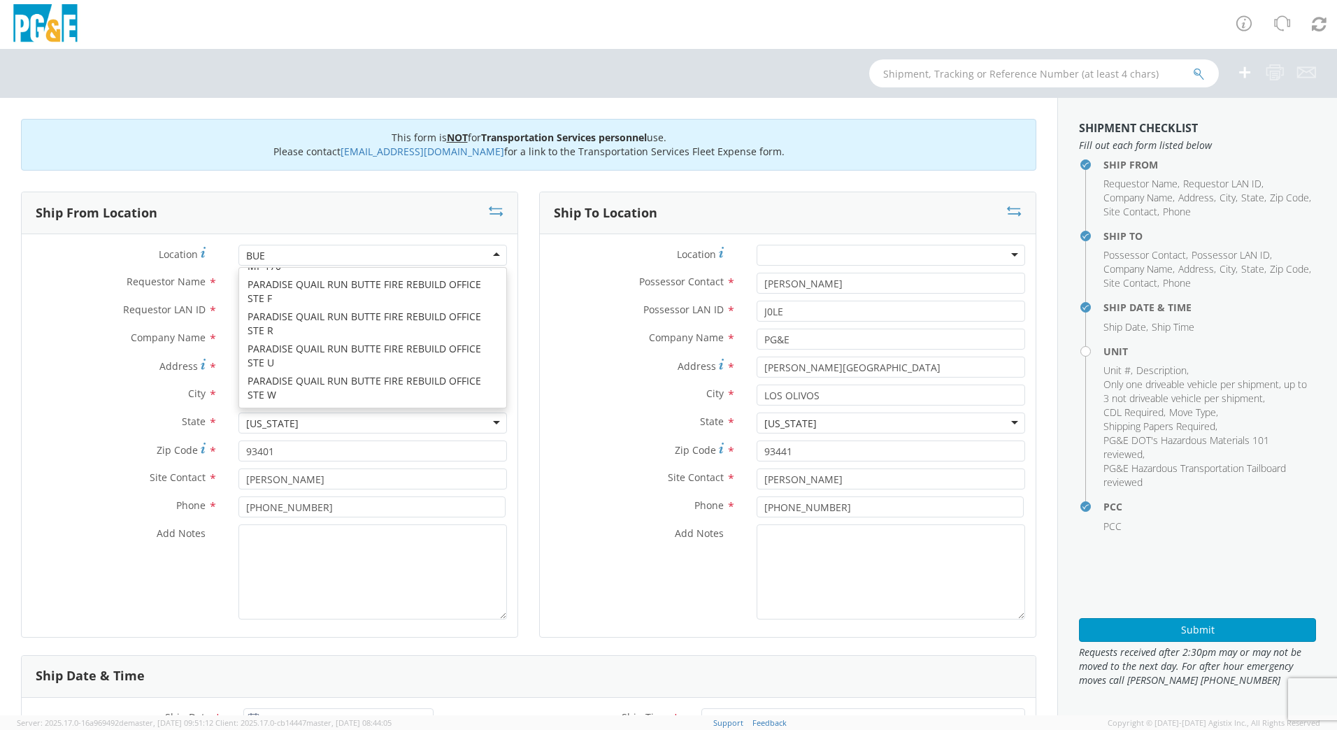
scroll to position [313, 0]
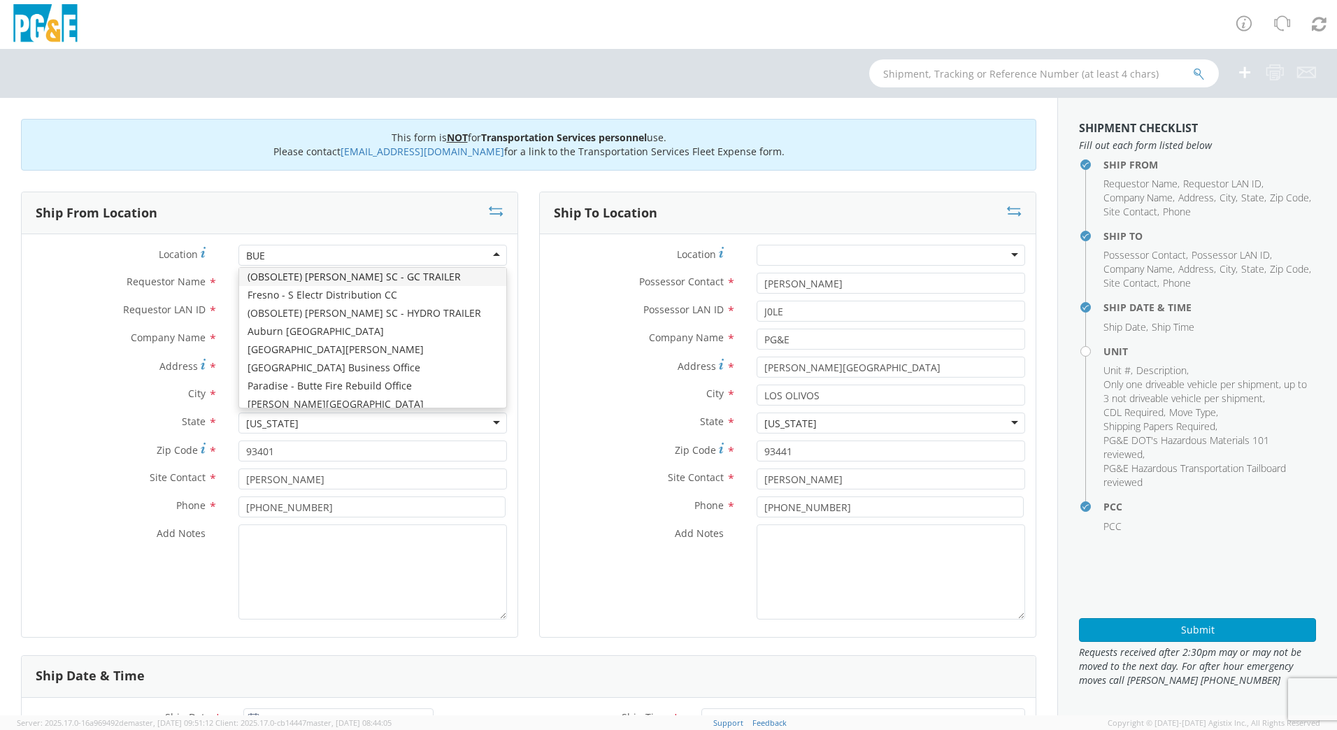
type input "[PERSON_NAME]"
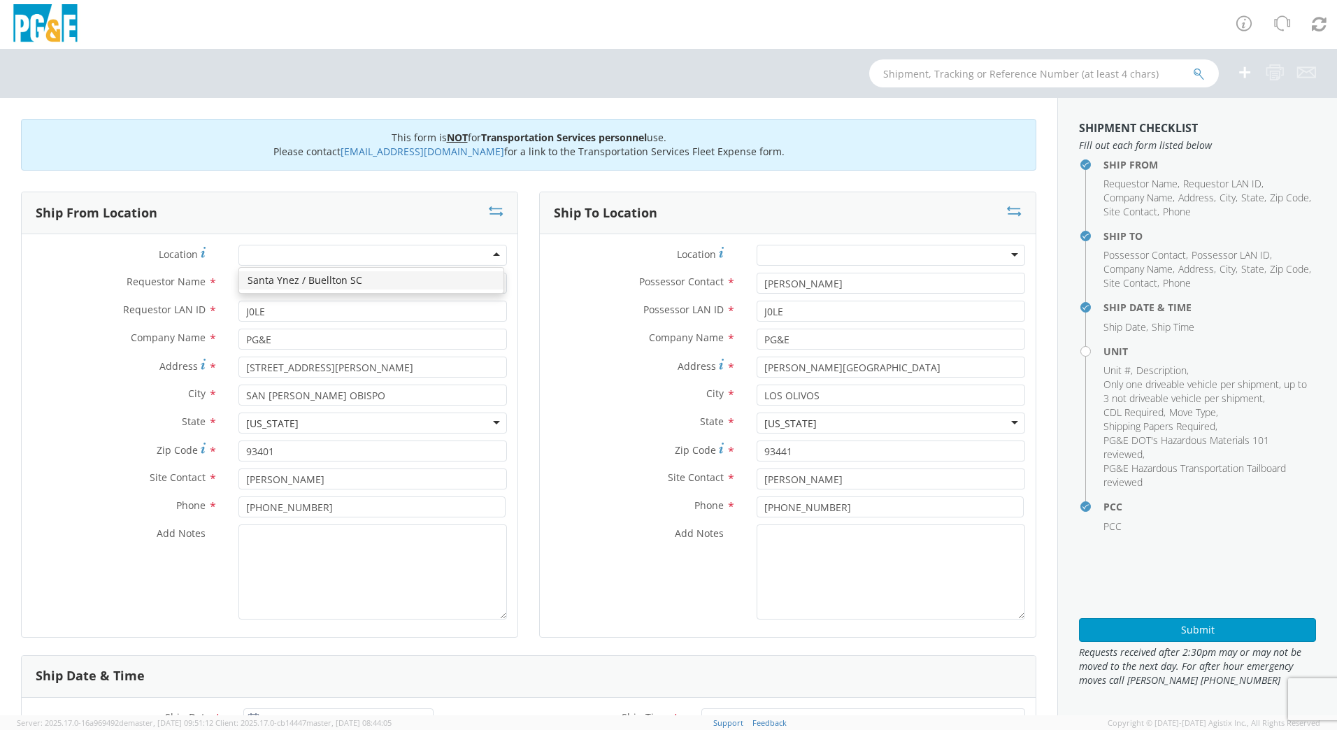
type input "55 Easy St"
type input "Buellton"
type input "93427"
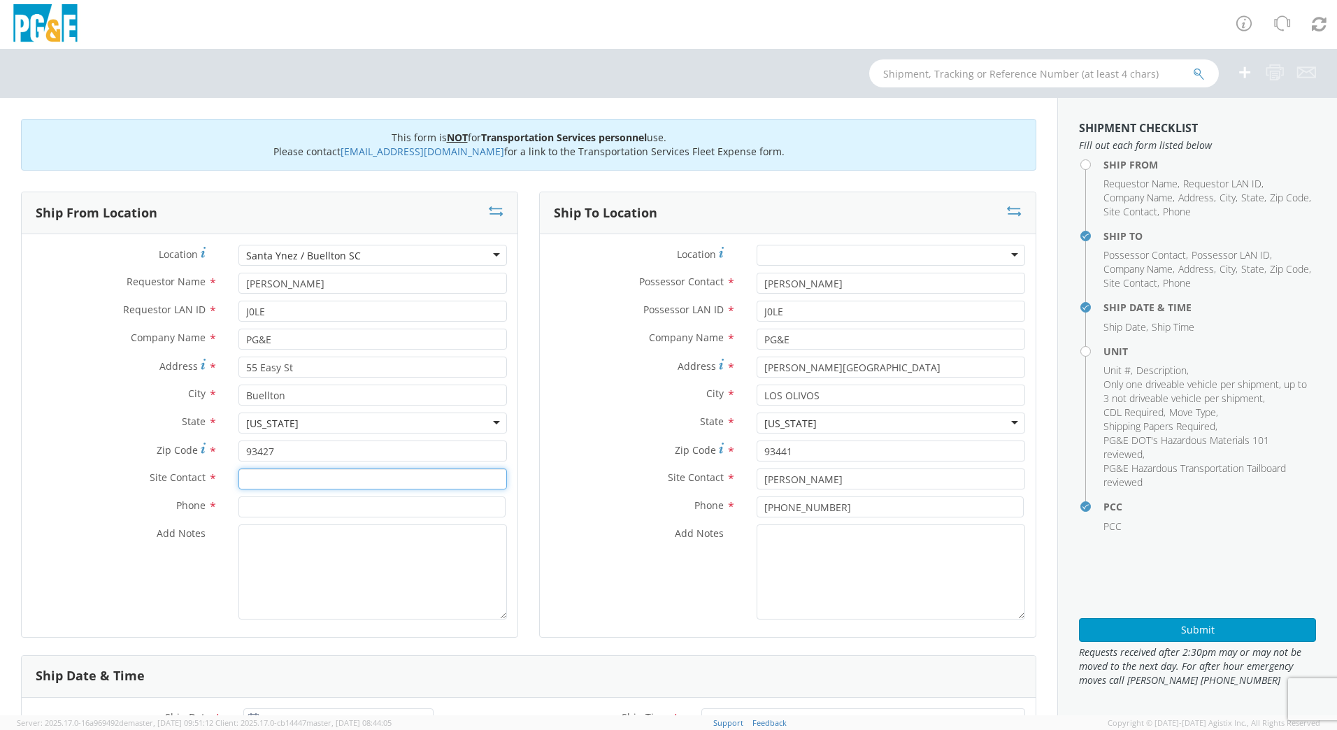
click at [286, 475] on input "text" at bounding box center [372, 478] width 268 height 21
type input "[PERSON_NAME]"
type input "[PHONE_NUMBER]"
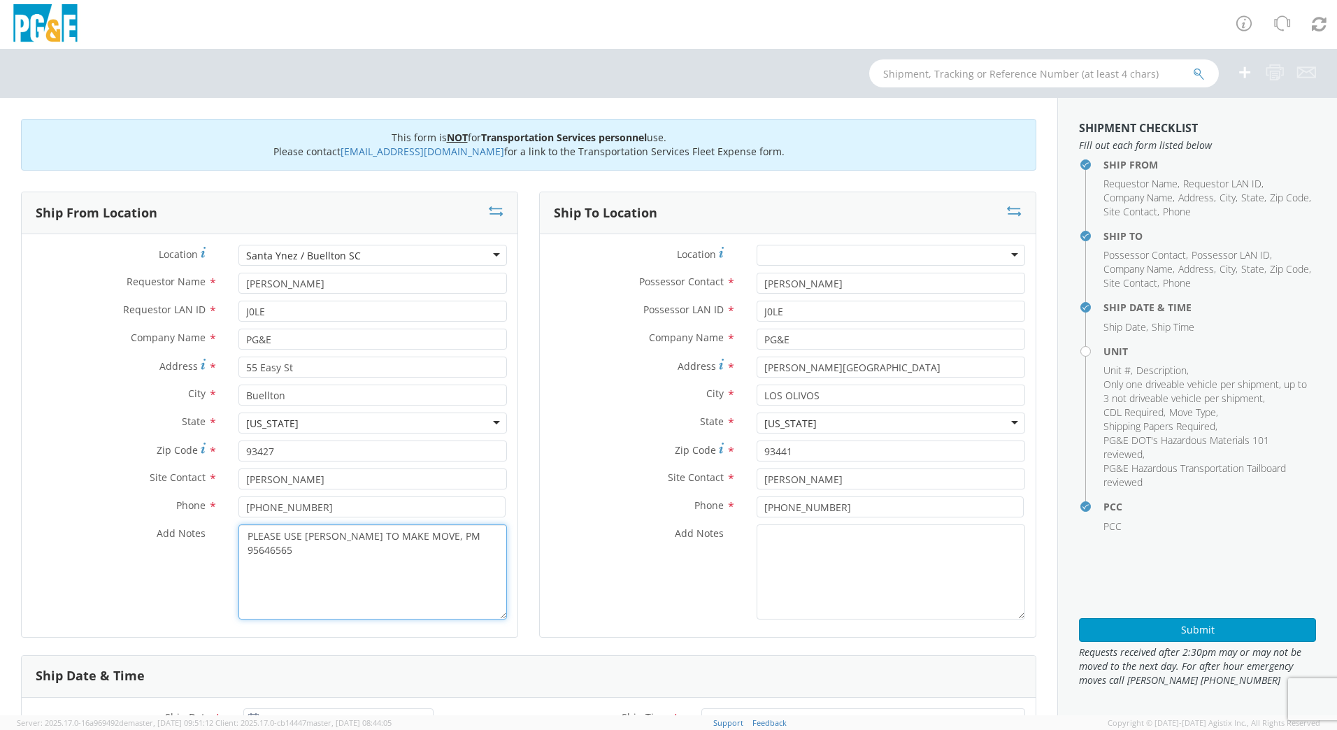
type textarea "PLEASE USE [PERSON_NAME] TO MAKE MOVE, PM 95646565"
click at [771, 564] on textarea "Add Notes *" at bounding box center [891, 571] width 268 height 95
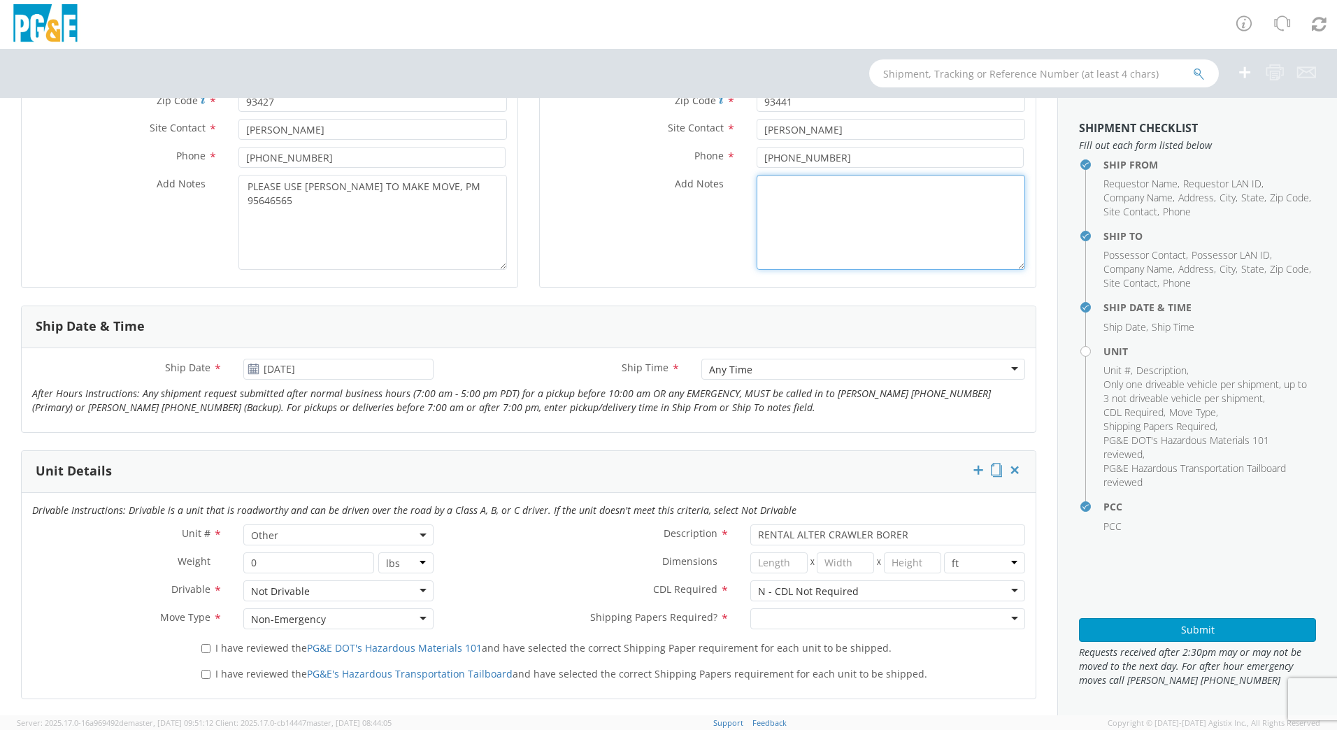
scroll to position [420, 0]
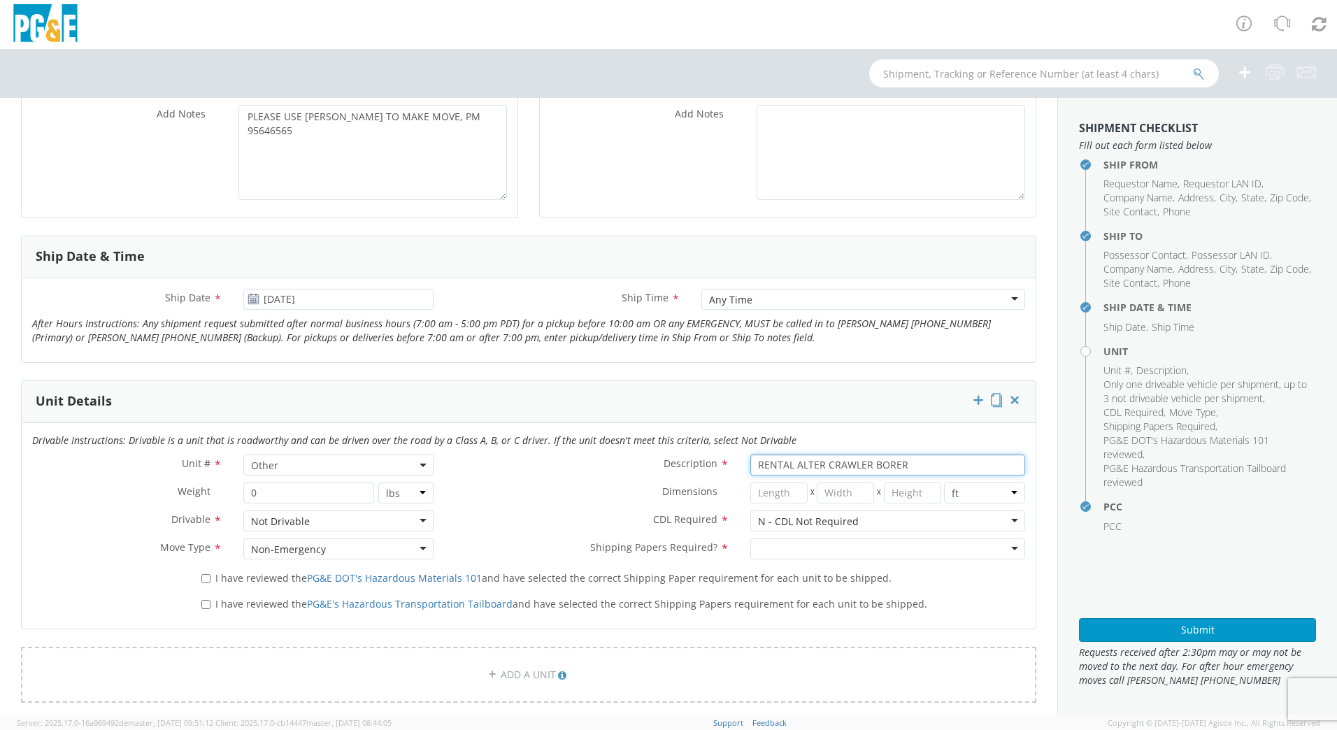
drag, startPoint x: 863, startPoint y: 463, endPoint x: 683, endPoint y: 453, distance: 180.0
click at [686, 449] on div "Drivable Instructions: Drivable is a unit that is roadworthy and can be driven …" at bounding box center [529, 526] width 1014 height 206
type input "[PERSON_NAME] TRACK MACHINE"
click at [780, 543] on div at bounding box center [887, 548] width 275 height 21
click at [204, 582] on input "I have reviewed the PG&E DOT's Hazardous Materials 101 and have selected the co…" at bounding box center [205, 578] width 9 height 9
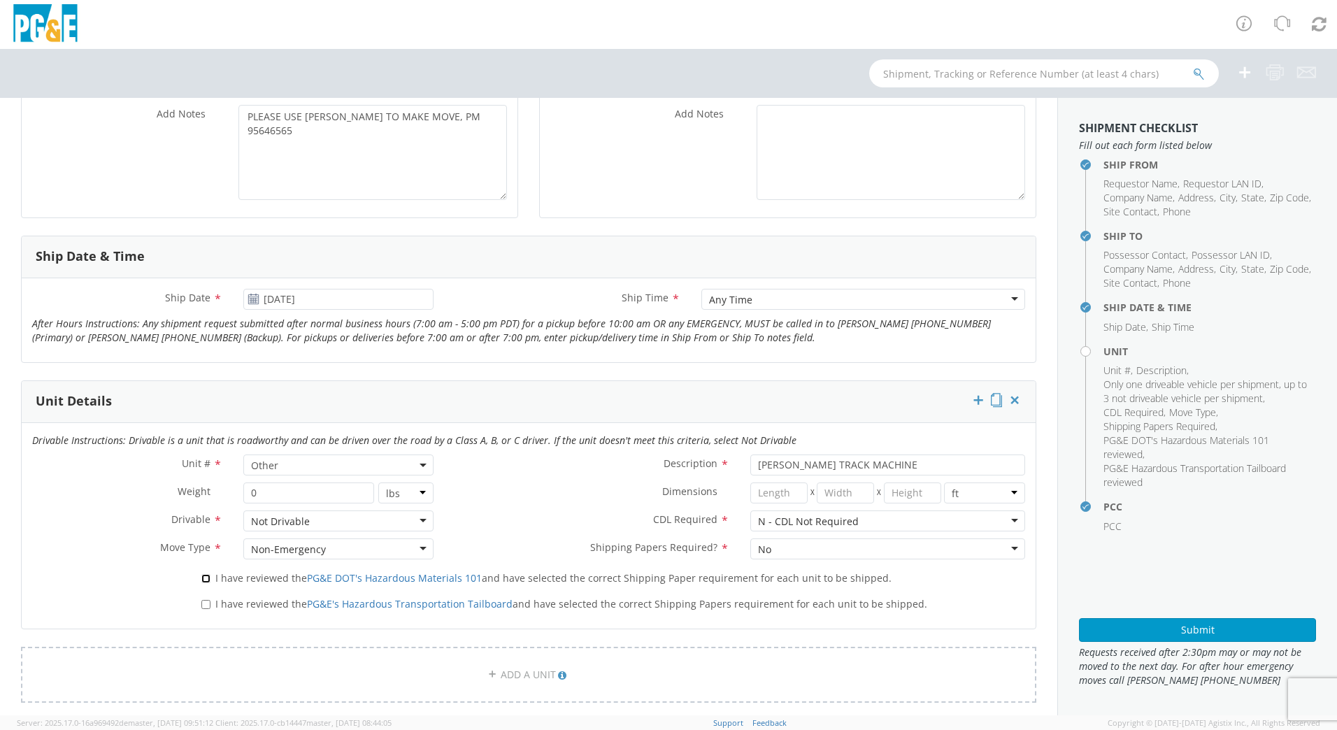
checkbox input "true"
click at [203, 601] on input "I have reviewed the PG&E's Hazardous Transportation Tailboard and have selected…" at bounding box center [205, 604] width 9 height 9
checkbox input "true"
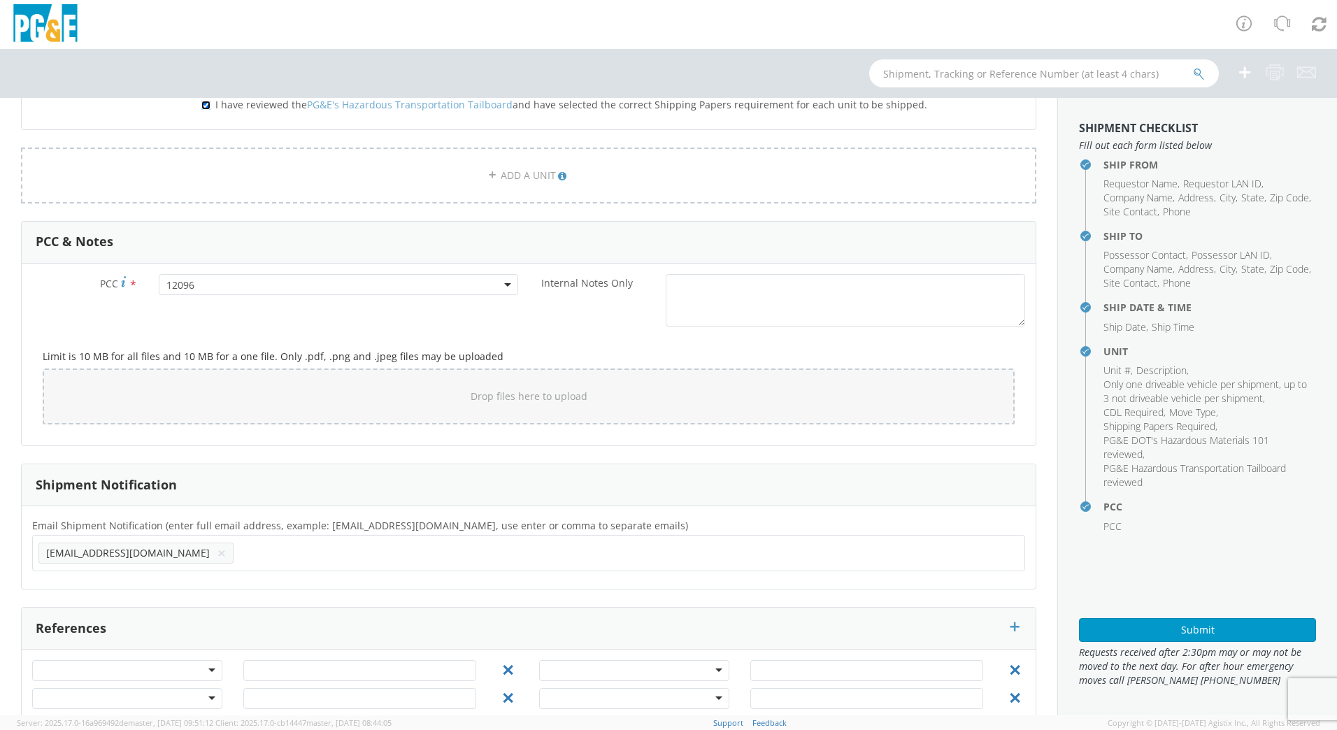
scroll to position [948, 0]
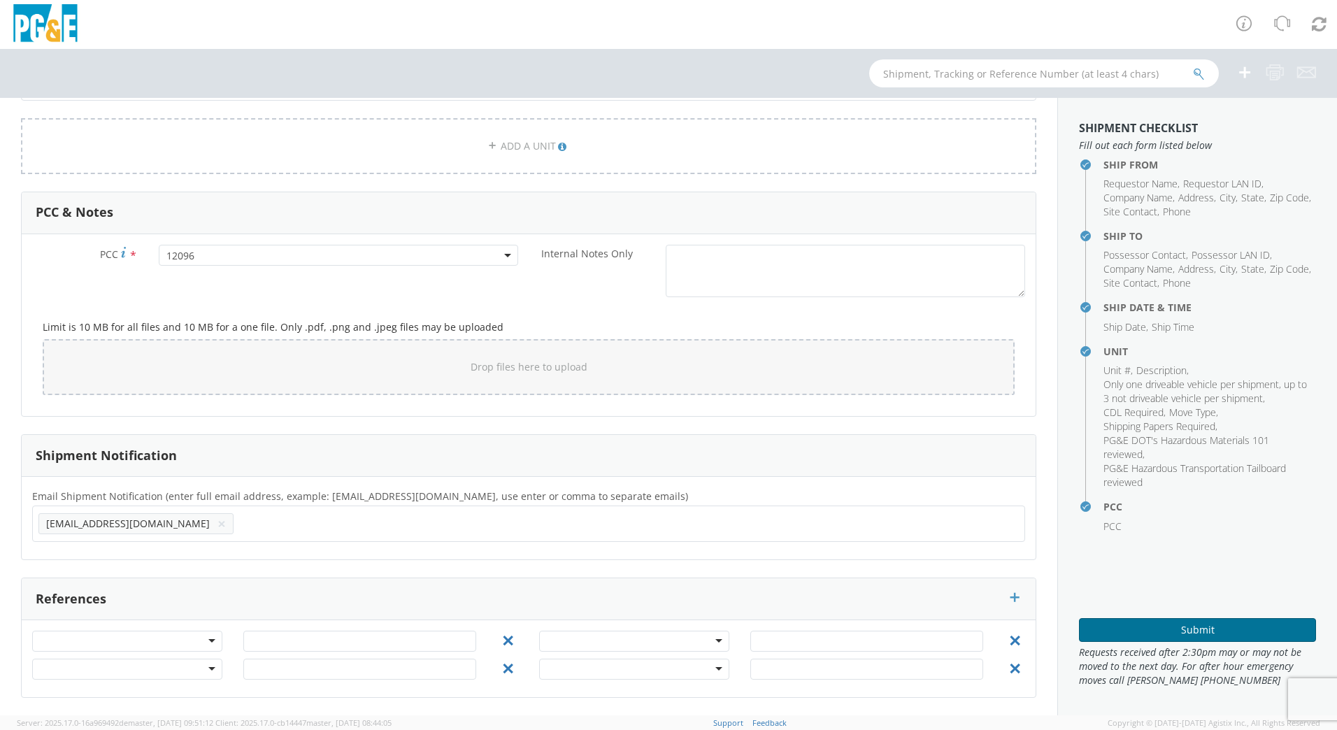
click at [1208, 628] on button "Submit" at bounding box center [1197, 630] width 237 height 24
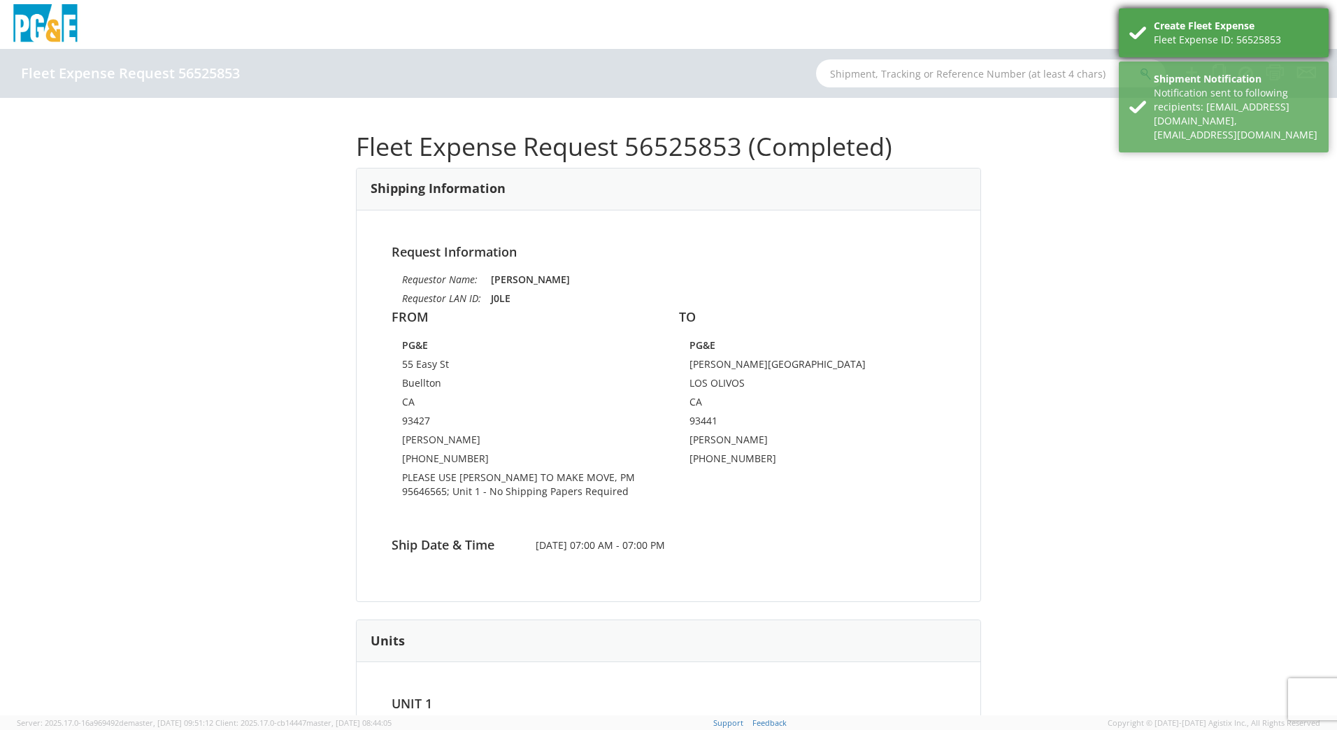
click at [1255, 27] on div "Create Fleet Expense" at bounding box center [1236, 26] width 164 height 14
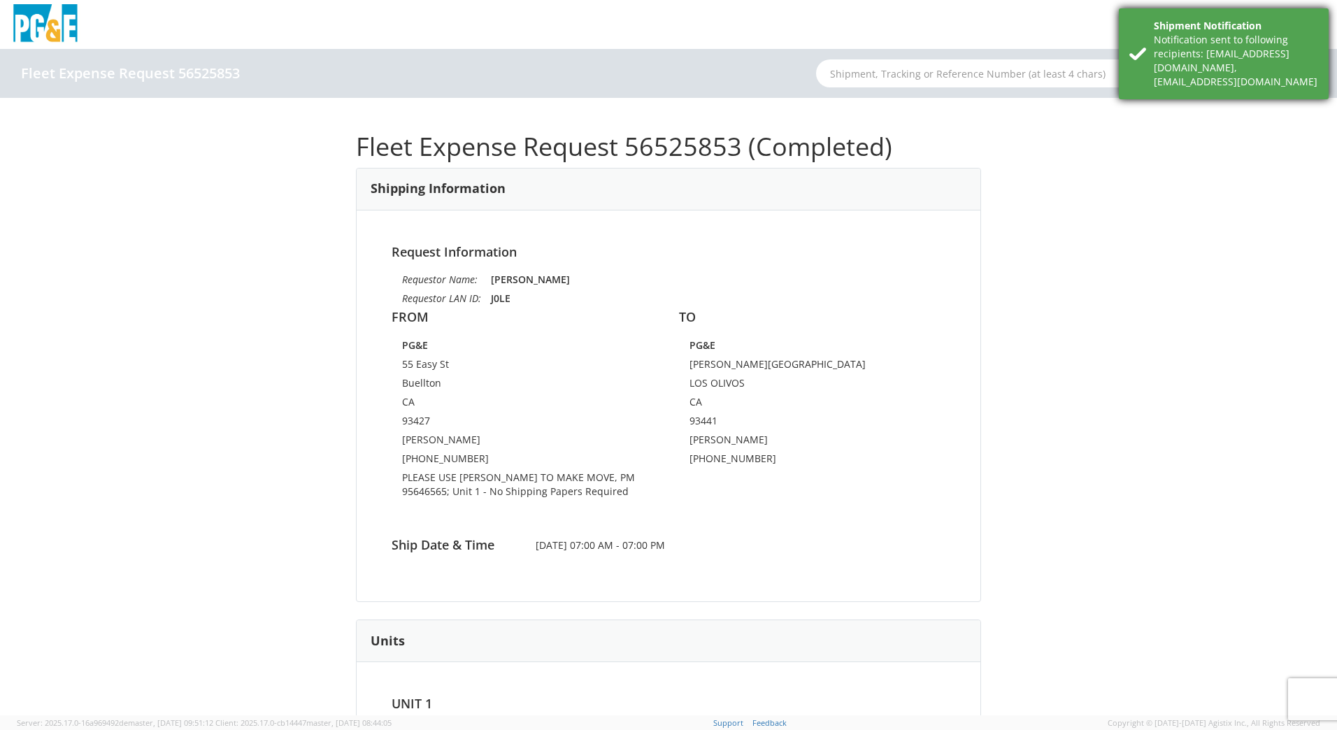
click at [1254, 29] on div "Shipment Notification" at bounding box center [1236, 26] width 164 height 14
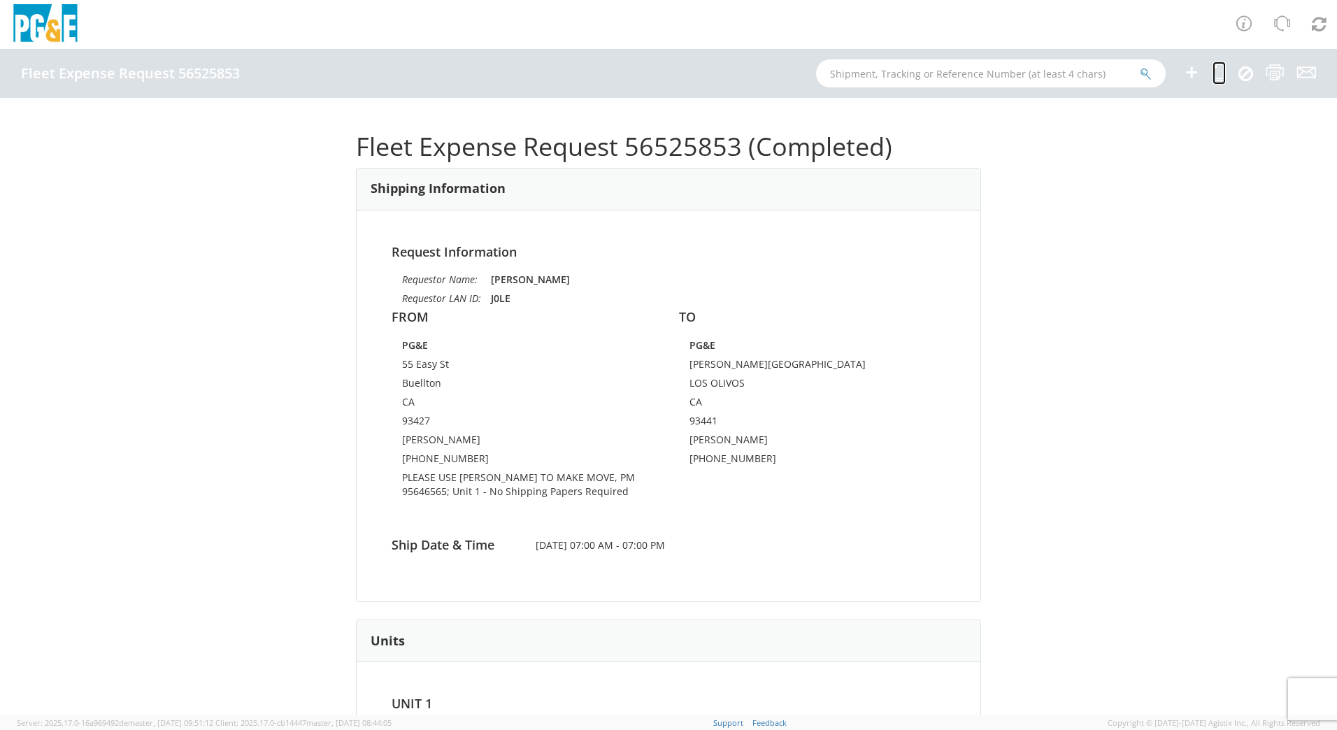
click at [1221, 79] on icon at bounding box center [1218, 72] width 13 height 17
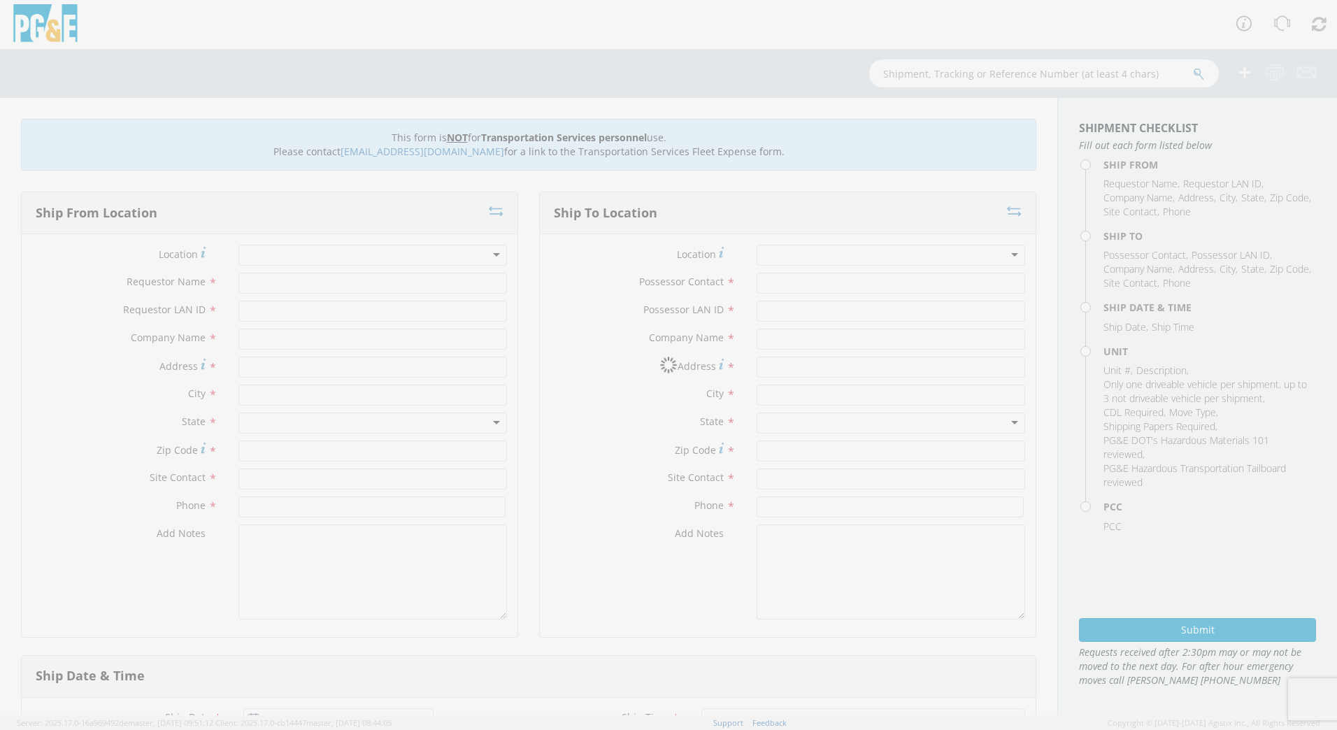
type input "[PERSON_NAME]"
type input "J0LE"
type input "PG&E"
type input "55 Easy St"
type input "Buellton"
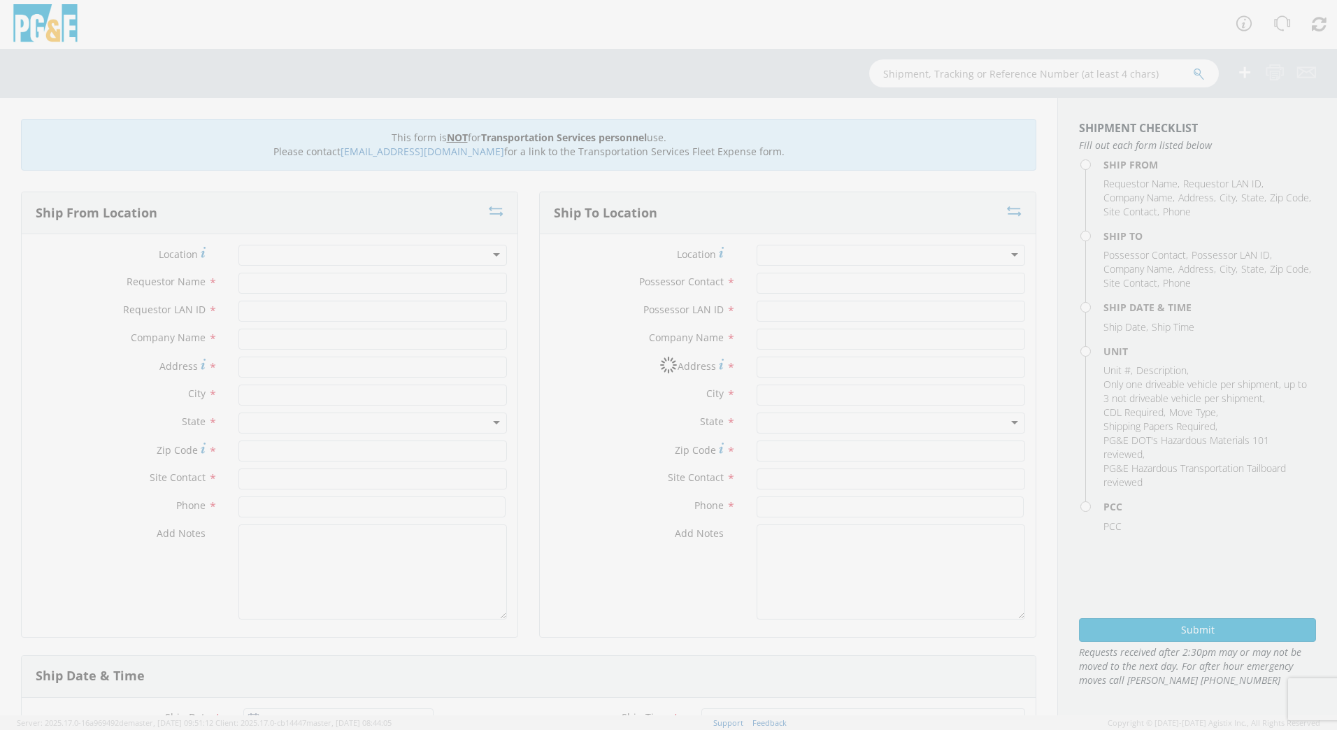
type input "93427"
type input "[PERSON_NAME]"
type input "[PHONE_NUMBER]"
type input "[PERSON_NAME]"
type input "J0LE"
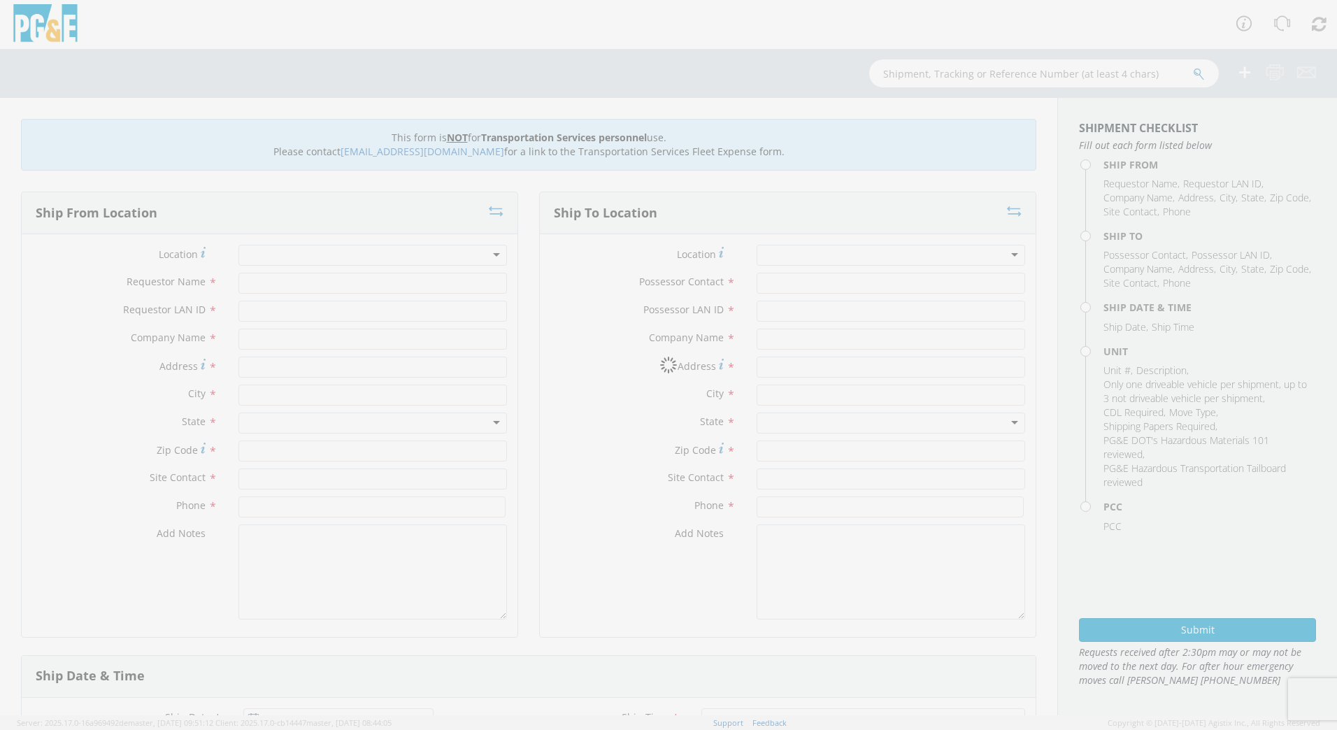
type input "PG&E"
type input "[PERSON_NAME][GEOGRAPHIC_DATA]"
type input "LOS OLIVOS"
type input "93441"
type input "[PERSON_NAME]"
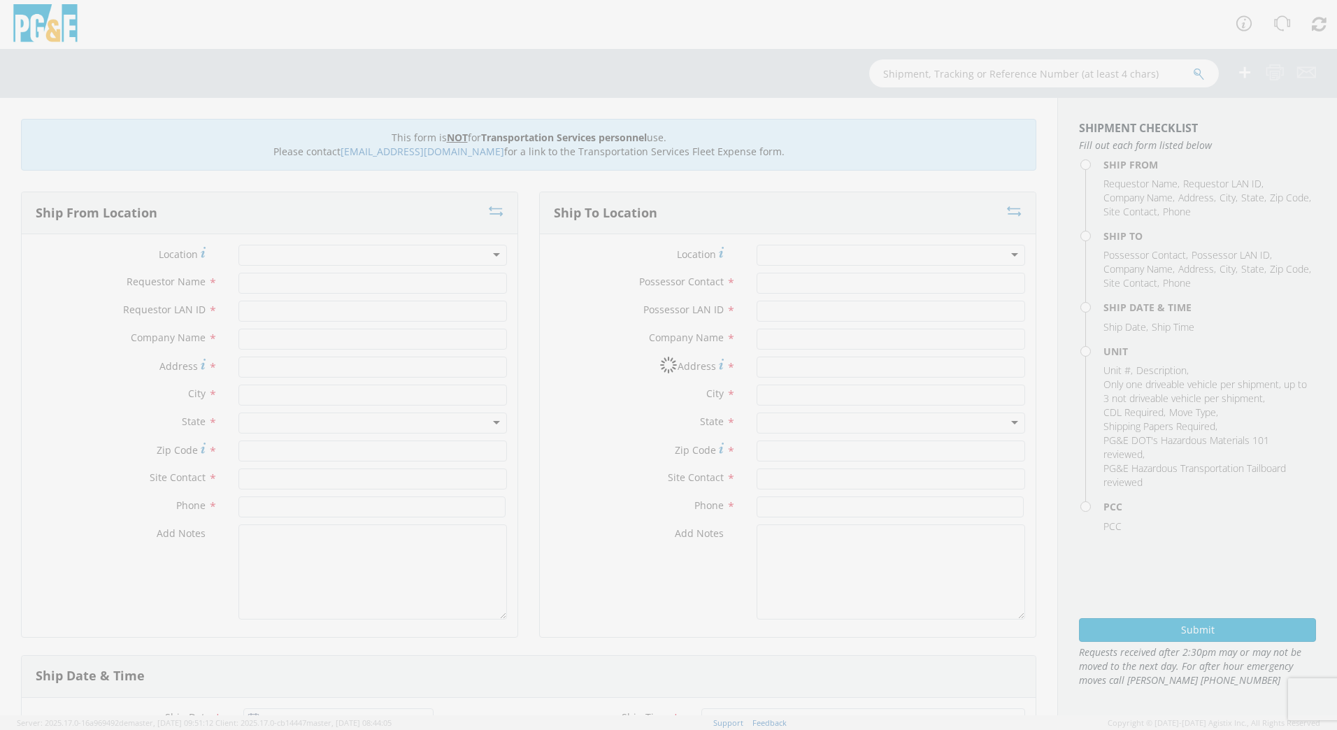
type input "[PHONE_NUMBER]"
type input "[DATE]"
type input "[PERSON_NAME] TRACK MACHINE"
type input "0"
select select "Other"
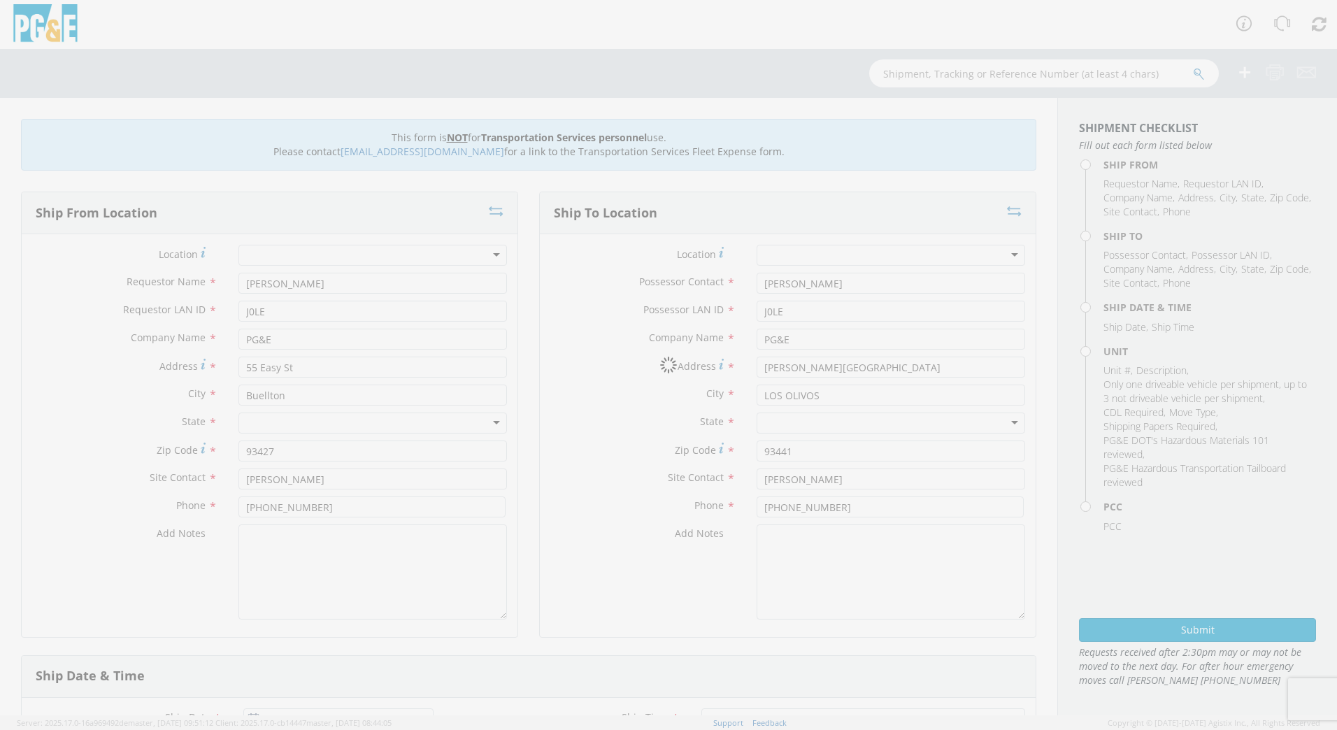
select select "12096"
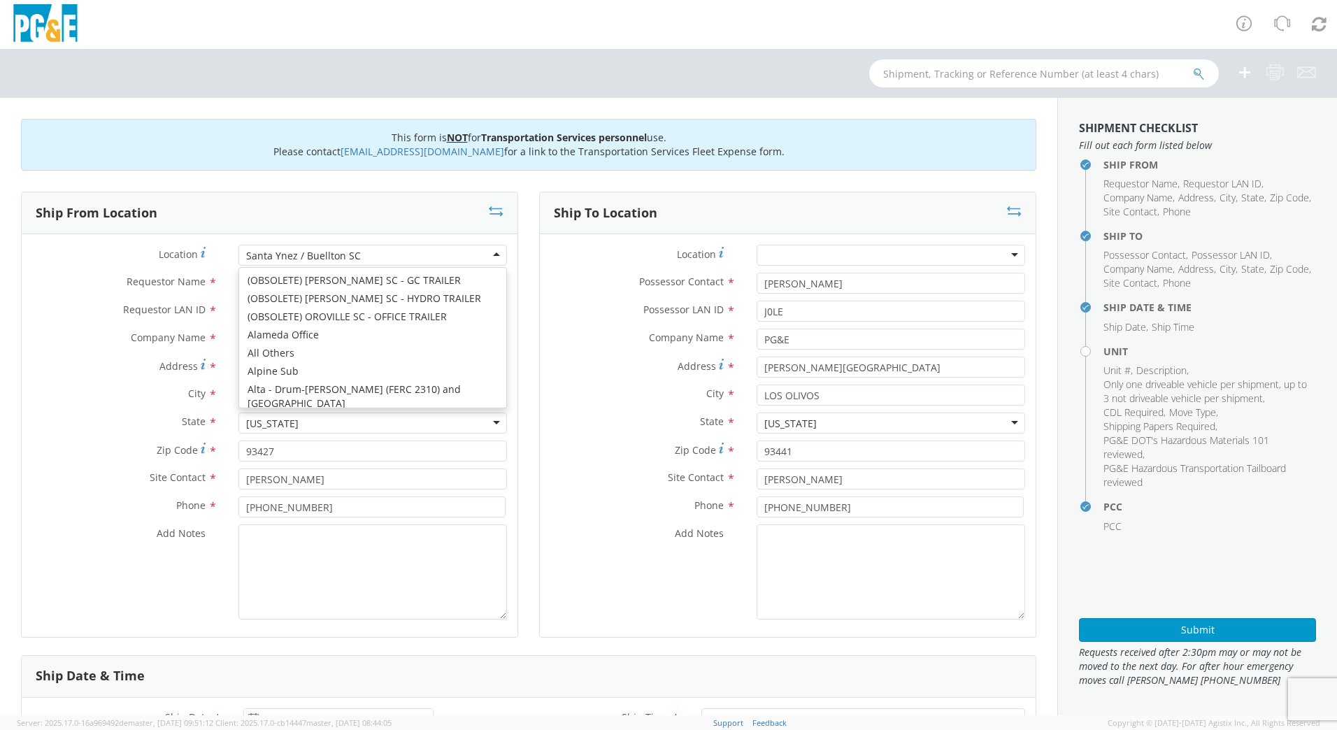
scroll to position [7444, 0]
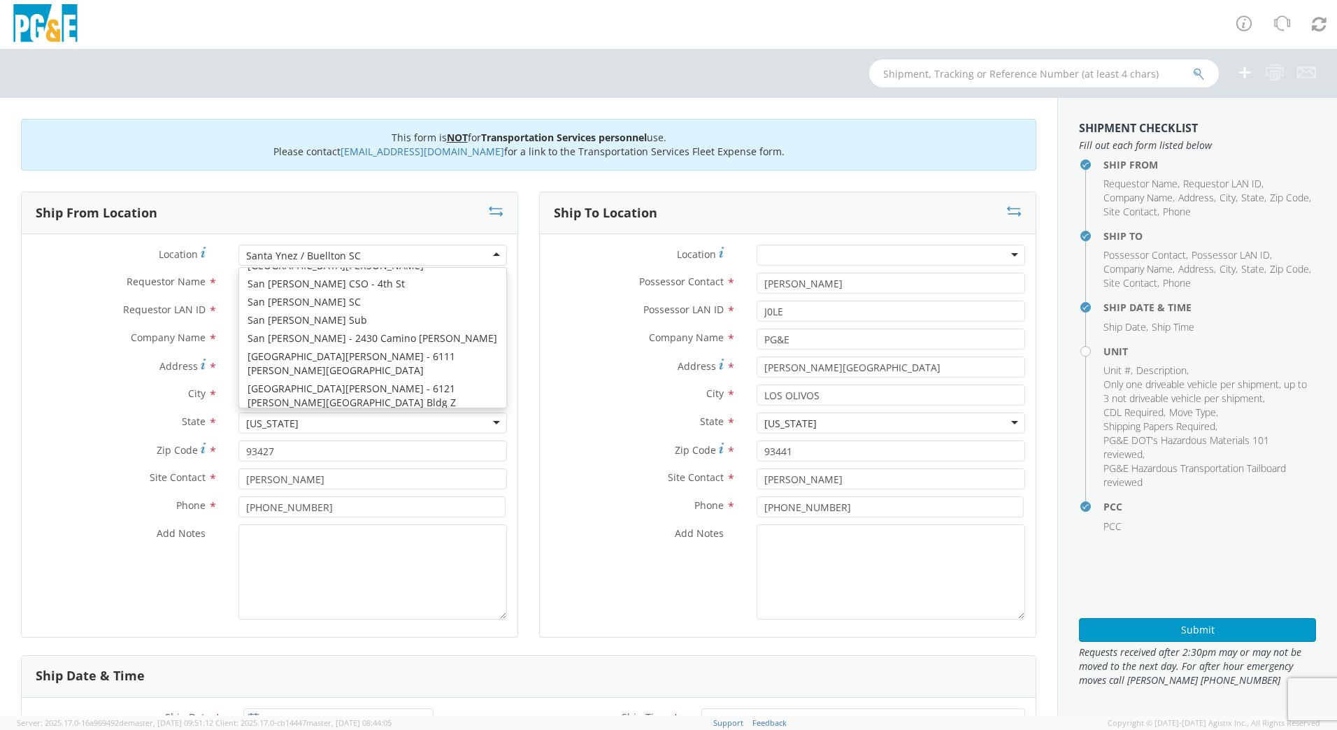
click at [358, 259] on div "Santa Ynez / Buellton SC" at bounding box center [372, 255] width 268 height 21
click at [298, 255] on div at bounding box center [372, 255] width 268 height 21
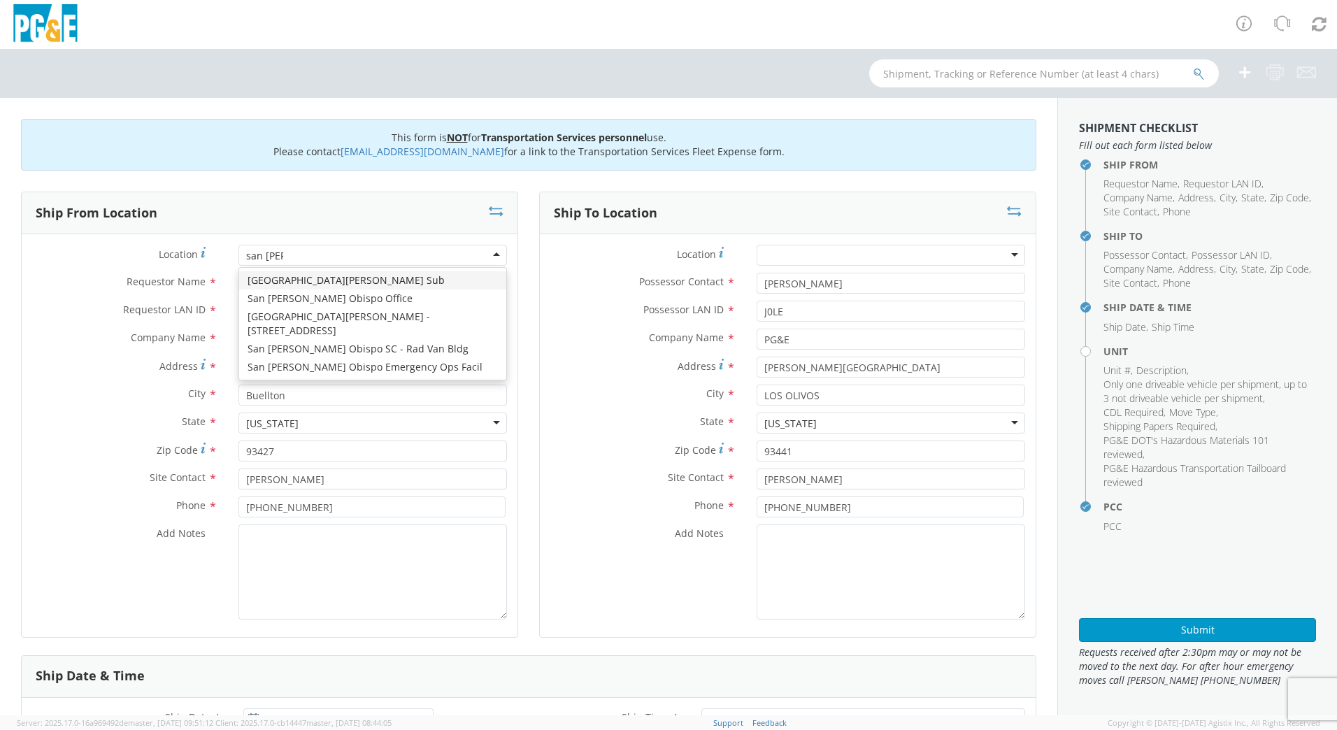
scroll to position [0, 0]
type input "san [PERSON_NAME]"
type input "san lu"
type input "[STREET_ADDRESS][PERSON_NAME]"
type input "SAN [PERSON_NAME] OBISPO"
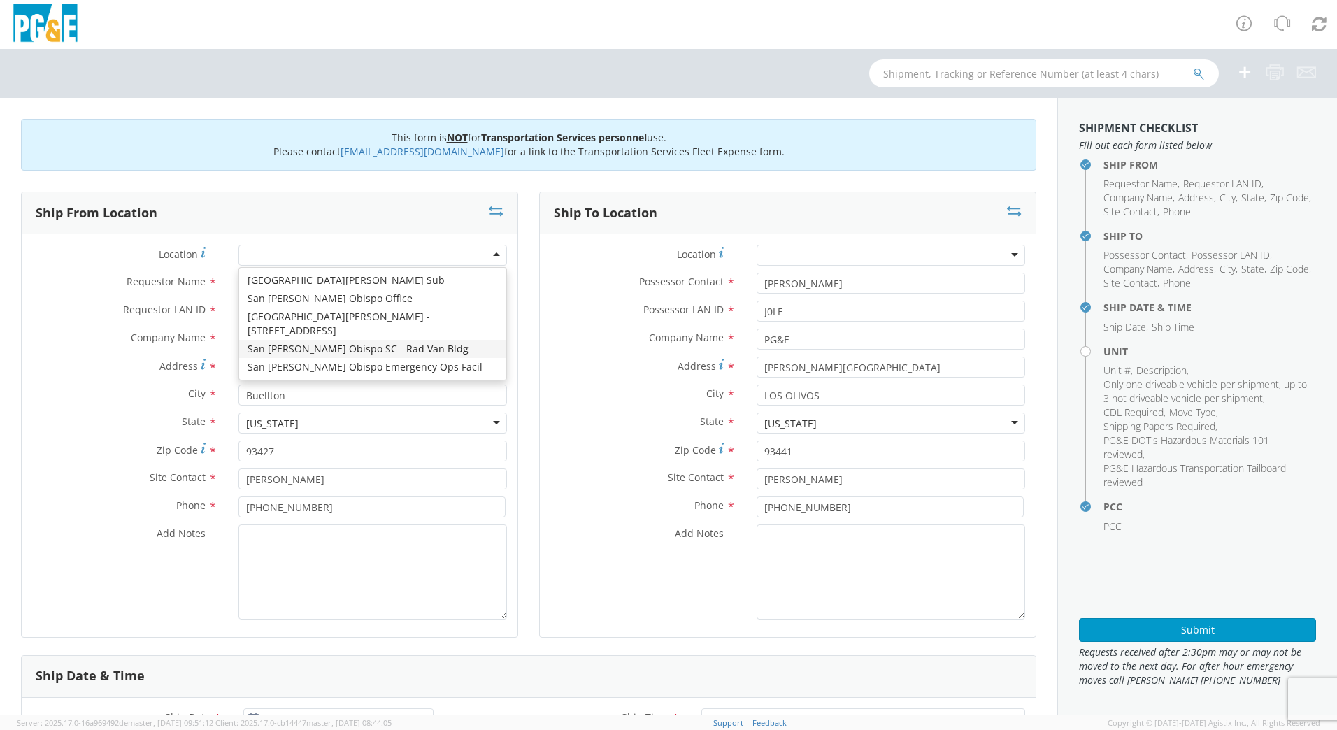
type input "93401"
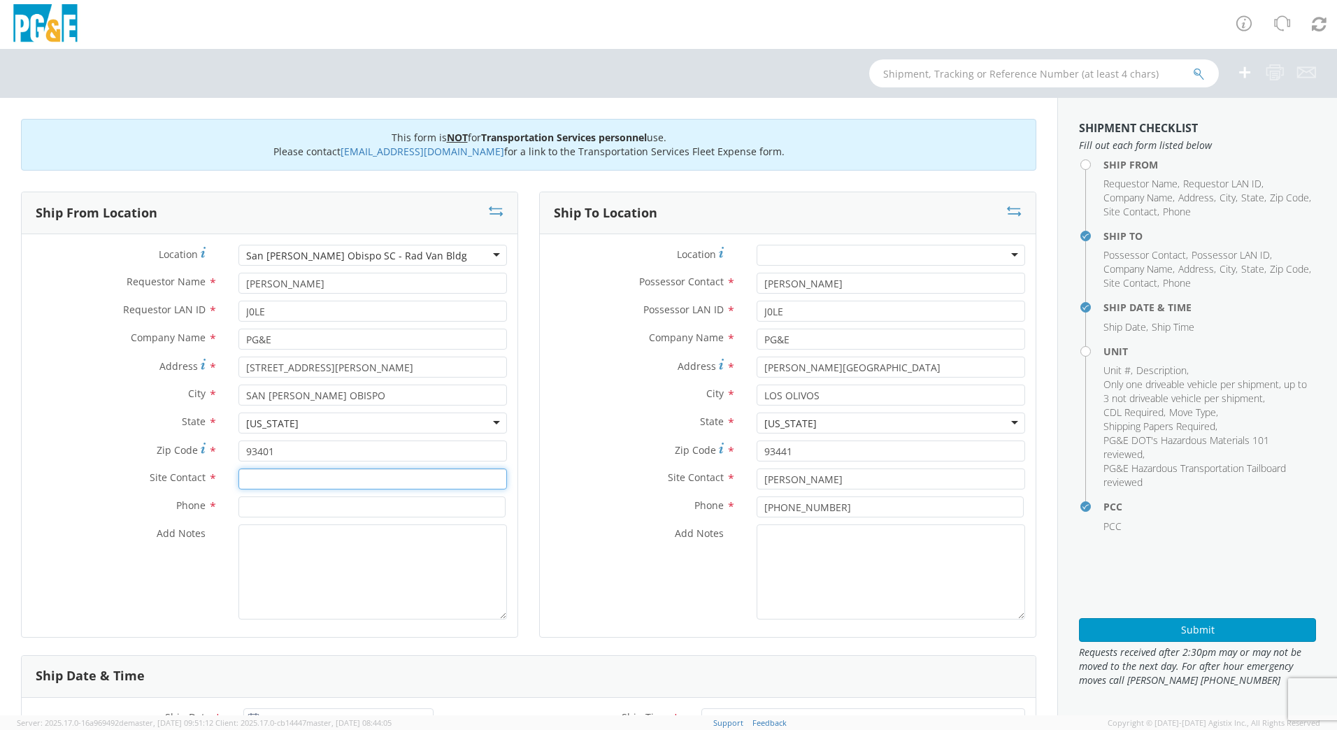
click at [264, 480] on input "text" at bounding box center [372, 478] width 268 height 21
type input "j"
type input "[PERSON_NAME]"
type input "[PHONE_NUMBER]"
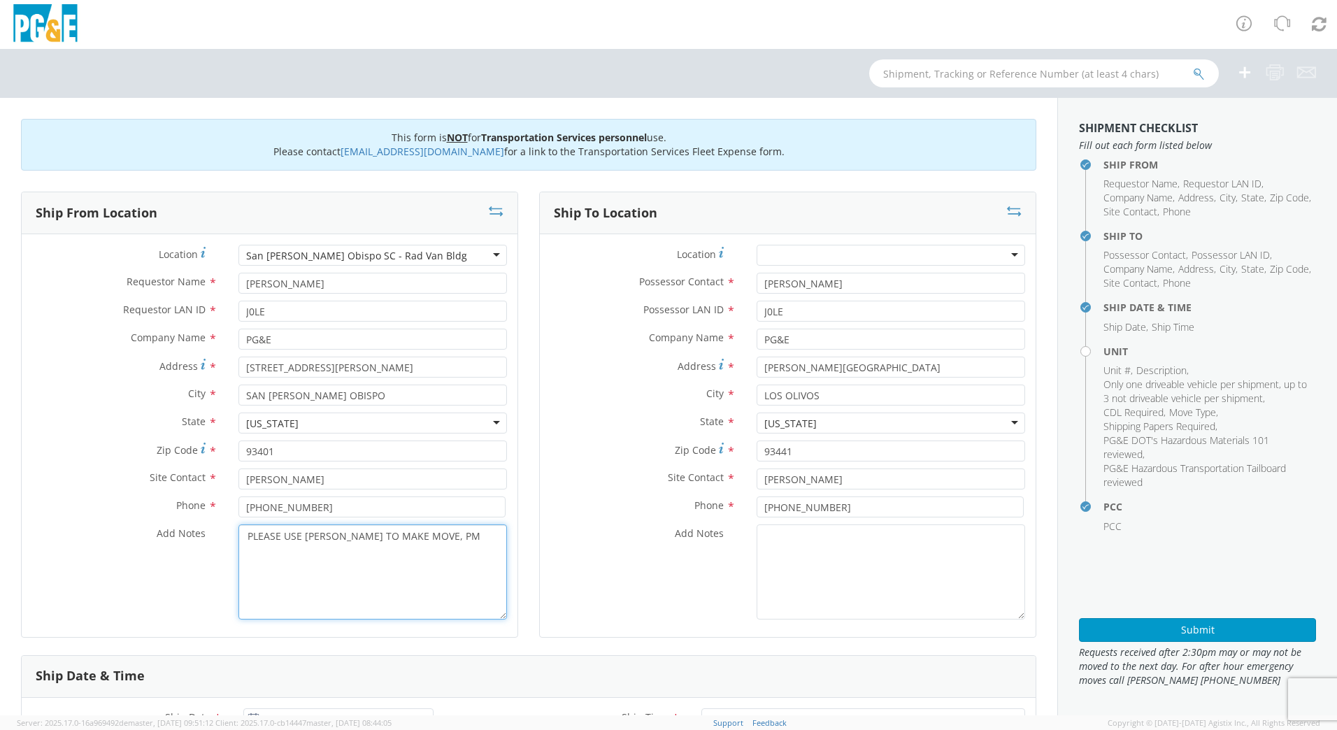
click at [459, 537] on textarea "PLEASE USE [PERSON_NAME] TO MAKE MOVE, PM" at bounding box center [372, 571] width 268 height 95
type textarea "PLEASE USE [PERSON_NAME] TO MAKE MOVE, PM 35634075"
click at [906, 487] on input "[PERSON_NAME]" at bounding box center [891, 478] width 268 height 21
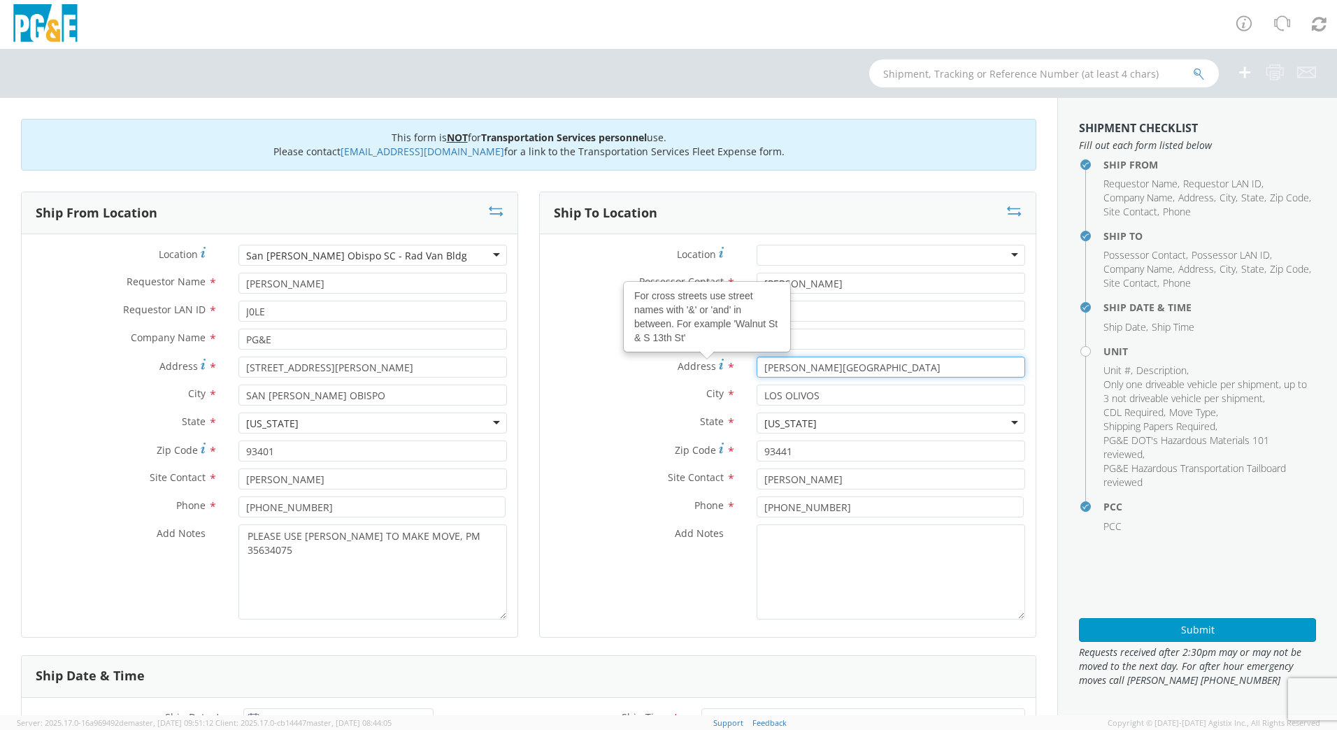
drag, startPoint x: 839, startPoint y: 372, endPoint x: 692, endPoint y: 361, distance: 147.2
click at [692, 361] on div "Address For cross streets use street names with '&' or 'and' in between. For ex…" at bounding box center [788, 367] width 496 height 21
type input "[STREET_ADDRESS][PERSON_NAME]"
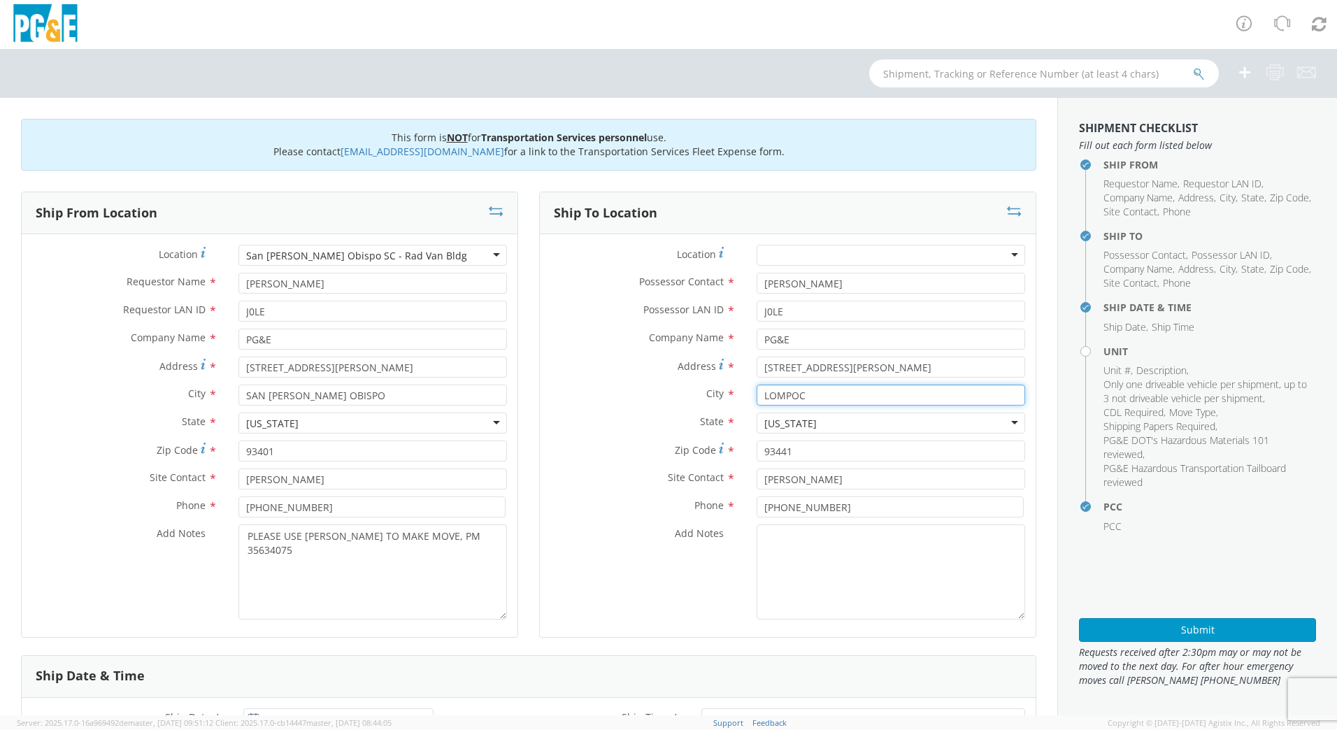
type input "LOMPOC"
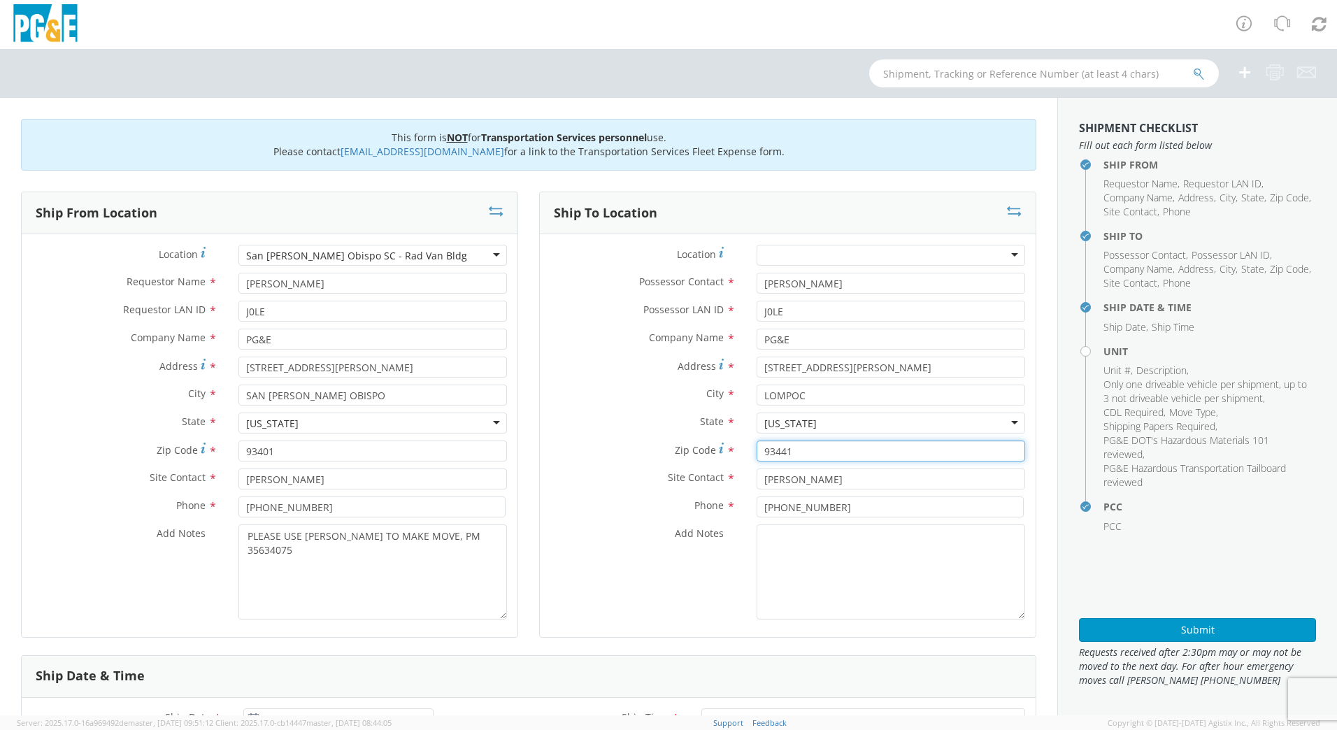
drag, startPoint x: 801, startPoint y: 452, endPoint x: 717, endPoint y: 448, distance: 84.0
click at [717, 448] on div "Zip Code * 93441" at bounding box center [788, 450] width 496 height 21
type input "93436"
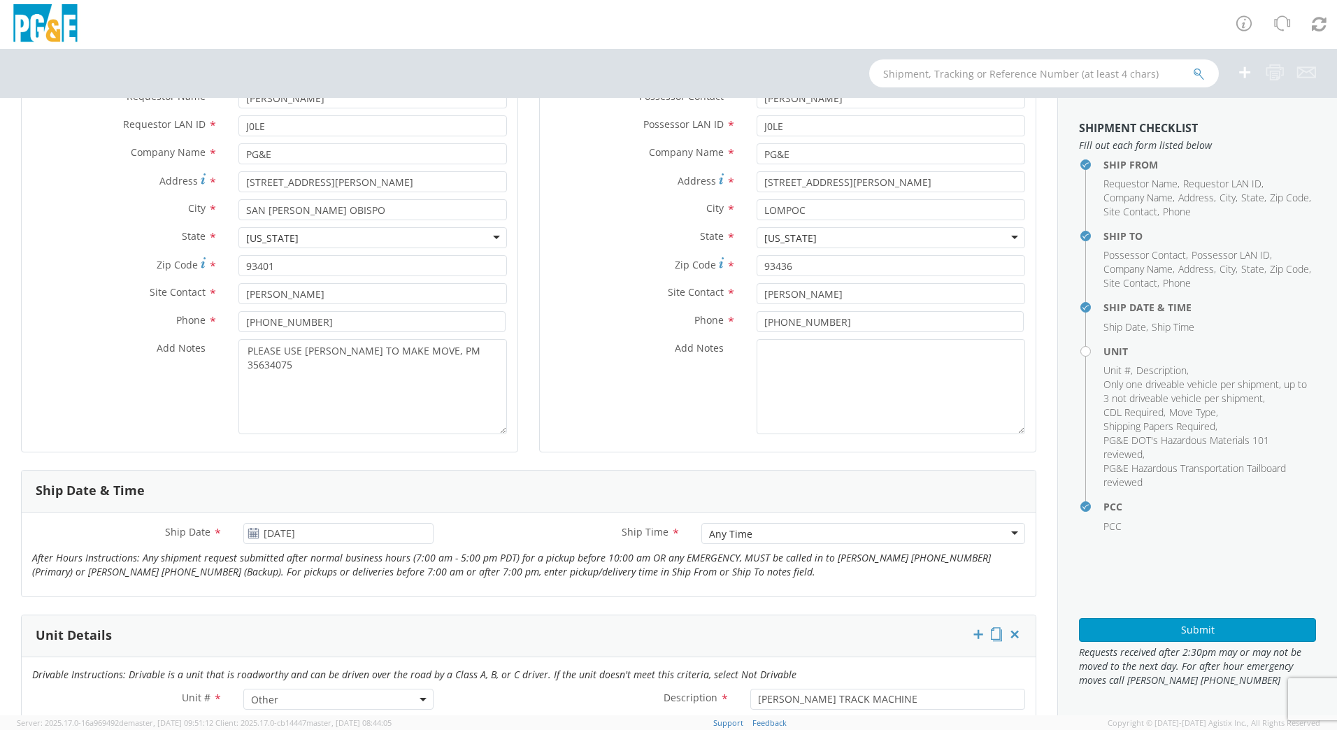
scroll to position [350, 0]
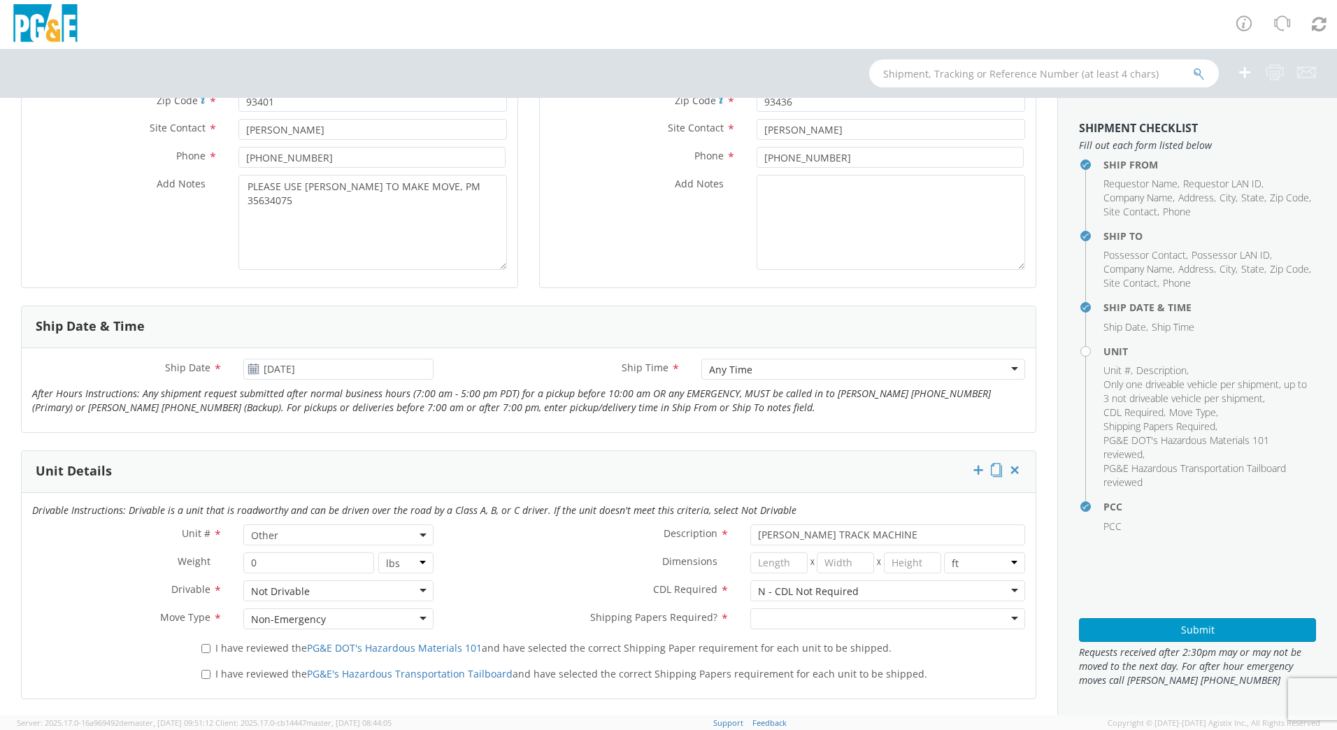
click at [250, 370] on use at bounding box center [253, 369] width 10 height 10
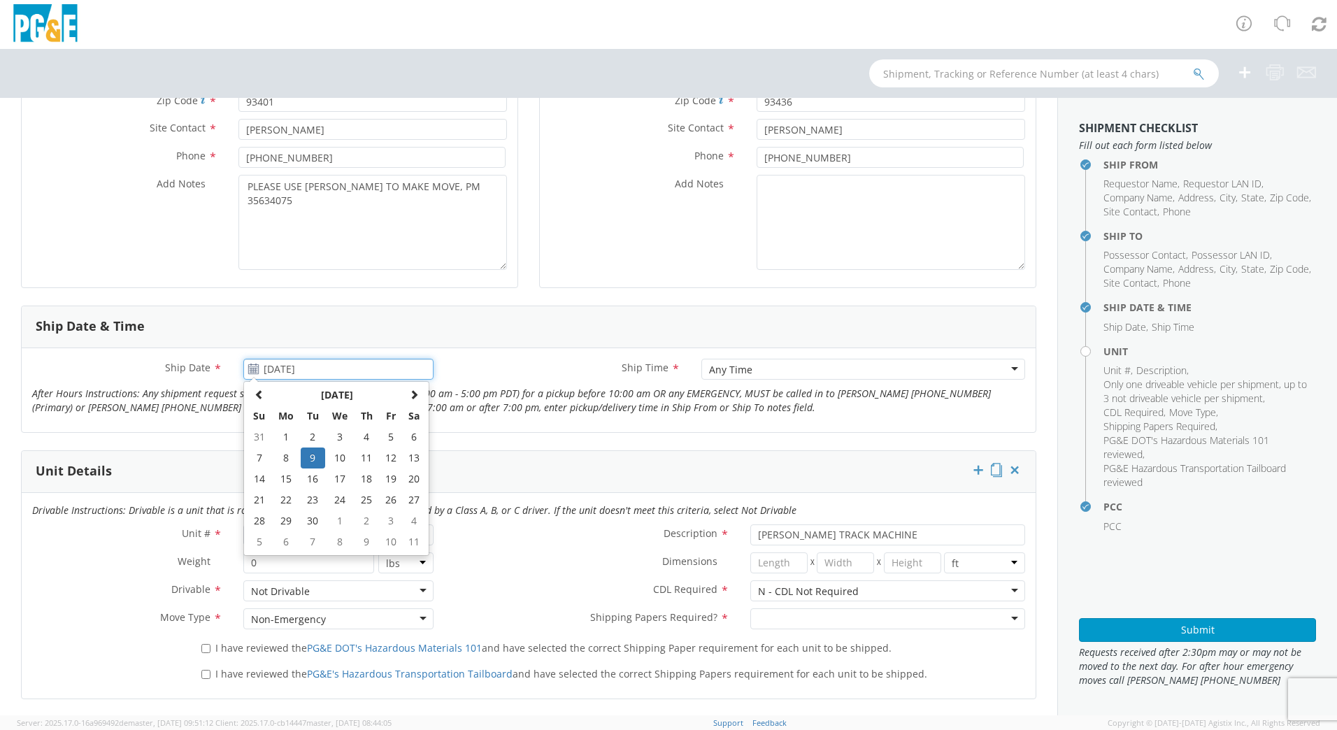
click at [289, 370] on input "[DATE]" at bounding box center [338, 369] width 190 height 21
click at [342, 460] on td "10" at bounding box center [339, 457] width 29 height 21
type input "[DATE]"
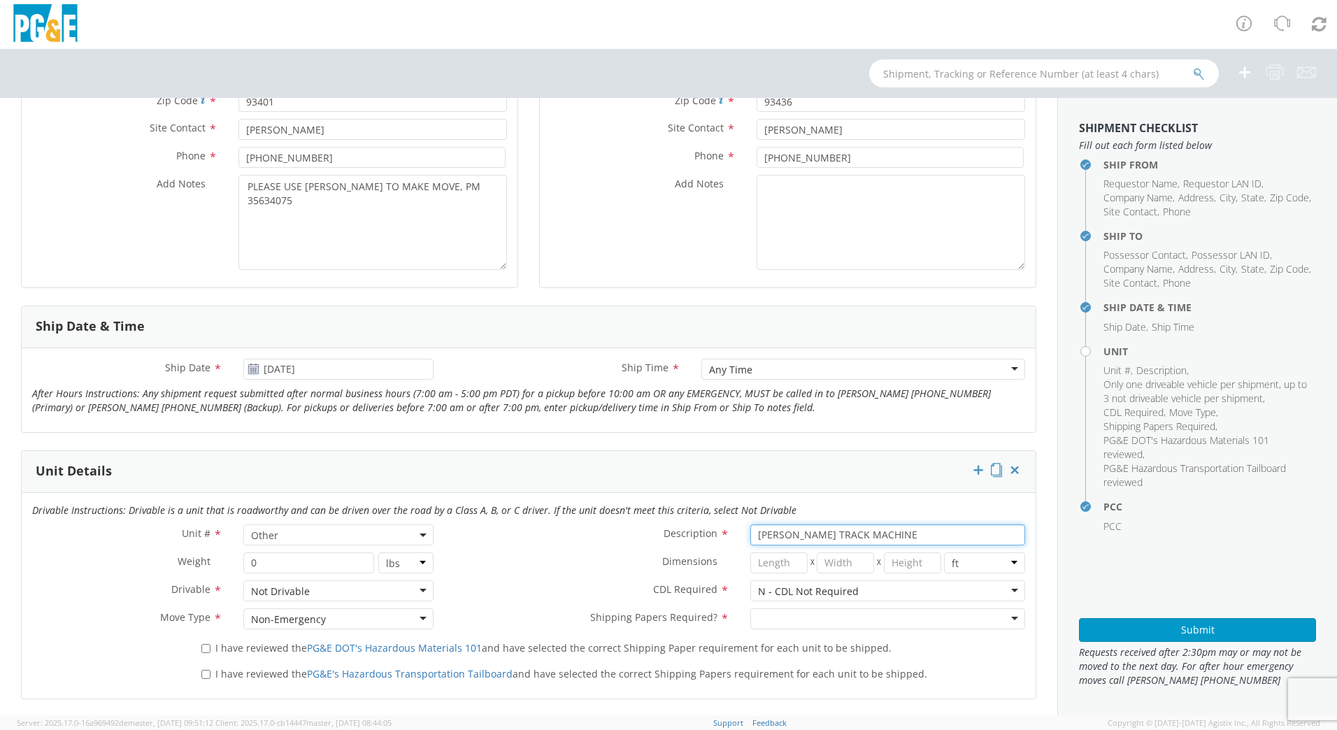
drag, startPoint x: 886, startPoint y: 536, endPoint x: 709, endPoint y: 520, distance: 177.6
click at [710, 518] on div "Drivable Instructions: Drivable is a unit that is roadworthy and can be driven …" at bounding box center [529, 596] width 1014 height 206
type input "RENTAL ALTEC CRAWLER BORER"
click at [1001, 619] on div at bounding box center [887, 618] width 275 height 21
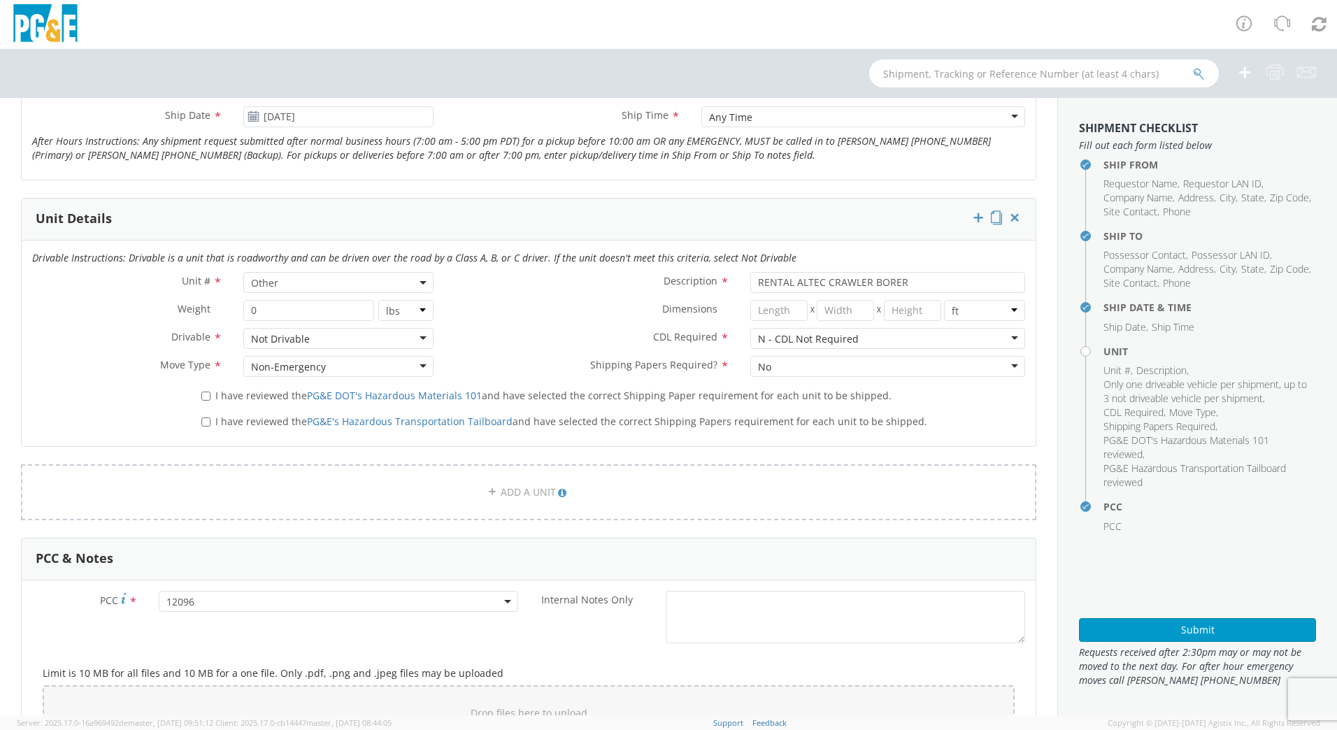
scroll to position [606, 0]
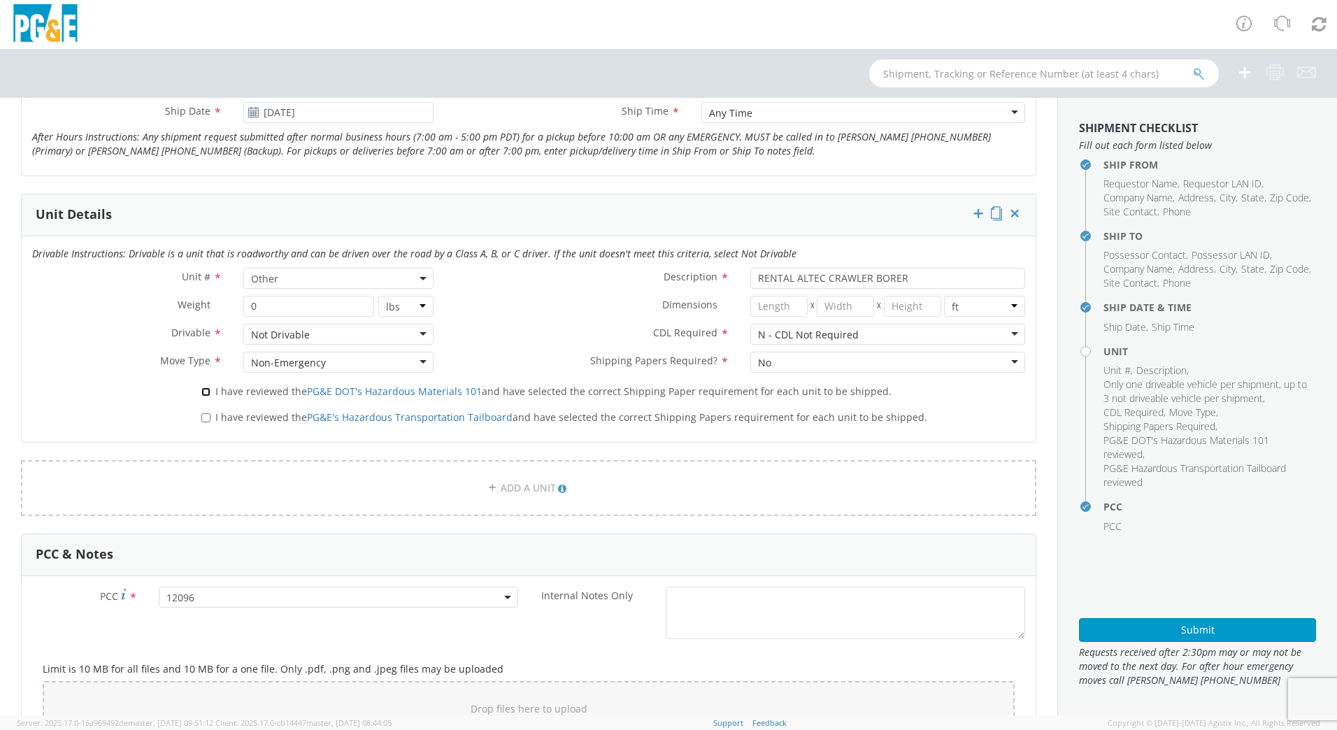
click at [206, 391] on input "I have reviewed the PG&E DOT's Hazardous Materials 101 and have selected the co…" at bounding box center [205, 391] width 9 height 9
checkbox input "true"
click at [201, 414] on input "I have reviewed the PG&E's Hazardous Transportation Tailboard and have selected…" at bounding box center [205, 417] width 9 height 9
checkbox input "true"
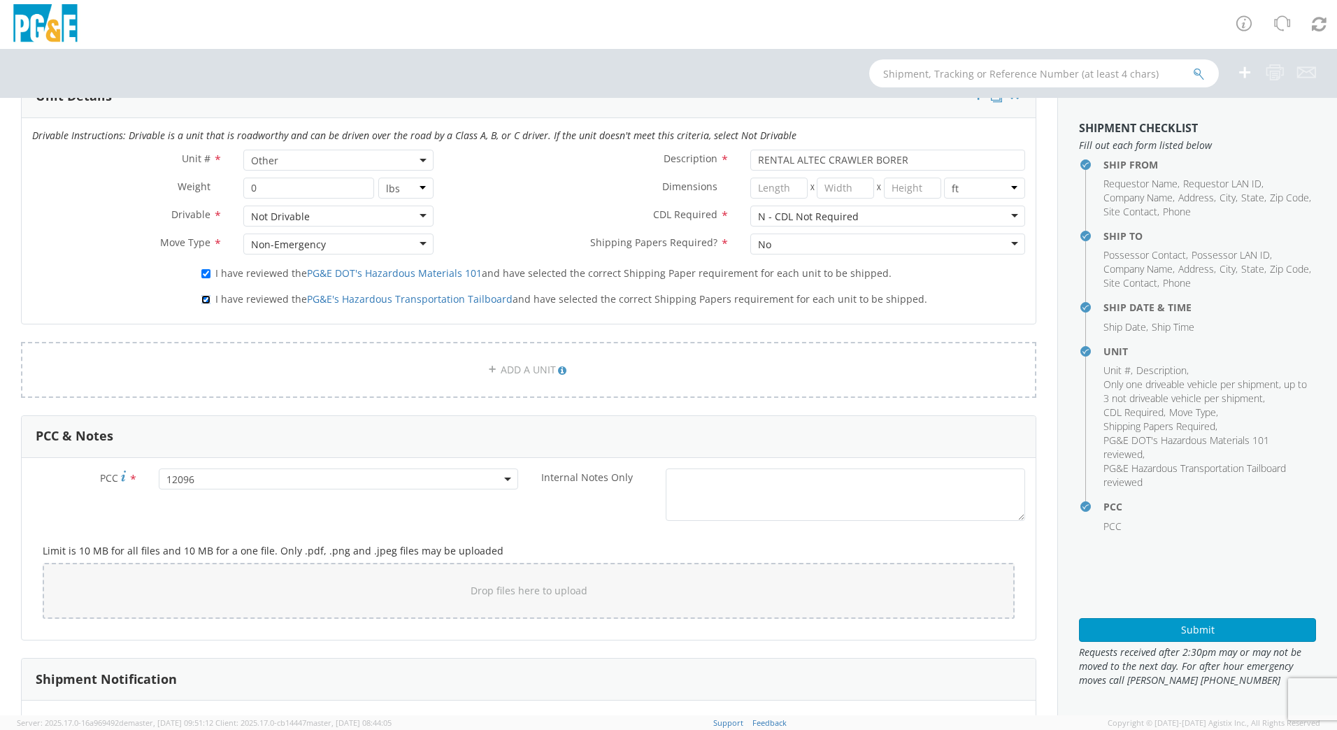
scroll to position [948, 0]
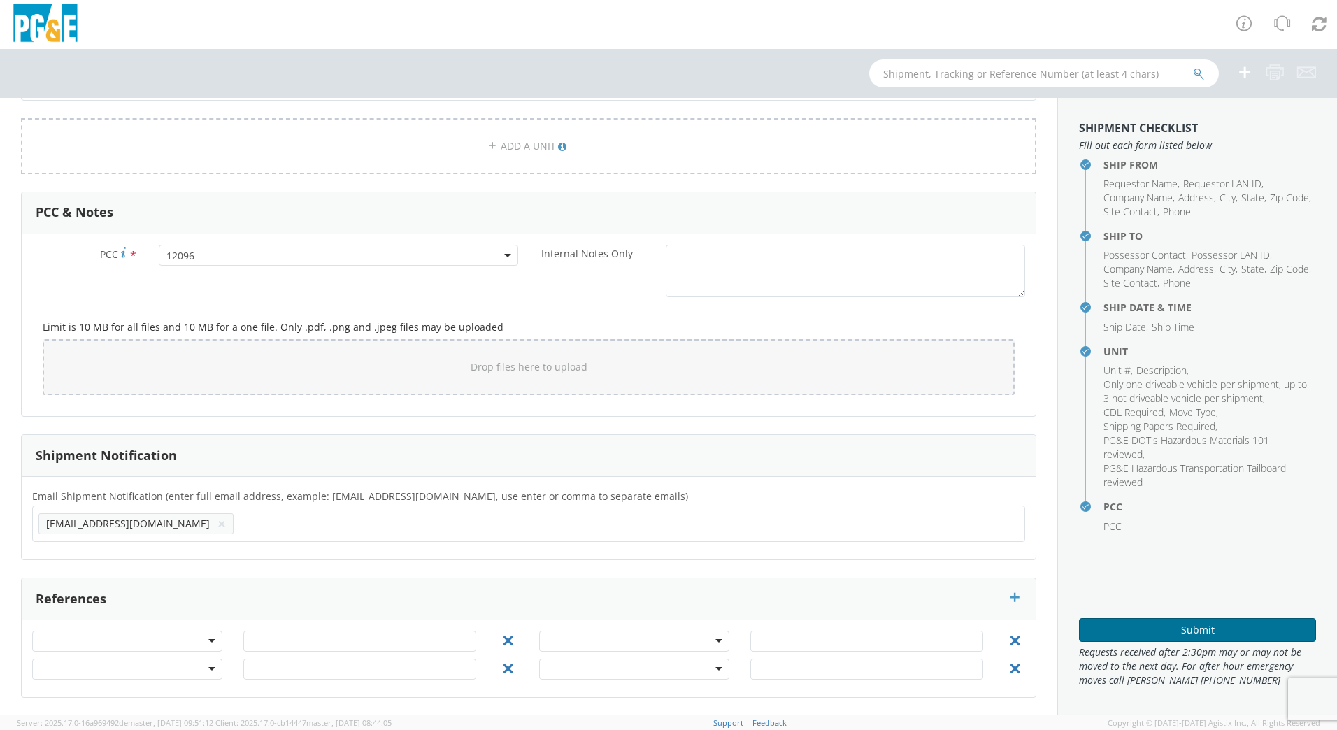
click at [1157, 635] on button "Submit" at bounding box center [1197, 630] width 237 height 24
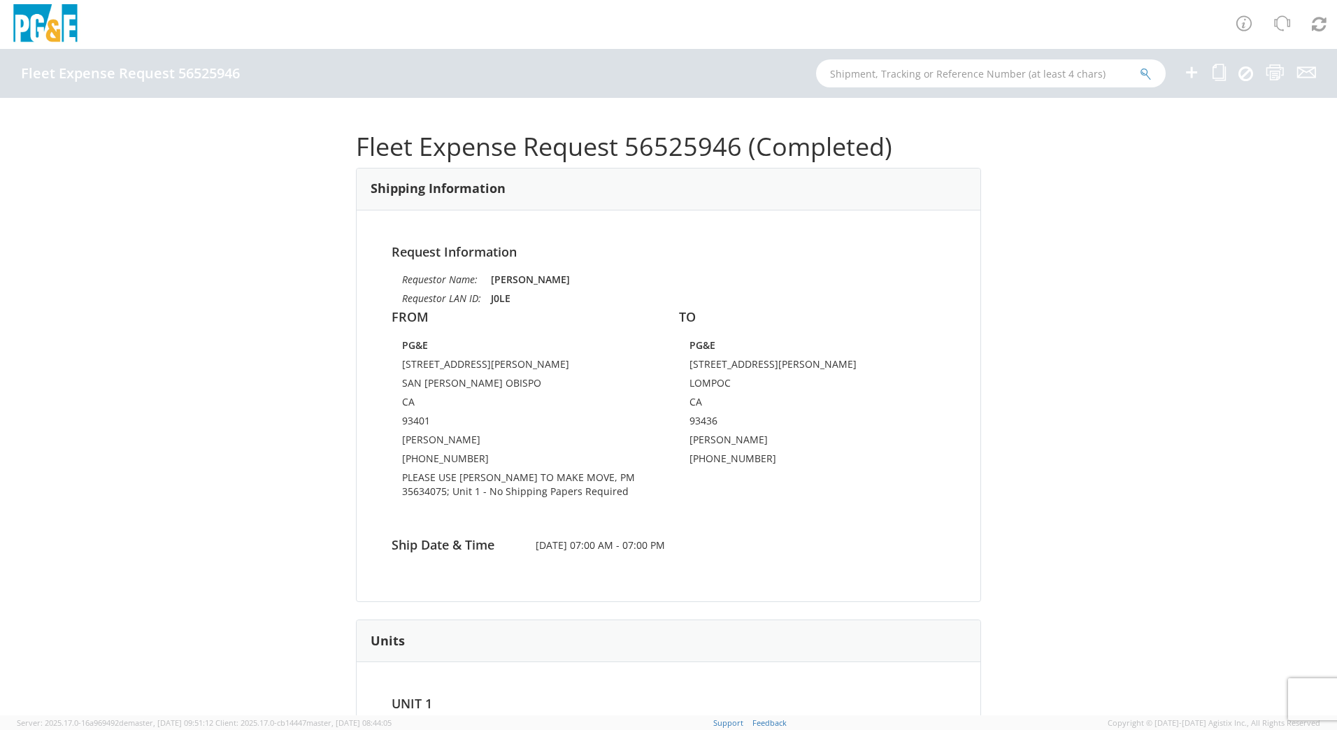
click at [1189, 69] on icon at bounding box center [1191, 72] width 17 height 17
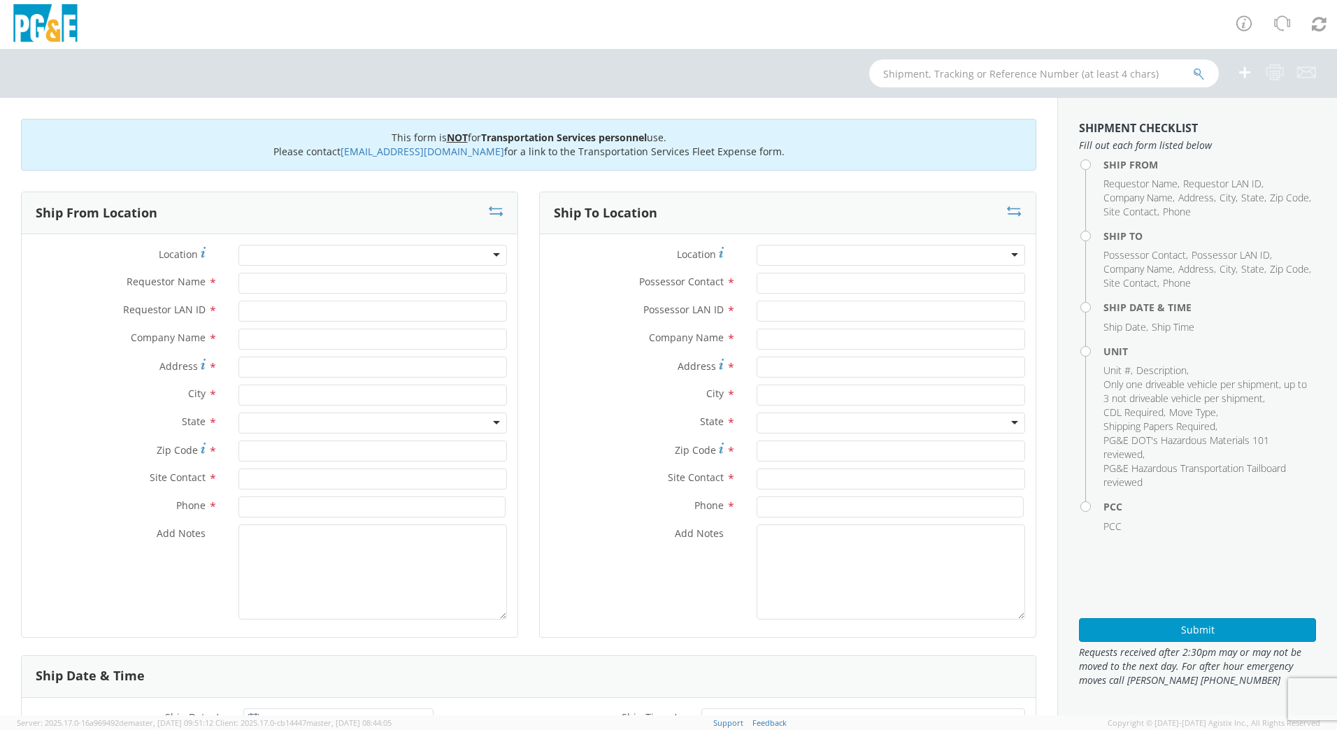
click at [259, 251] on div at bounding box center [372, 255] width 268 height 21
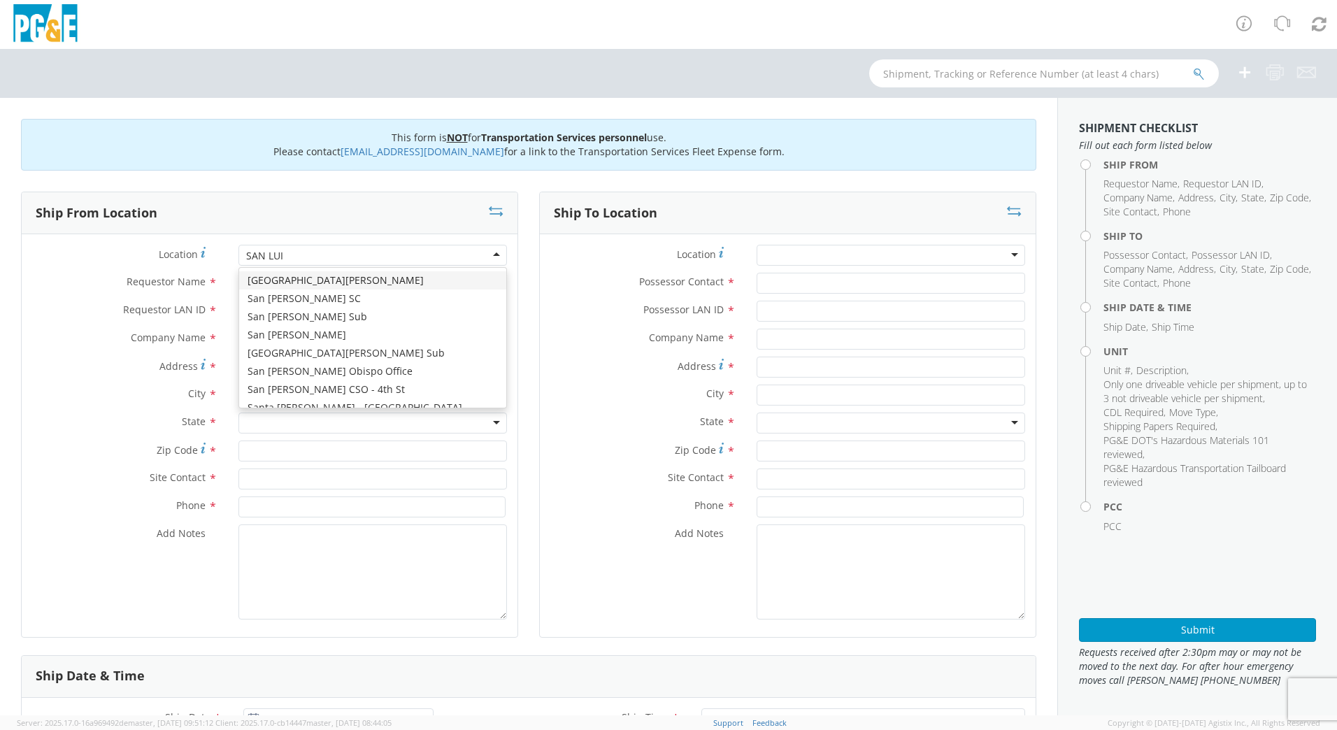
type input "SAN [PERSON_NAME]"
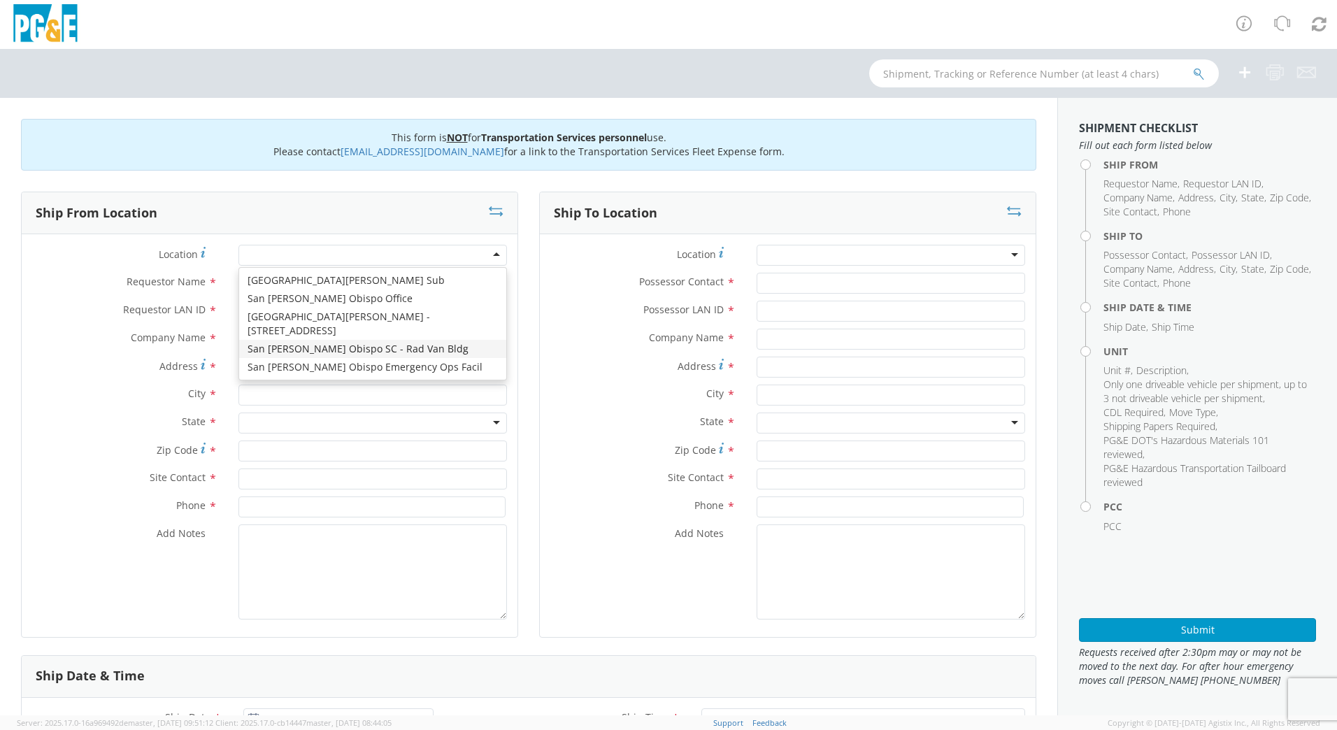
type input "PG&E"
type input "[STREET_ADDRESS][PERSON_NAME]"
type input "SAN [PERSON_NAME] OBISPO"
type input "93401"
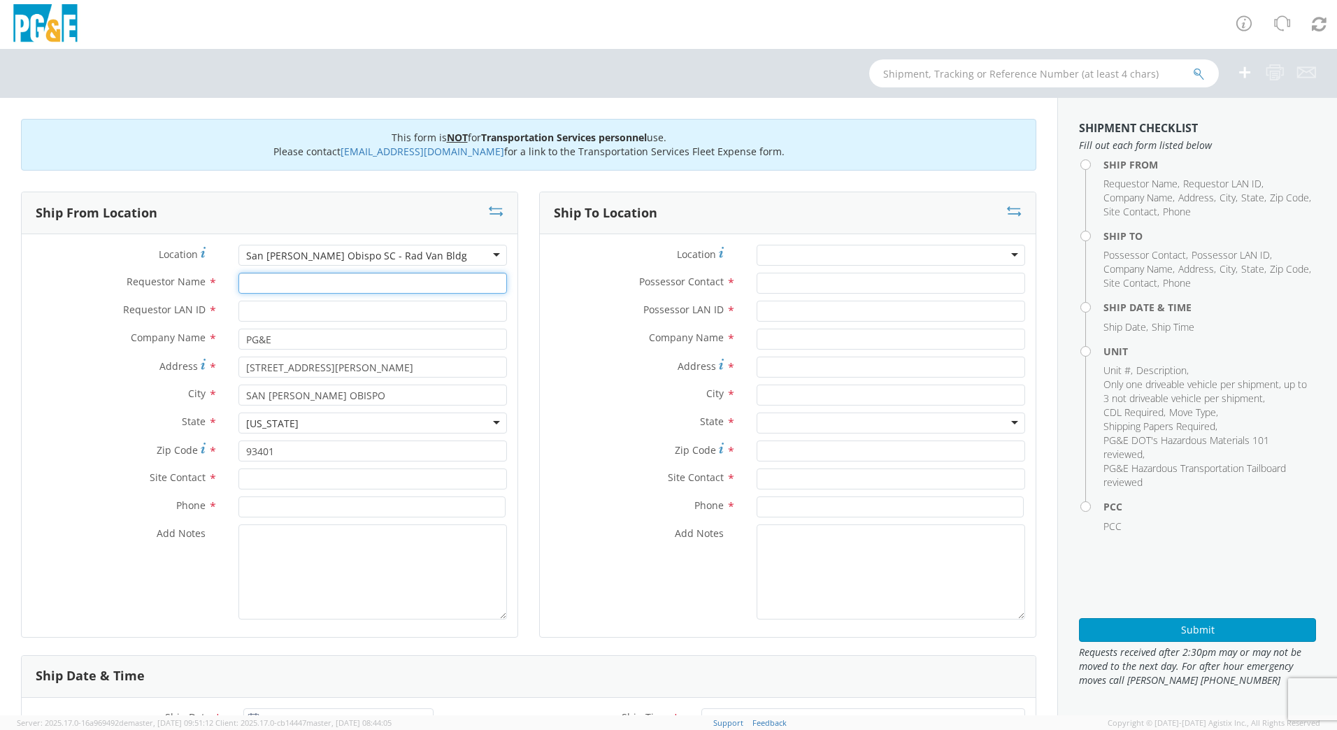
click at [283, 288] on input "Requestor Name *" at bounding box center [372, 283] width 268 height 21
type input "t"
click at [282, 289] on input "TIMQ" at bounding box center [372, 283] width 268 height 21
type input "[PERSON_NAME]"
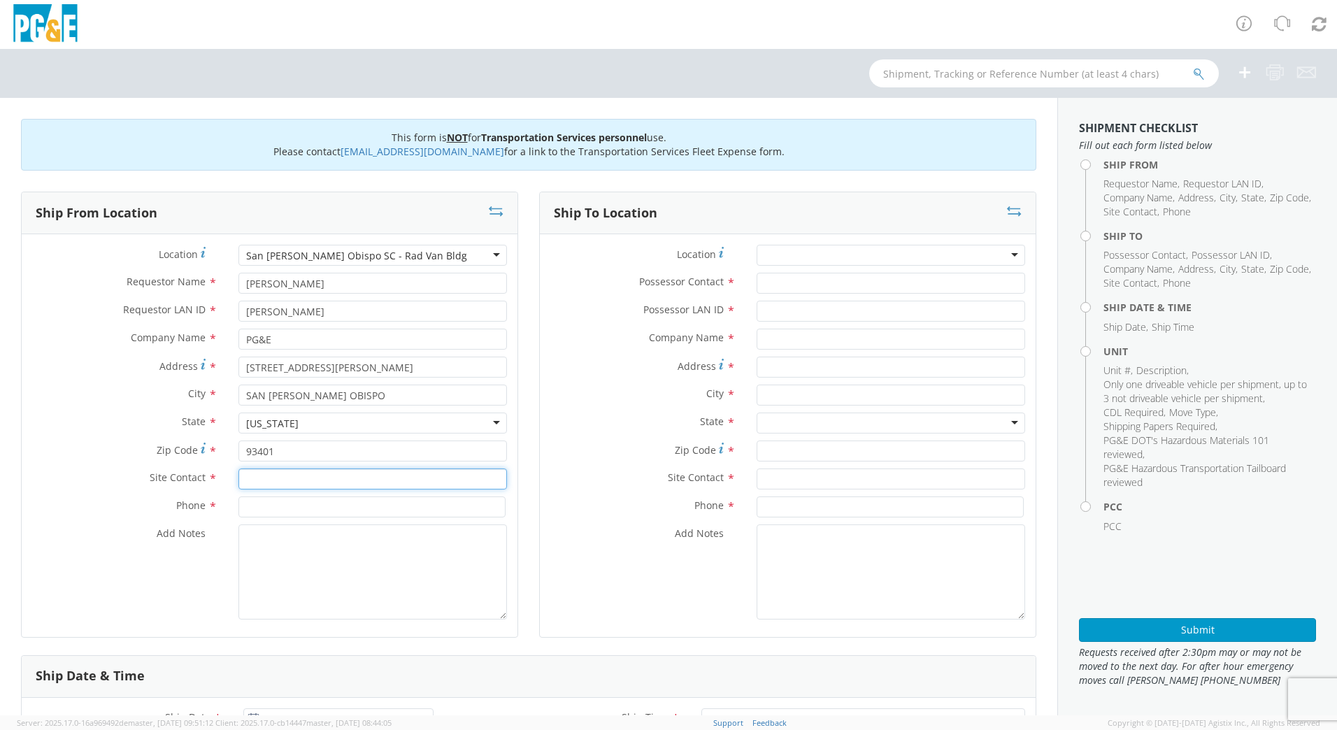
click at [292, 479] on input "text" at bounding box center [372, 478] width 268 height 21
type input "TIME"
click at [308, 280] on input "[PERSON_NAME]" at bounding box center [372, 283] width 268 height 21
type input "[PERSON_NAME]"
click at [301, 471] on input "TIME" at bounding box center [372, 478] width 268 height 21
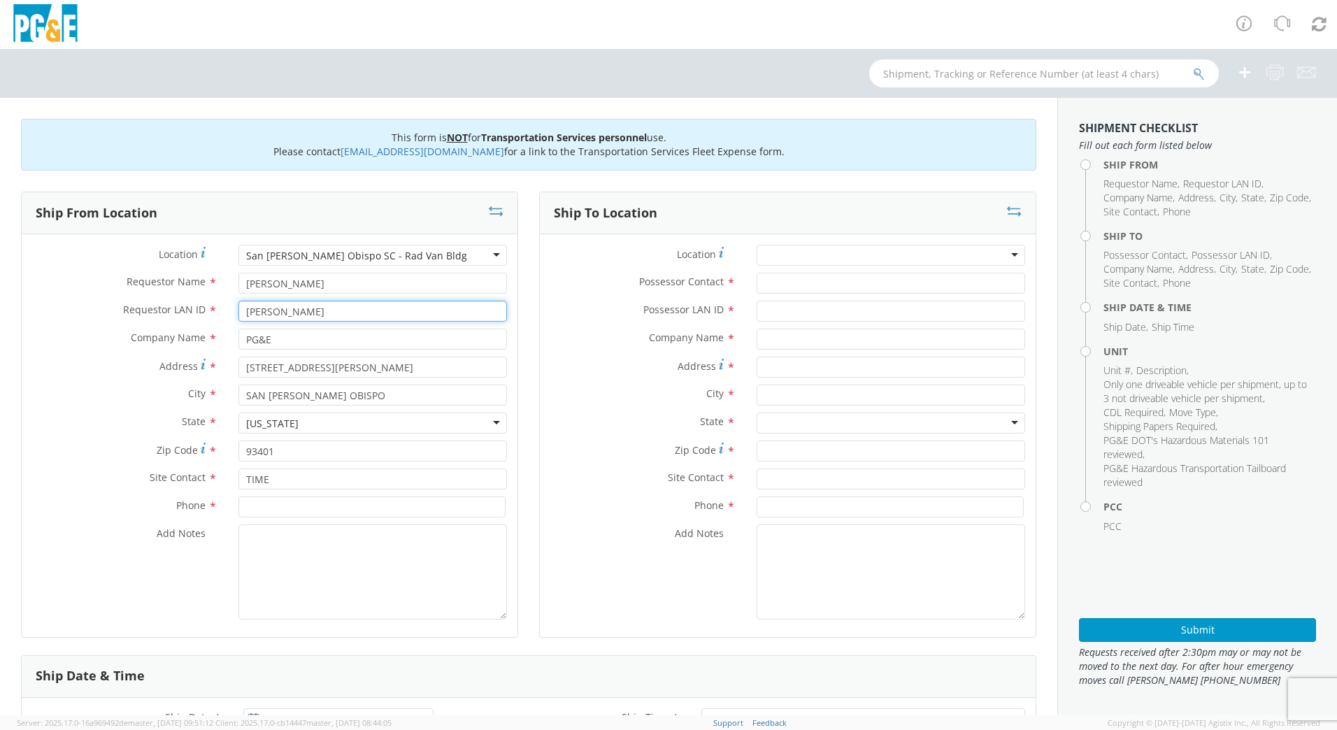
drag, startPoint x: 299, startPoint y: 312, endPoint x: 228, endPoint y: 309, distance: 71.4
click at [228, 309] on div "[PERSON_NAME]" at bounding box center [372, 311] width 289 height 21
type input "TJSX"
click at [275, 476] on input "TIME" at bounding box center [372, 478] width 268 height 21
type input "[PERSON_NAME]"
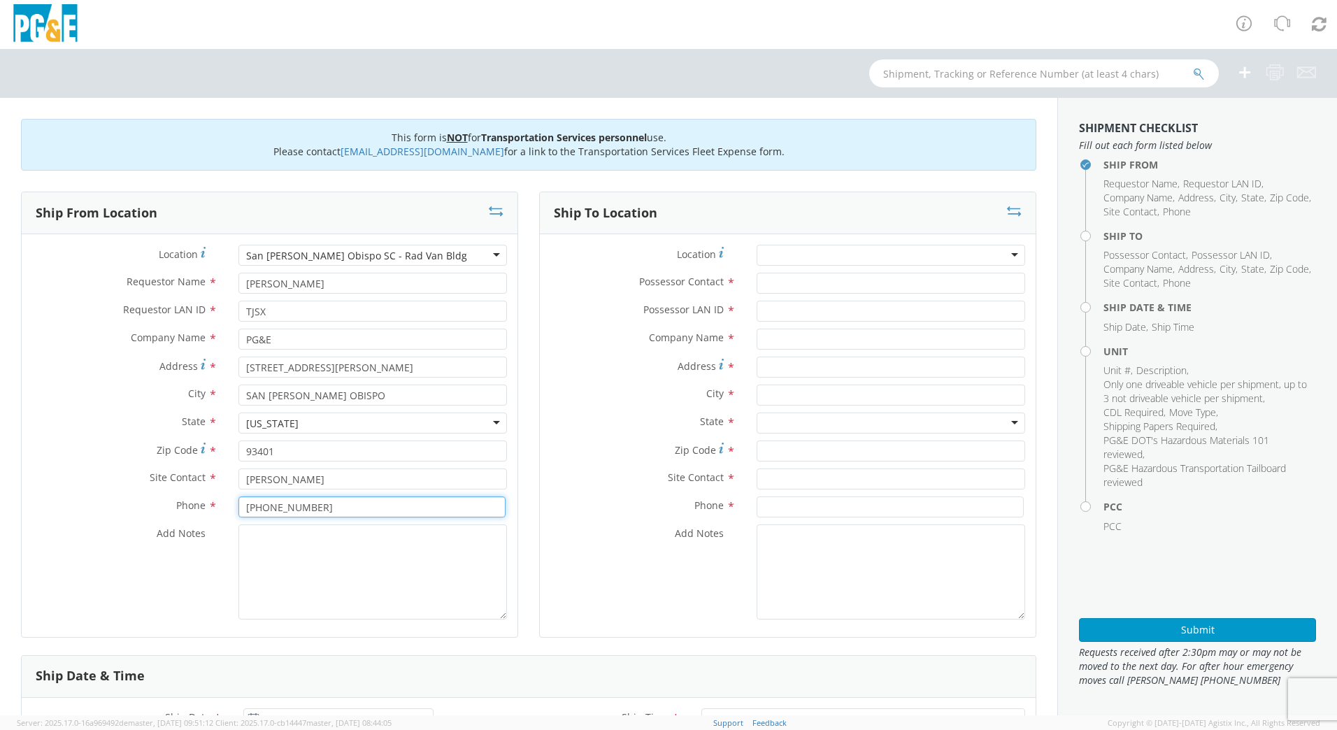
type input "[PHONE_NUMBER]"
type textarea "PLEASE USE [PERSON_NAME] TO MAKE MOVE, PM 35646150"
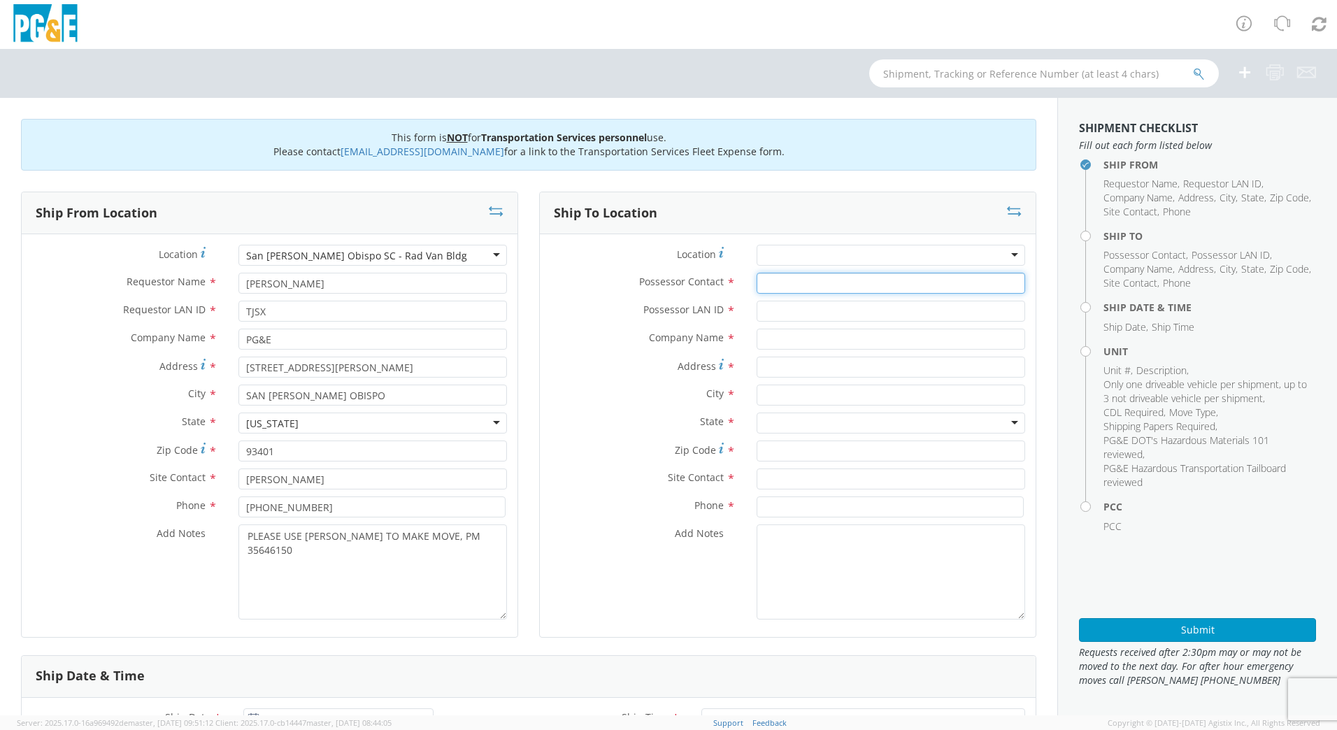
click at [891, 278] on input "Possessor Contact *" at bounding box center [891, 283] width 268 height 21
type input "[PERSON_NAME]"
type input "TJSX"
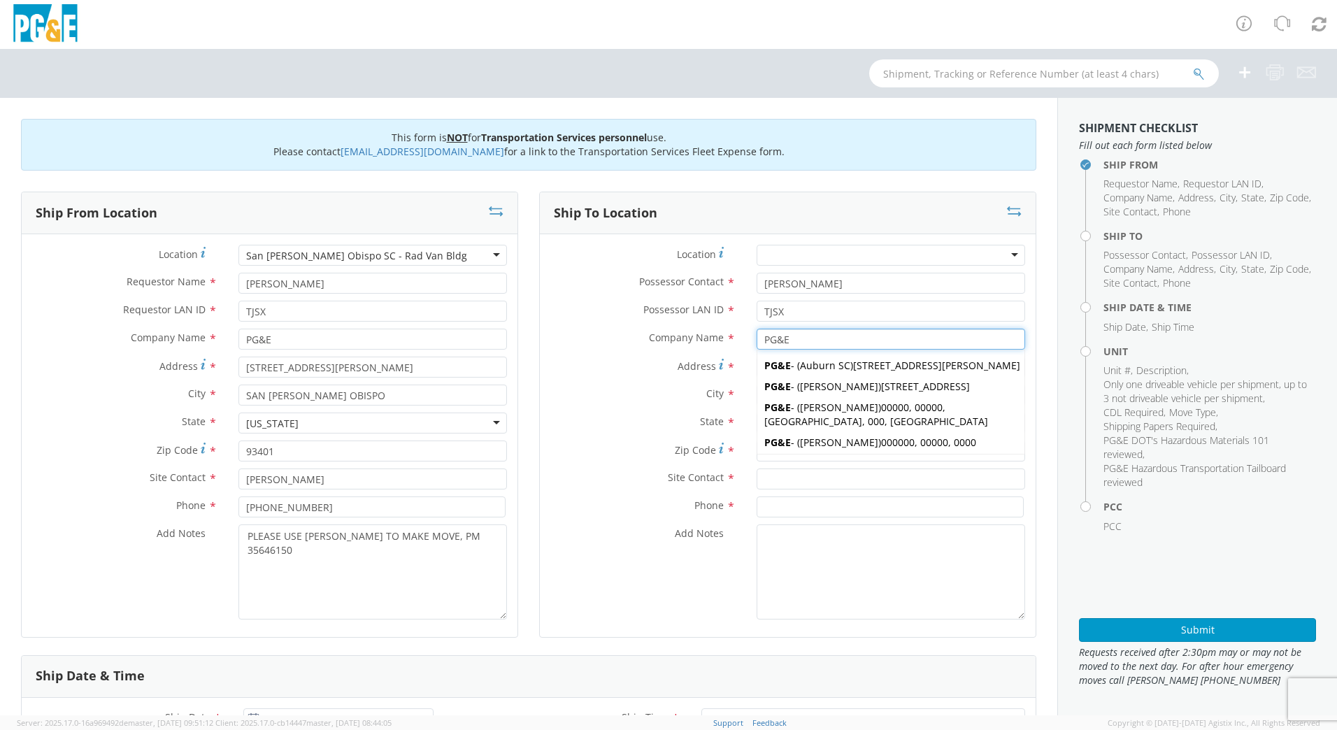
type input "PG&E"
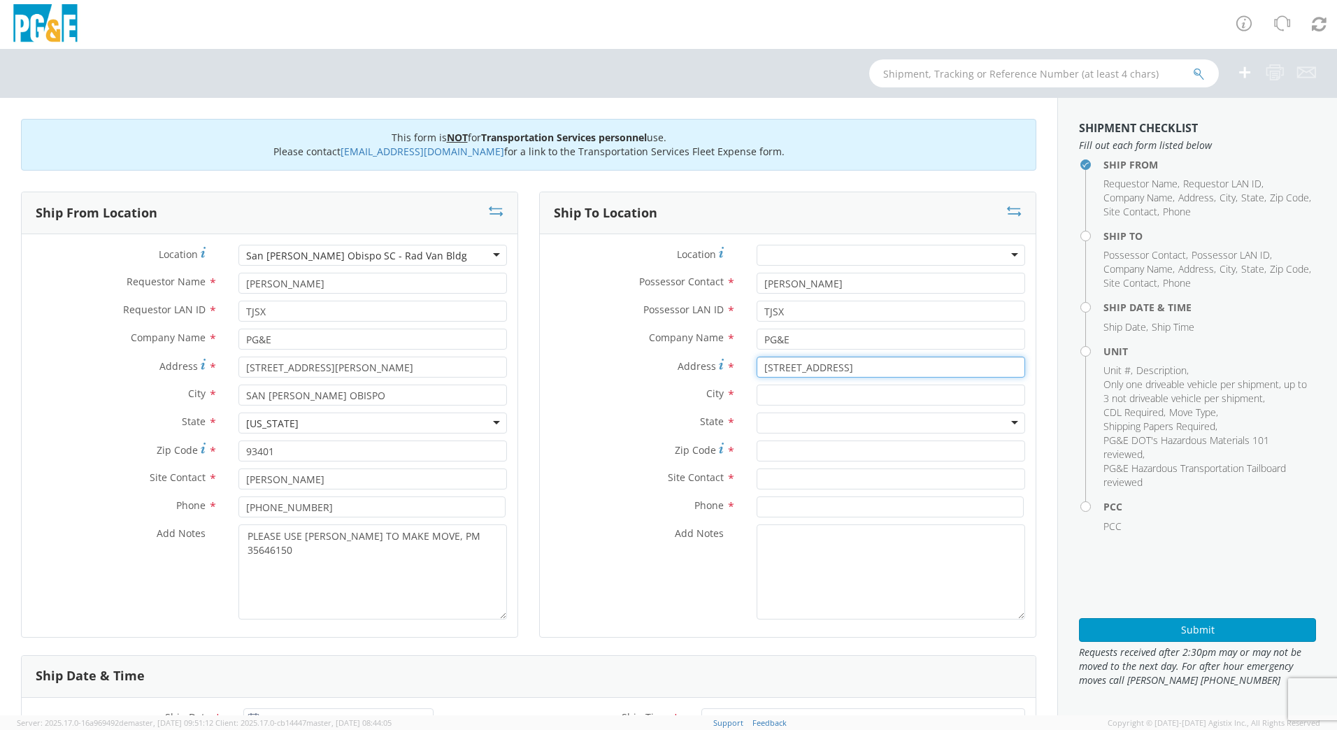
type input "[STREET_ADDRESS]"
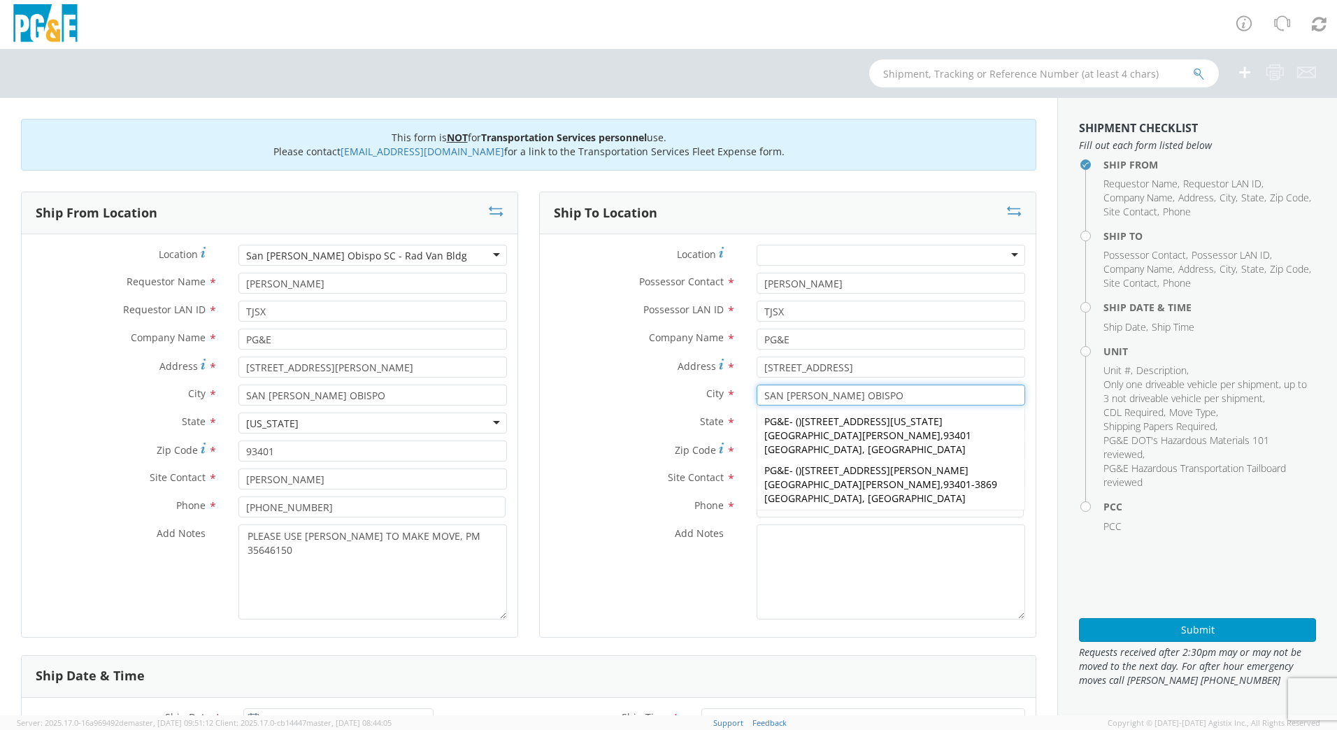
type input "SAN [PERSON_NAME] OBISPO"
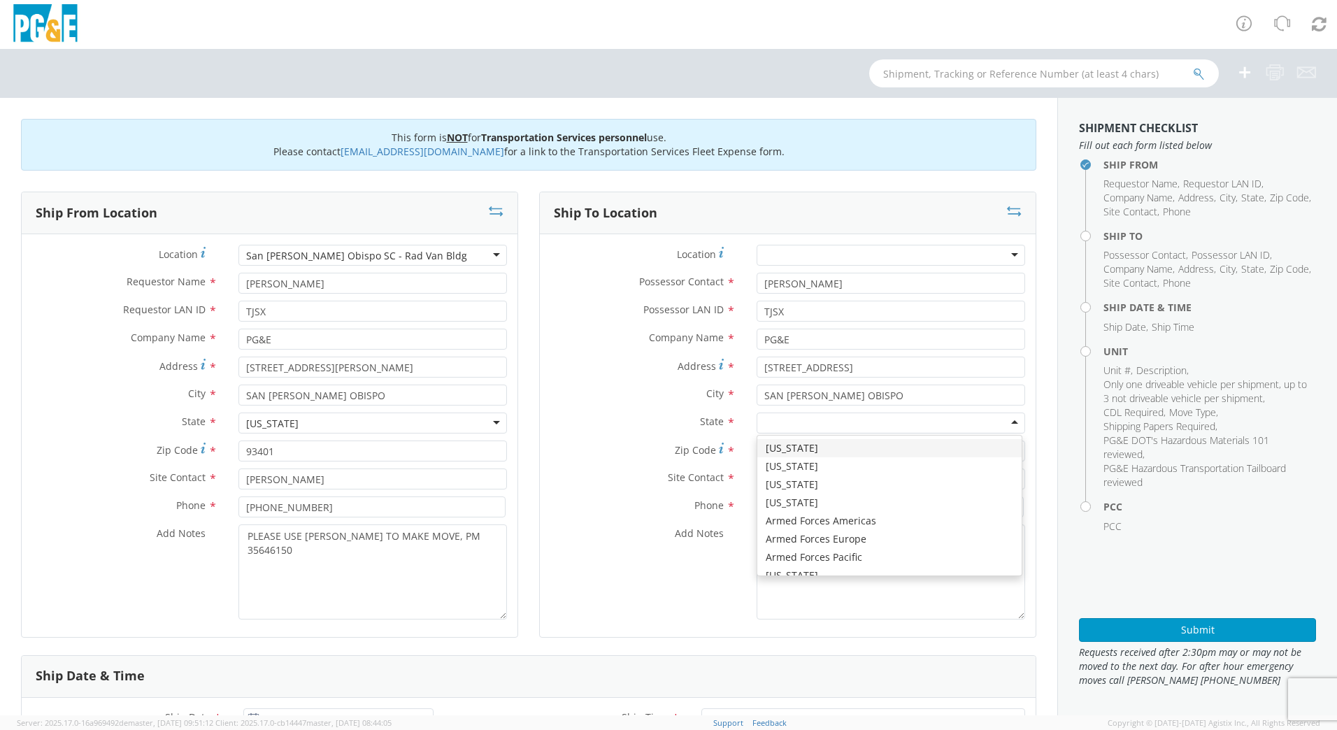
type input "C"
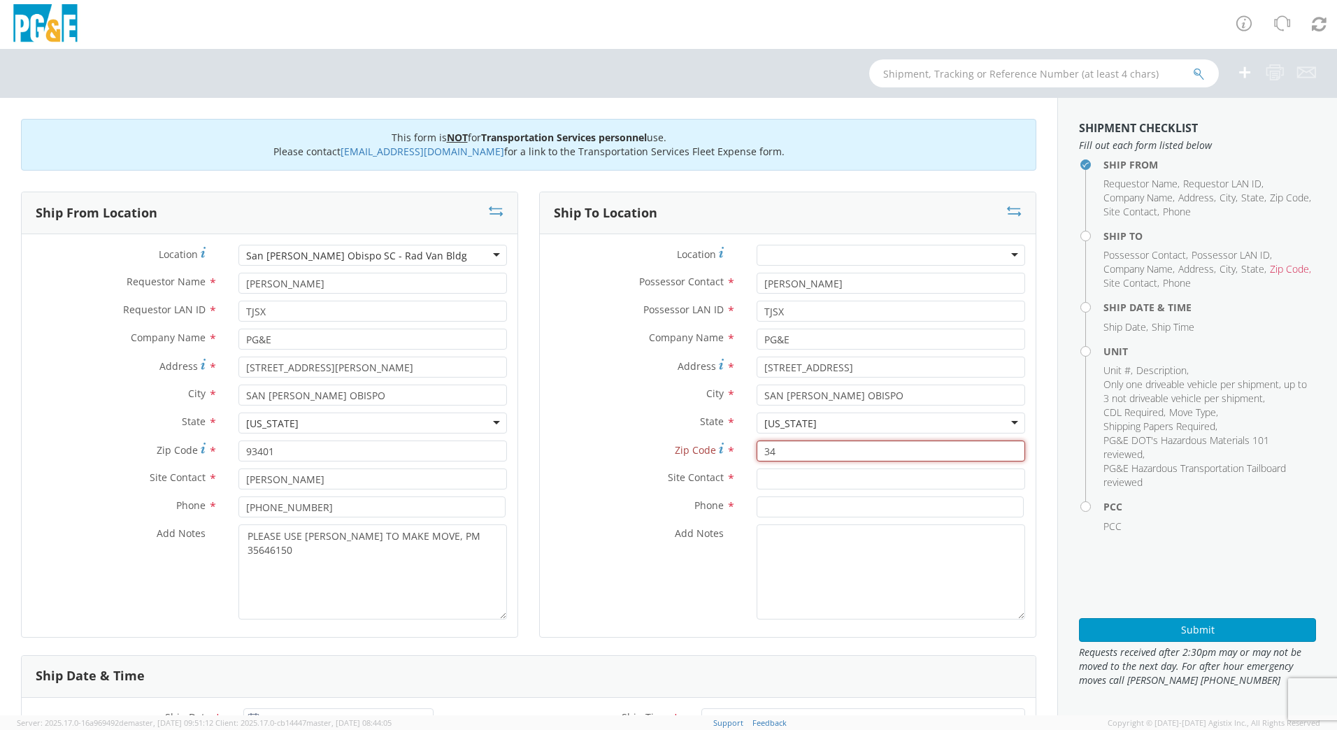
type input "3"
type input "93401"
type input "[PERSON_NAME]"
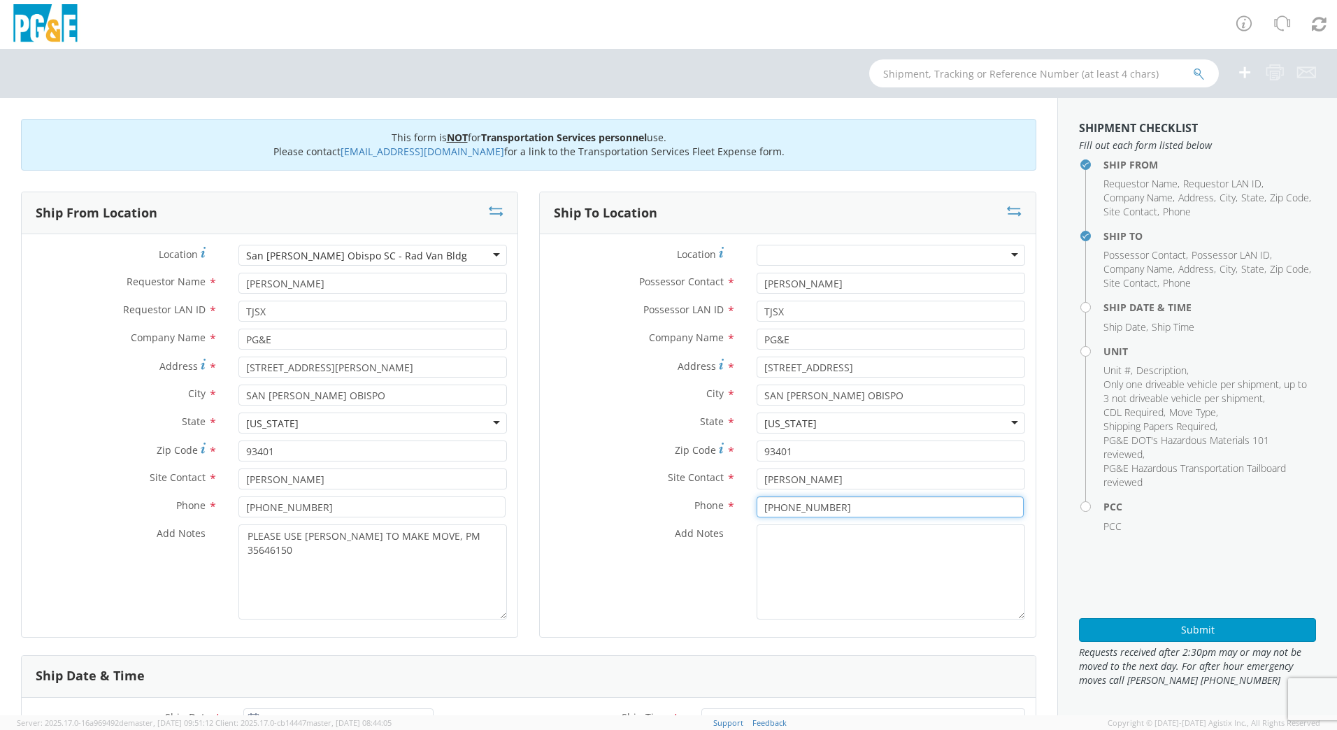
type input "[PHONE_NUMBER]"
click at [957, 552] on textarea "Add Notes *" at bounding box center [891, 571] width 268 height 95
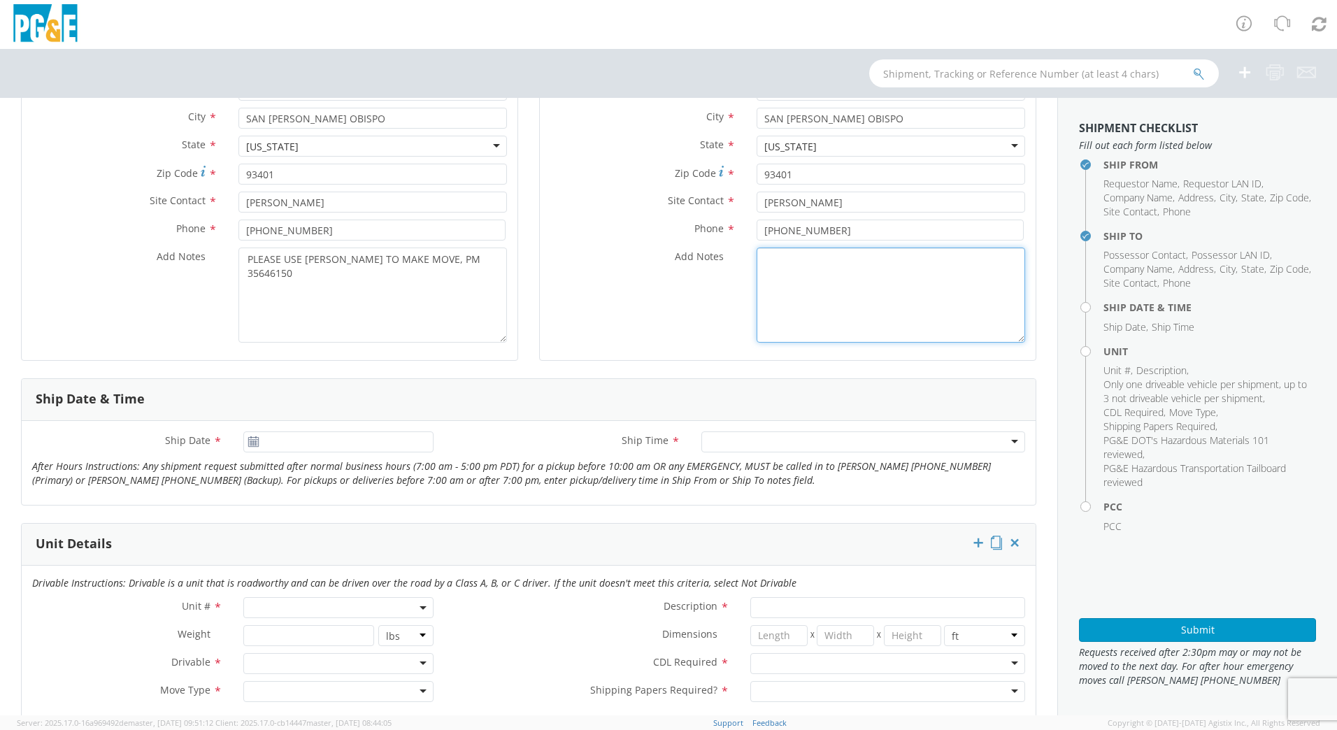
scroll to position [280, 0]
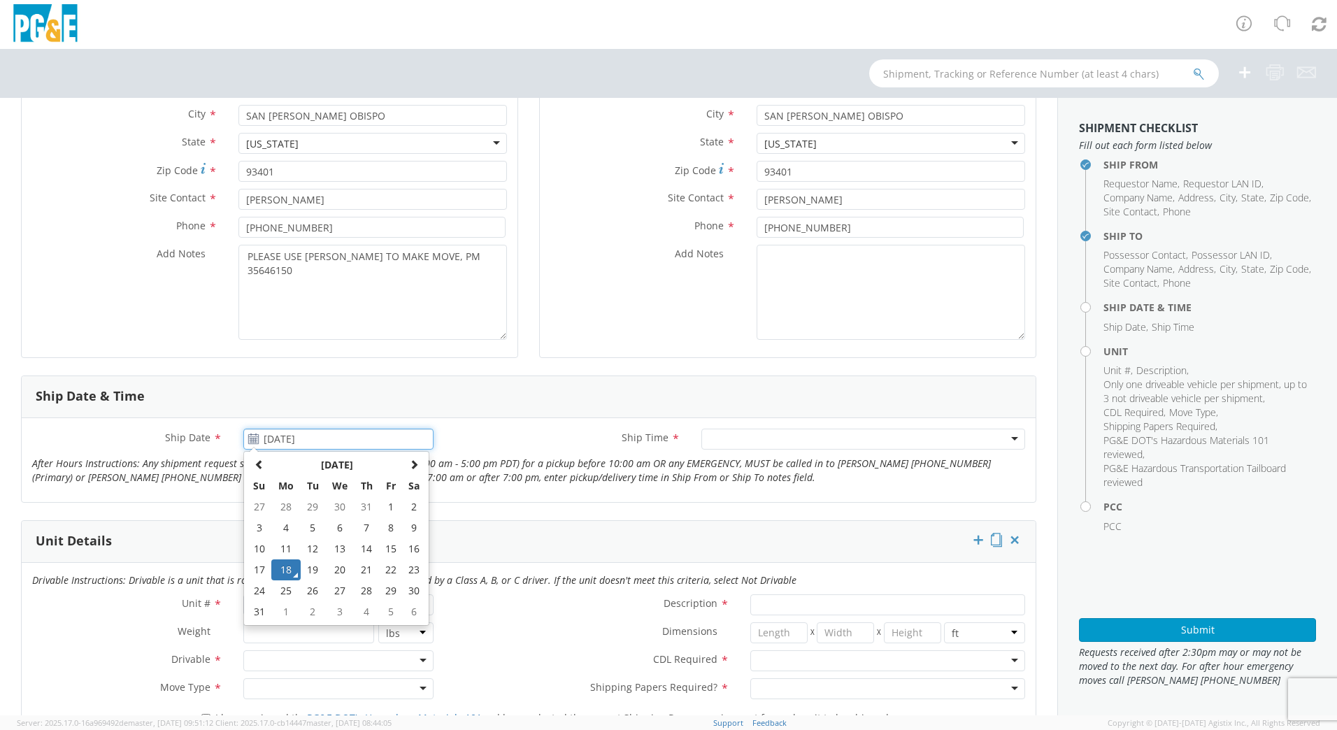
click at [251, 445] on input "[DATE]" at bounding box center [338, 439] width 190 height 21
click at [315, 592] on td "26" at bounding box center [313, 590] width 24 height 21
type input "[DATE]"
click at [745, 437] on div at bounding box center [863, 439] width 324 height 21
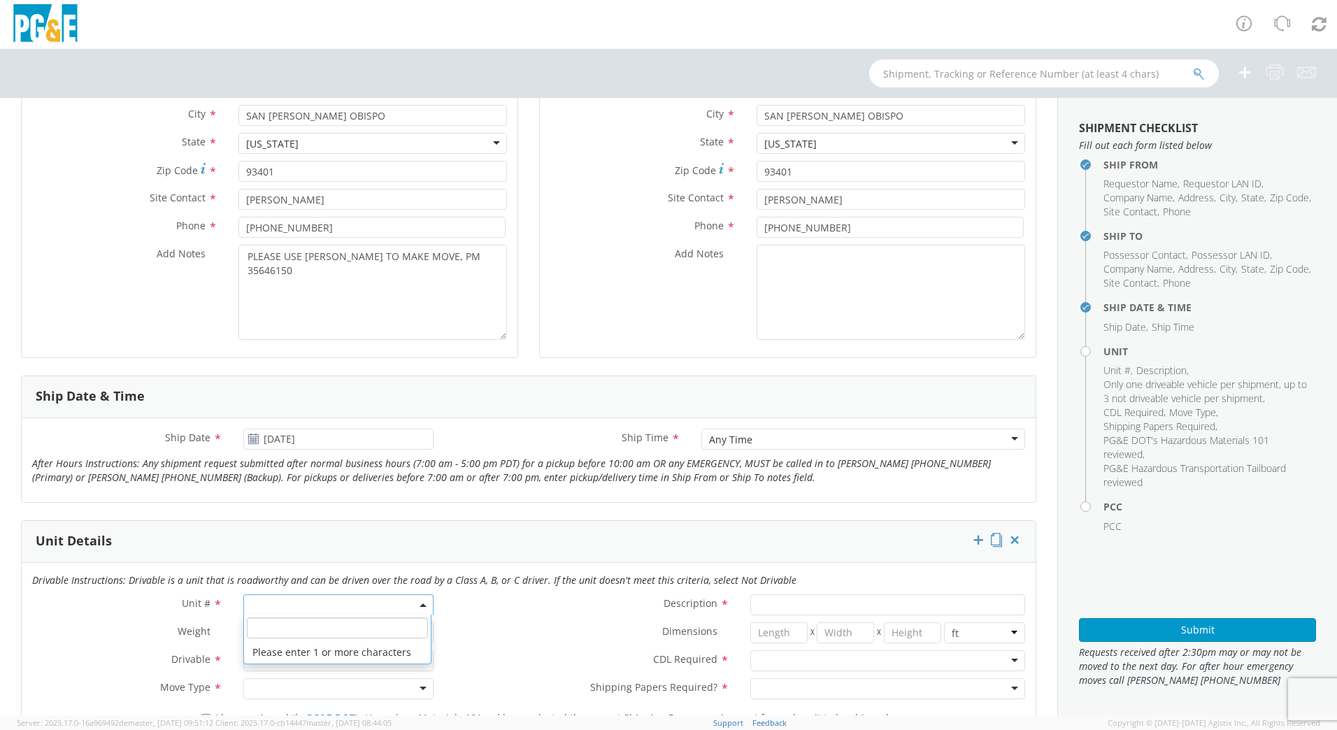
click at [407, 602] on span at bounding box center [338, 604] width 190 height 21
click at [415, 626] on input "search" at bounding box center [337, 627] width 181 height 21
type input "OTHER"
select select "Other"
select select "? undefined:undefined ?"
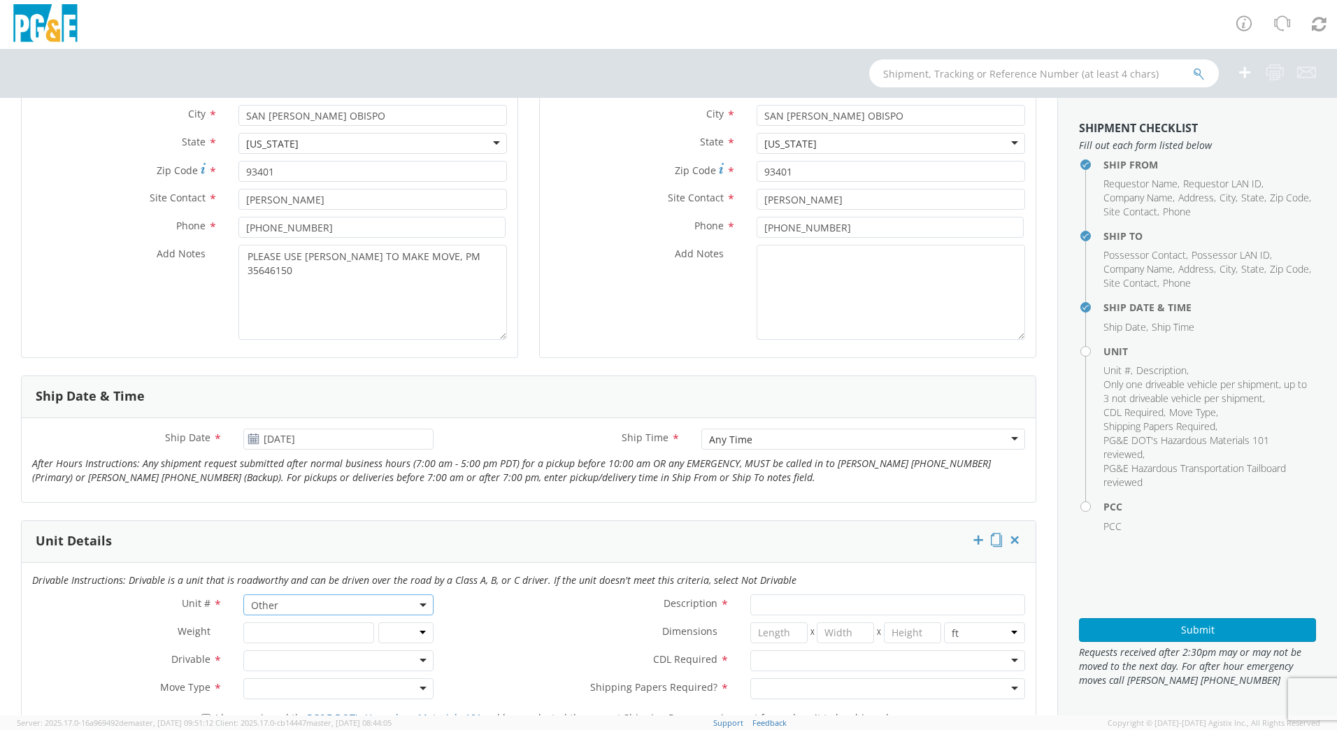
click at [413, 661] on div at bounding box center [338, 660] width 190 height 21
click at [418, 692] on div at bounding box center [338, 688] width 190 height 21
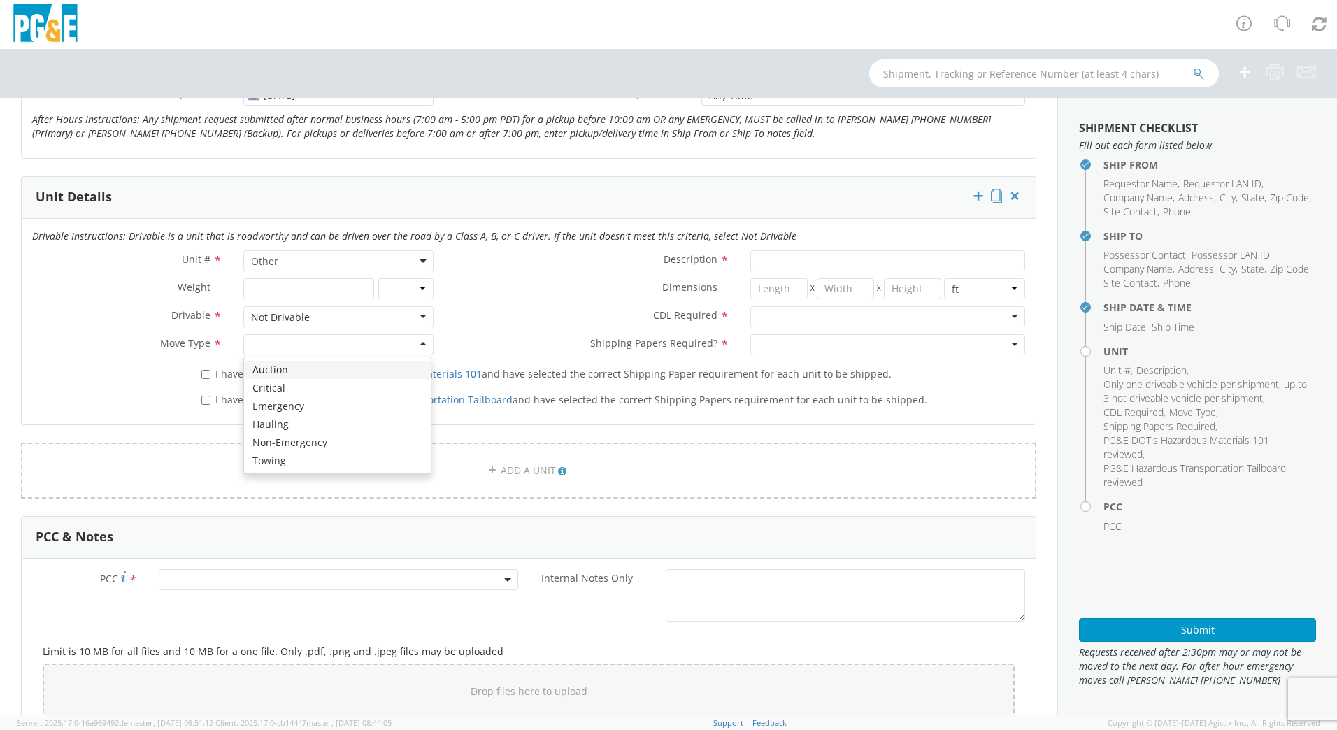
scroll to position [629, 0]
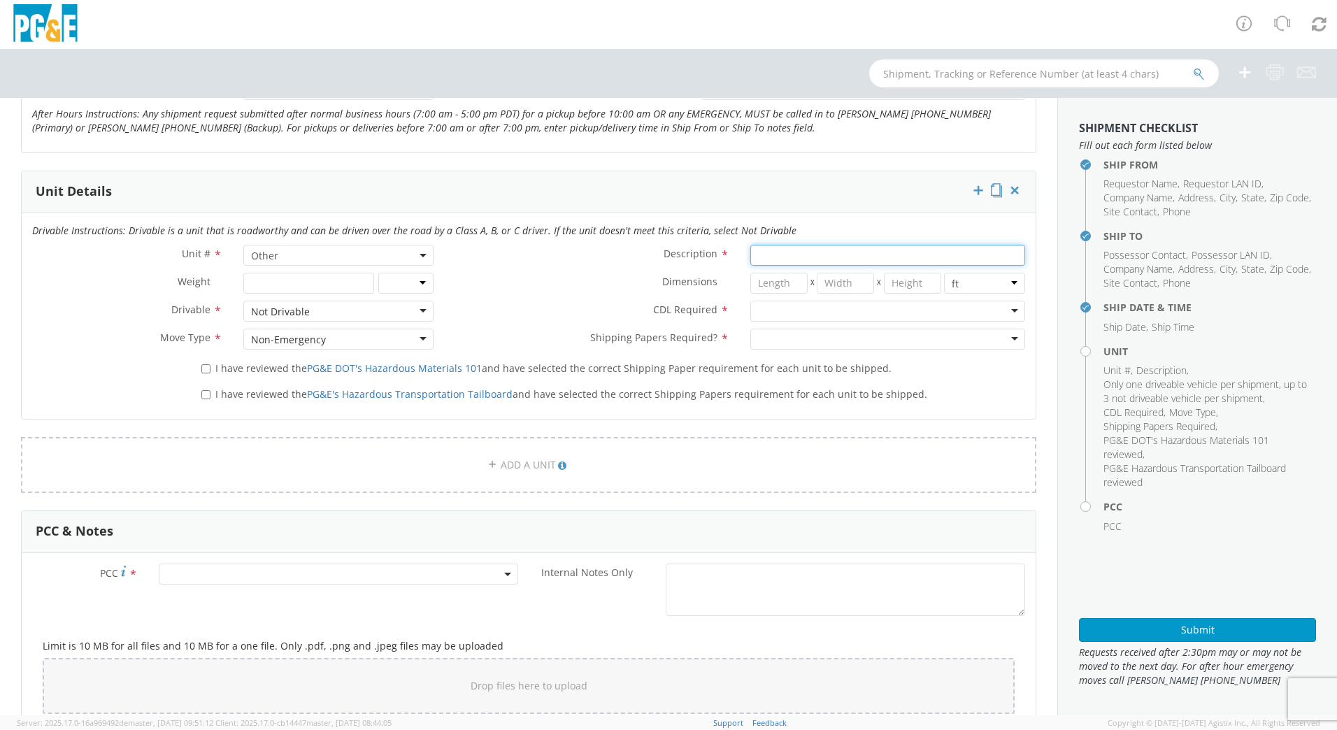
click at [775, 259] on input "Description *" at bounding box center [887, 255] width 275 height 21
type input "HAUL ALTEC CRAWLER BORER"
click at [814, 311] on div at bounding box center [887, 311] width 275 height 21
click at [817, 336] on div at bounding box center [887, 339] width 275 height 21
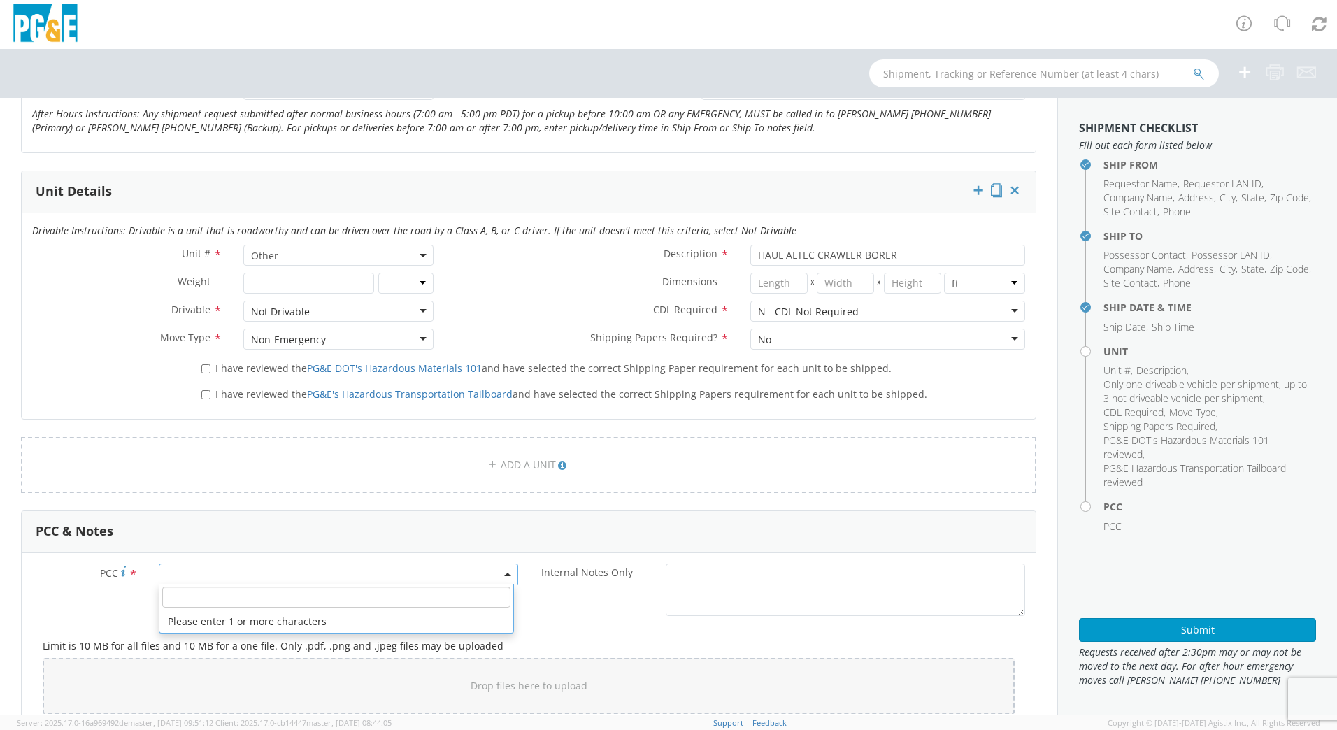
click at [306, 573] on span at bounding box center [338, 574] width 359 height 21
click at [307, 599] on input "number" at bounding box center [336, 597] width 348 height 21
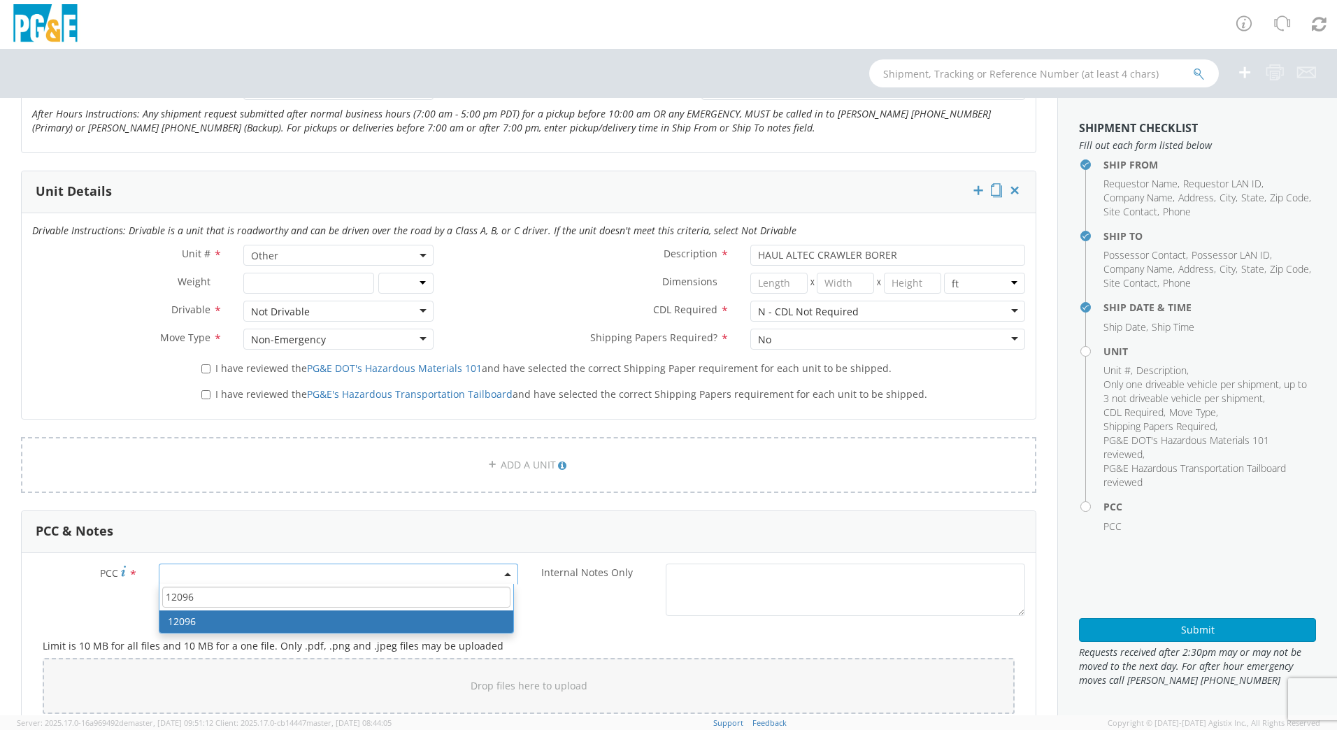
type input "12096"
select select "12096"
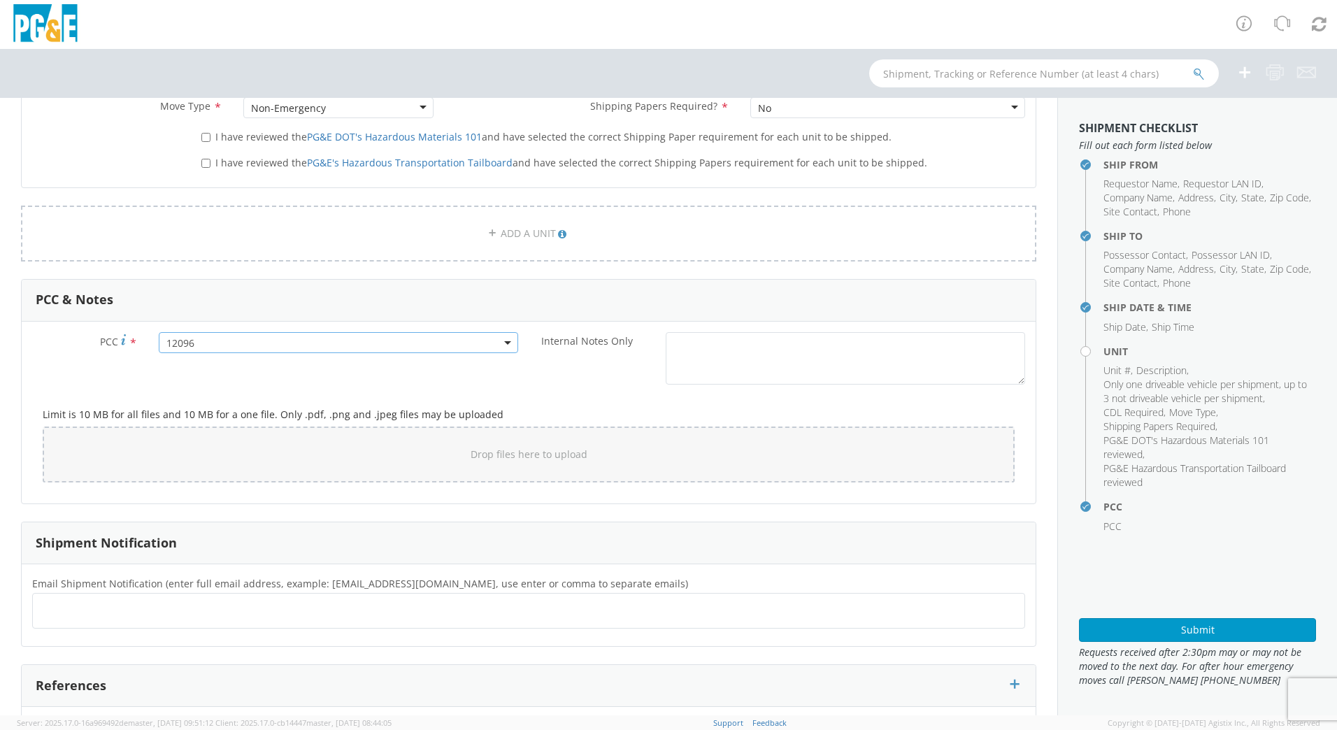
scroll to position [909, 0]
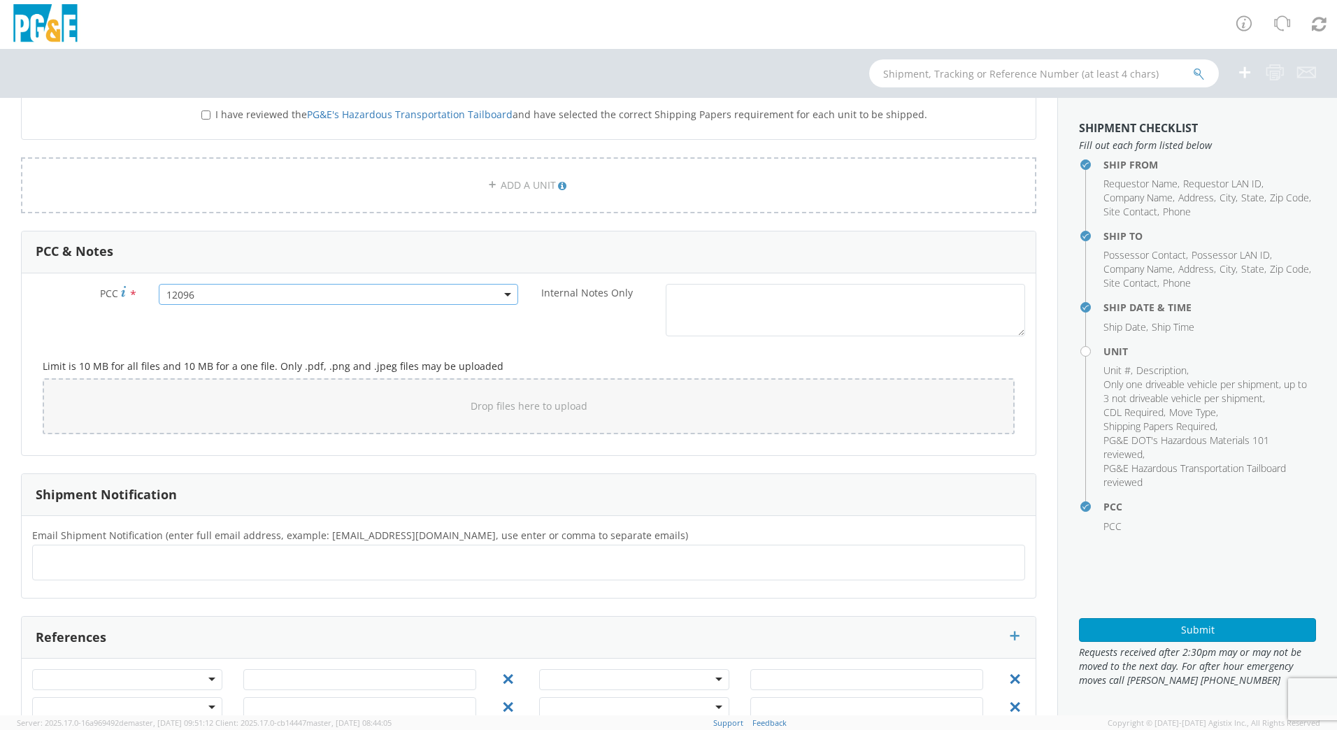
click at [202, 552] on ul at bounding box center [528, 562] width 980 height 23
type input "[EMAIL_ADDRESS][DOMAIN_NAME]"
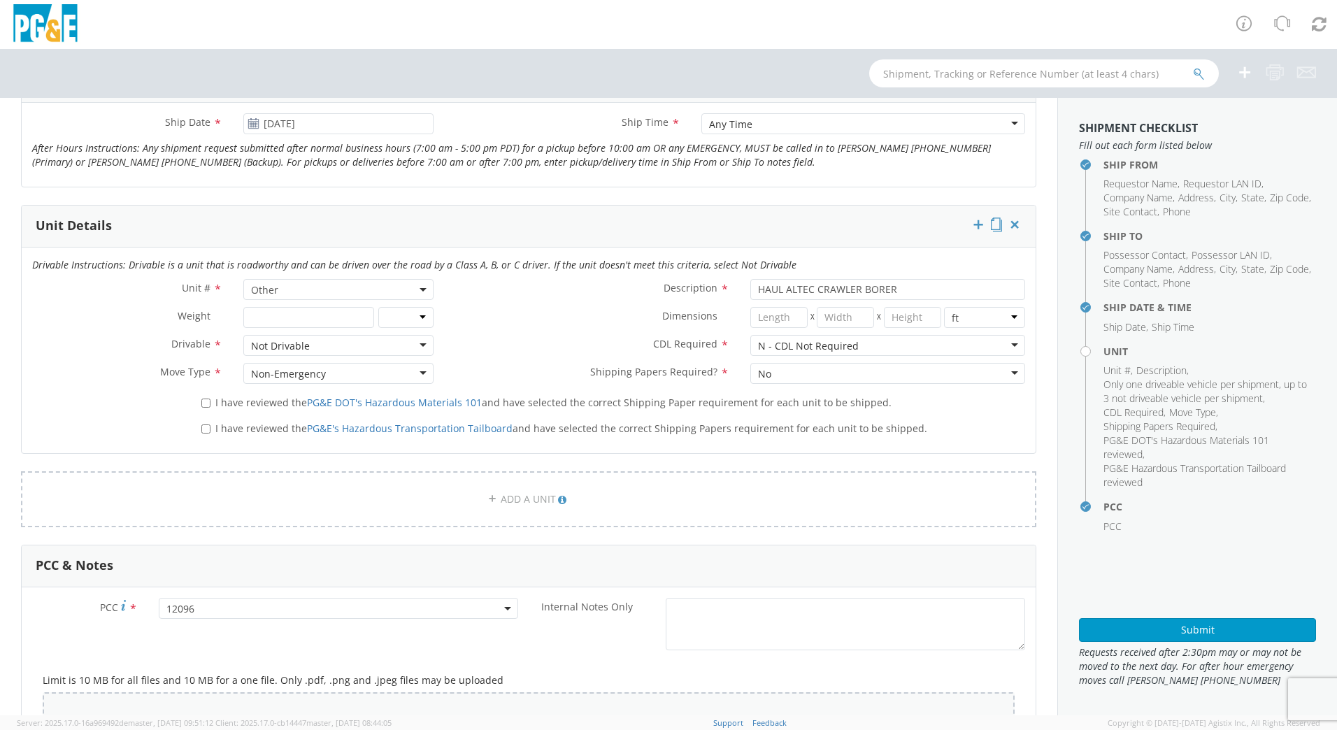
scroll to position [489, 0]
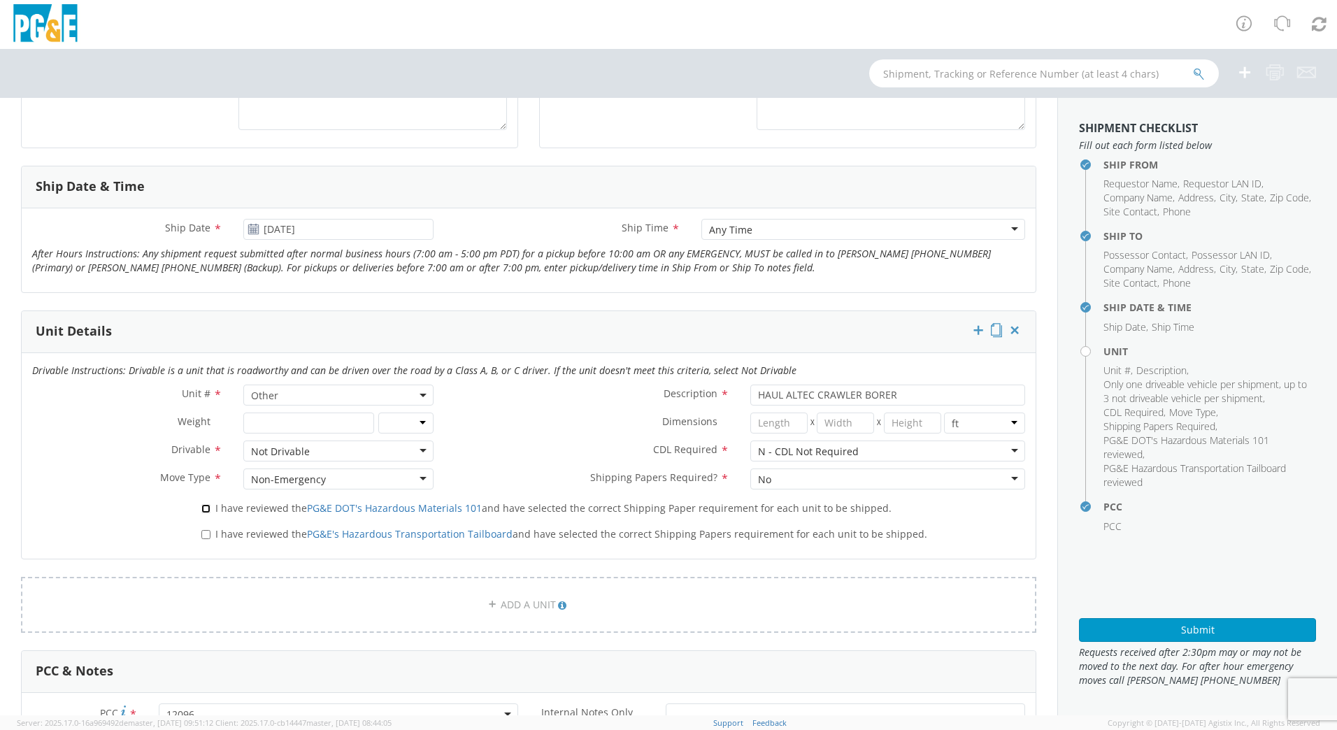
click at [206, 508] on input "I have reviewed the PG&E DOT's Hazardous Materials 101 and have selected the co…" at bounding box center [205, 508] width 9 height 9
checkbox input "true"
click at [201, 538] on input "I have reviewed the PG&E's Hazardous Transportation Tailboard and have selected…" at bounding box center [205, 534] width 9 height 9
checkbox input "true"
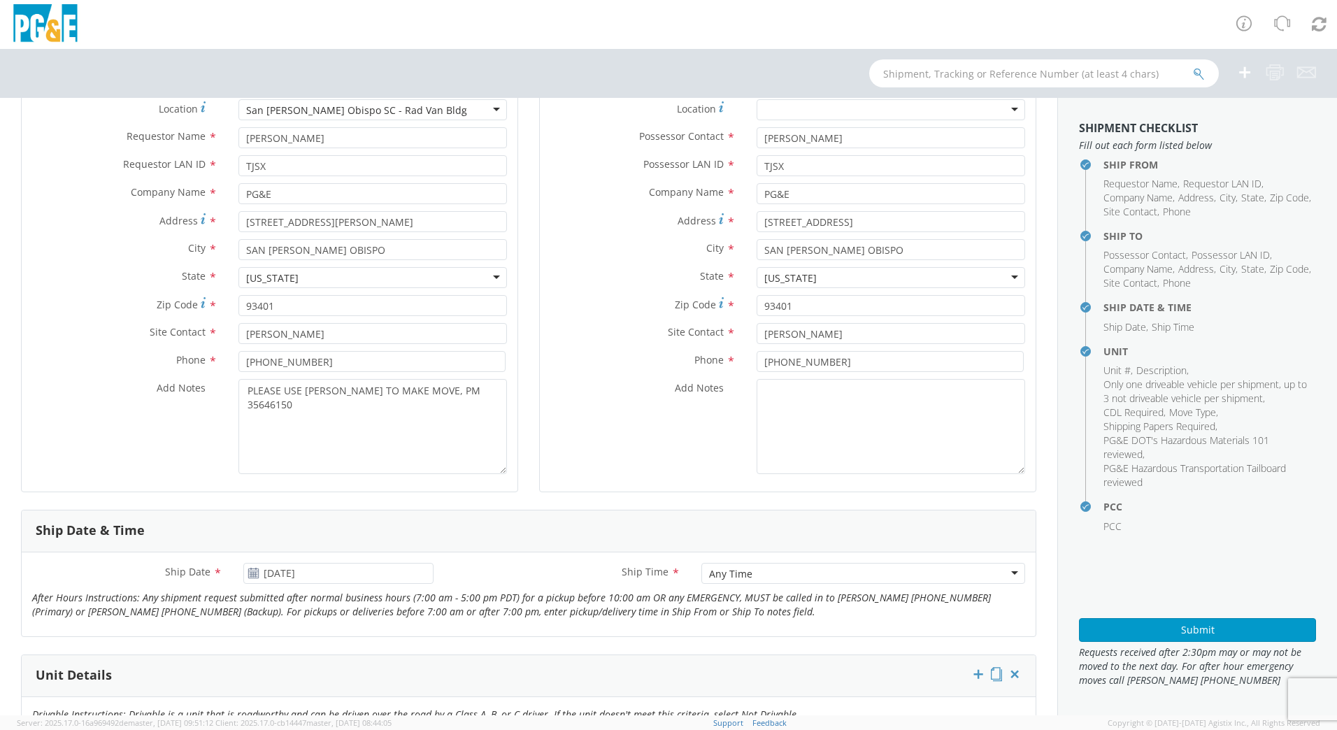
scroll to position [140, 0]
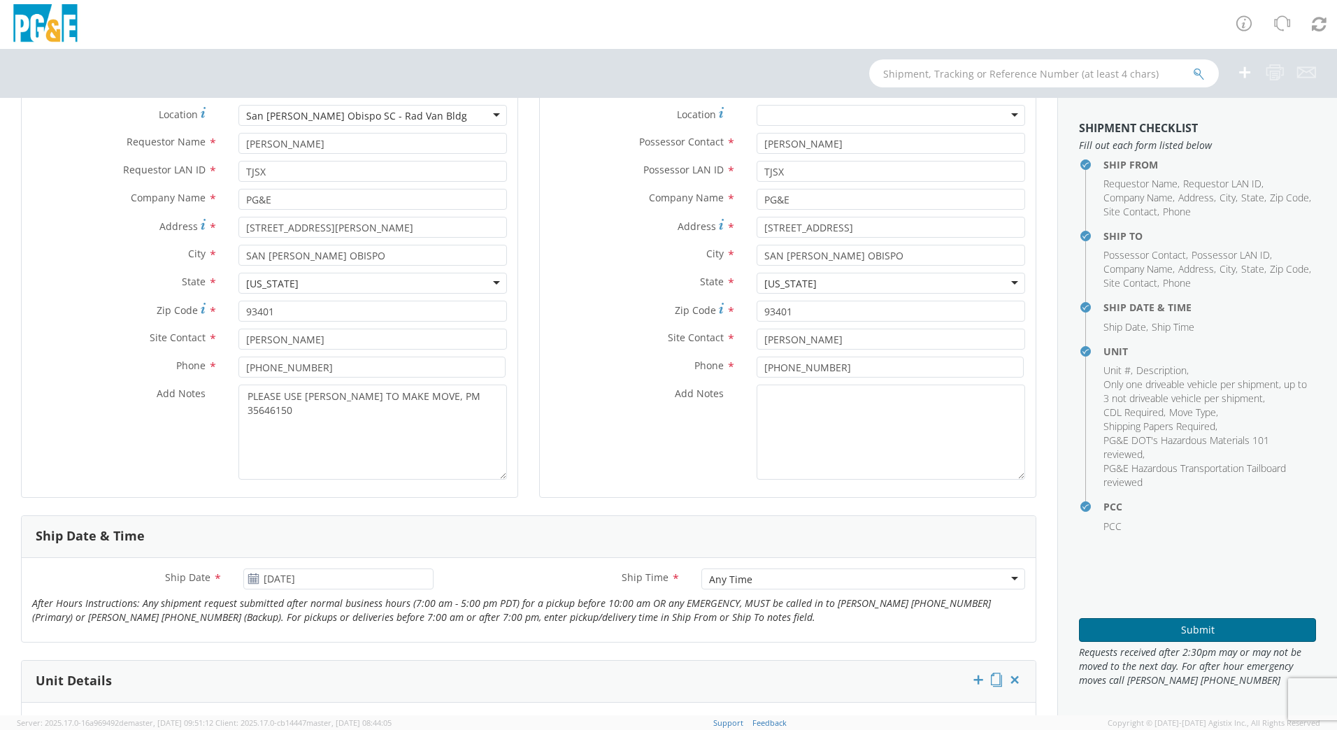
click at [1141, 629] on button "Submit" at bounding box center [1197, 630] width 237 height 24
